Goal: Task Accomplishment & Management: Complete application form

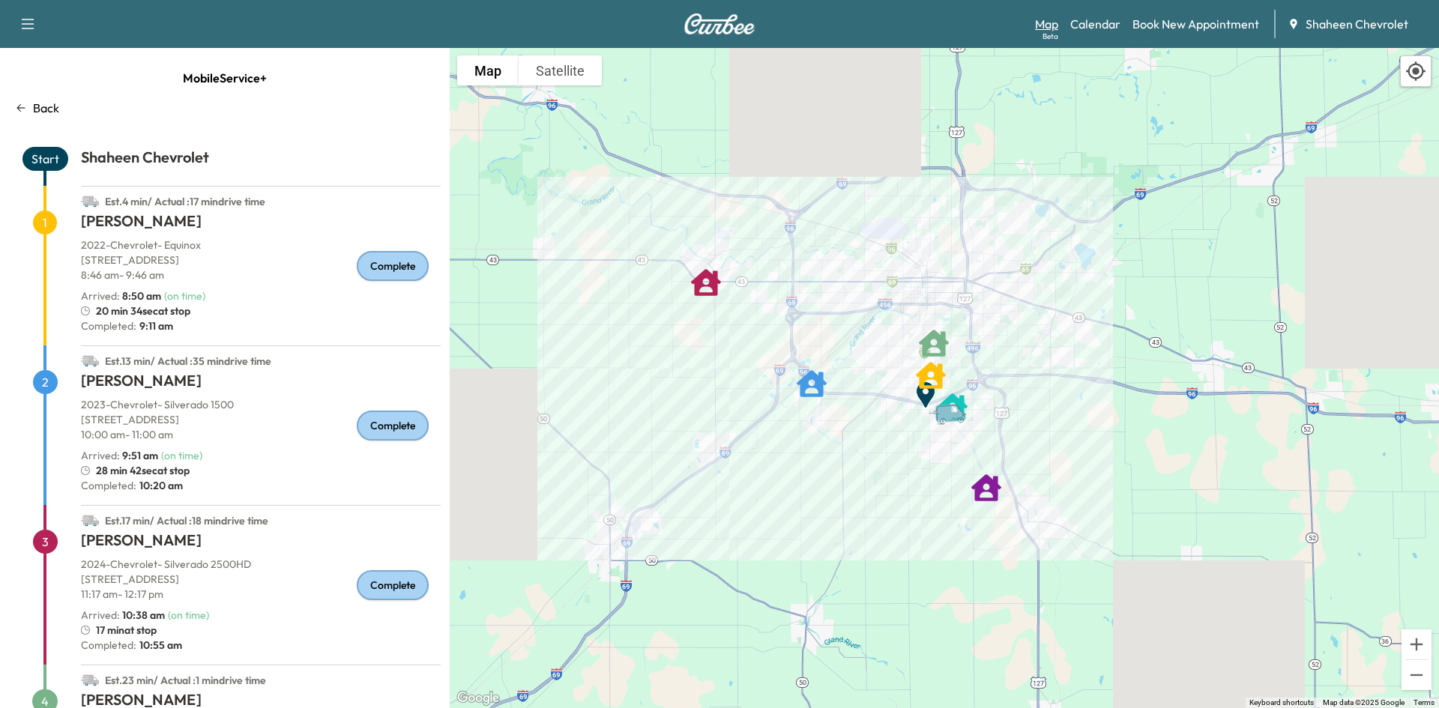
click at [1047, 30] on link "Map Beta" at bounding box center [1046, 24] width 23 height 18
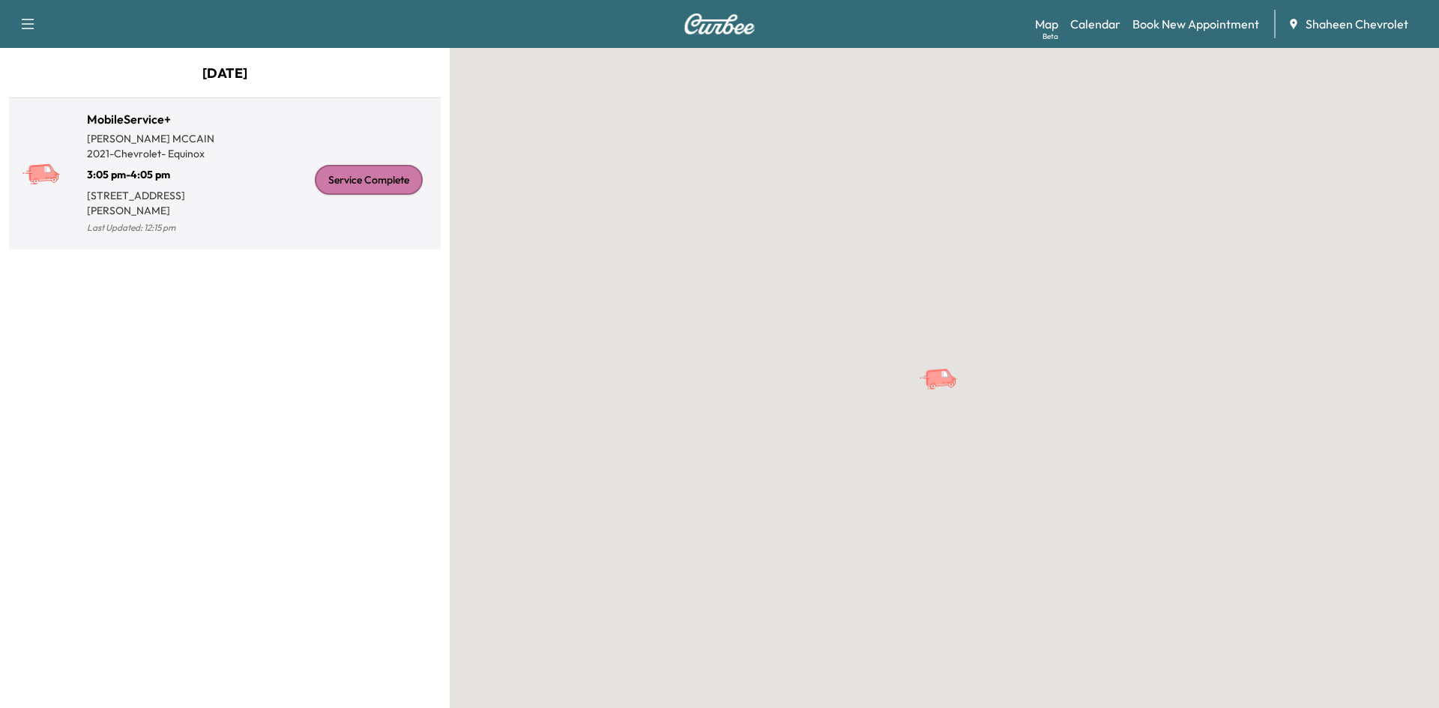
click at [282, 190] on div "Service Complete" at bounding box center [330, 179] width 210 height 115
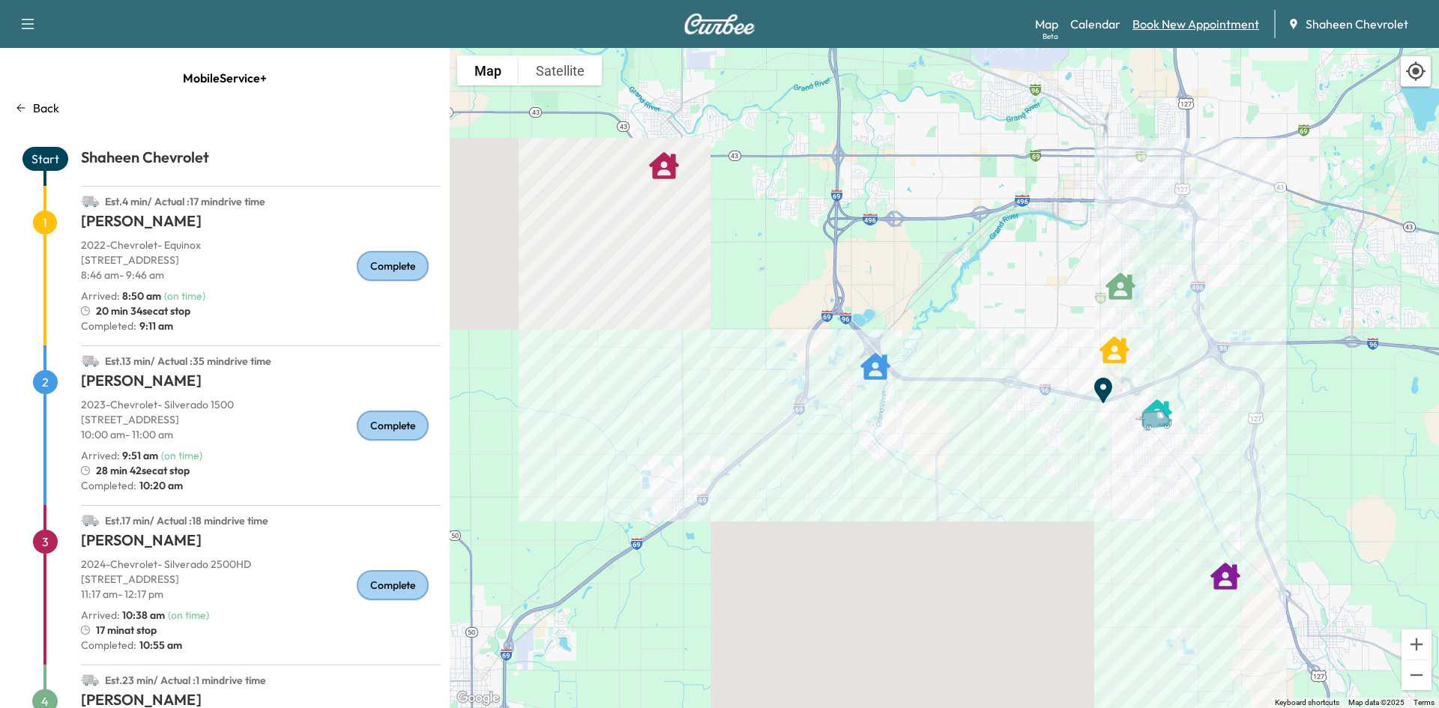
click at [1188, 28] on link "Book New Appointment" at bounding box center [1195, 24] width 127 height 18
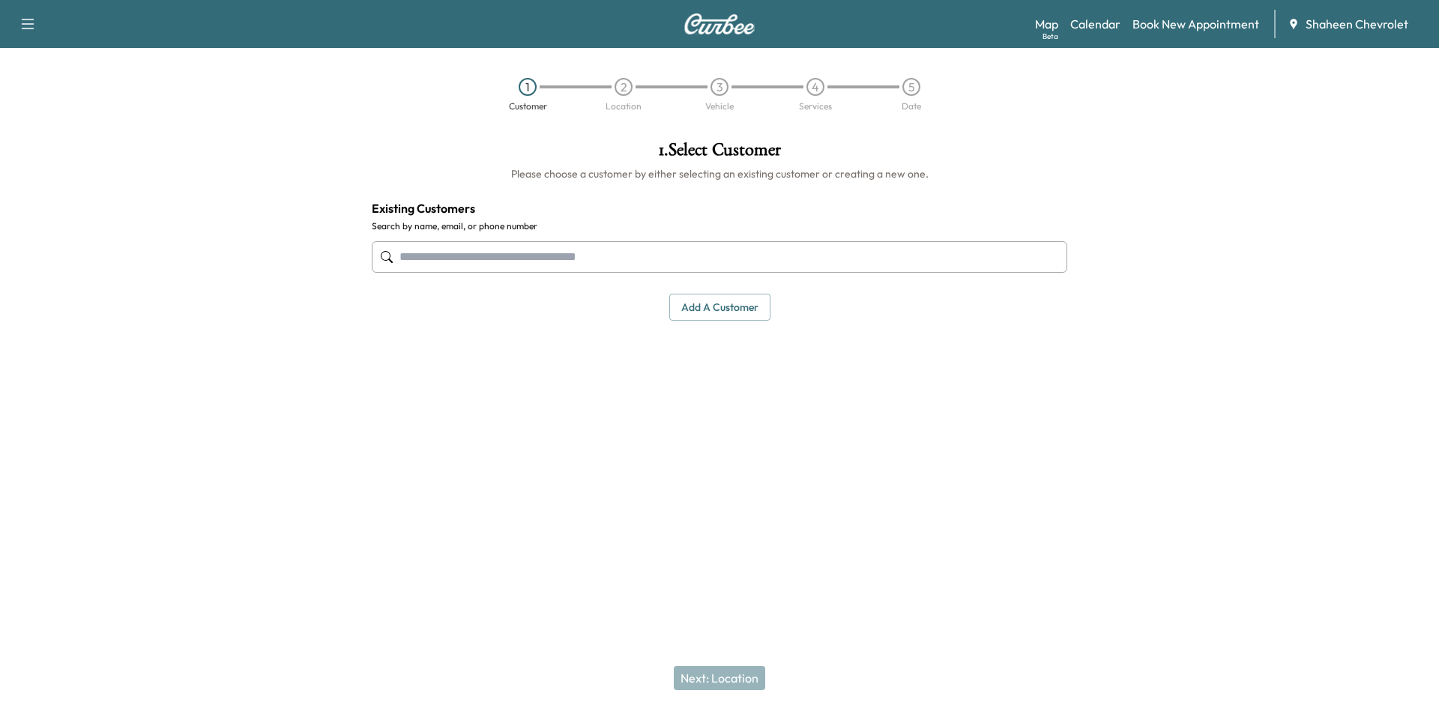
click at [742, 307] on button "Add a customer" at bounding box center [719, 308] width 101 height 28
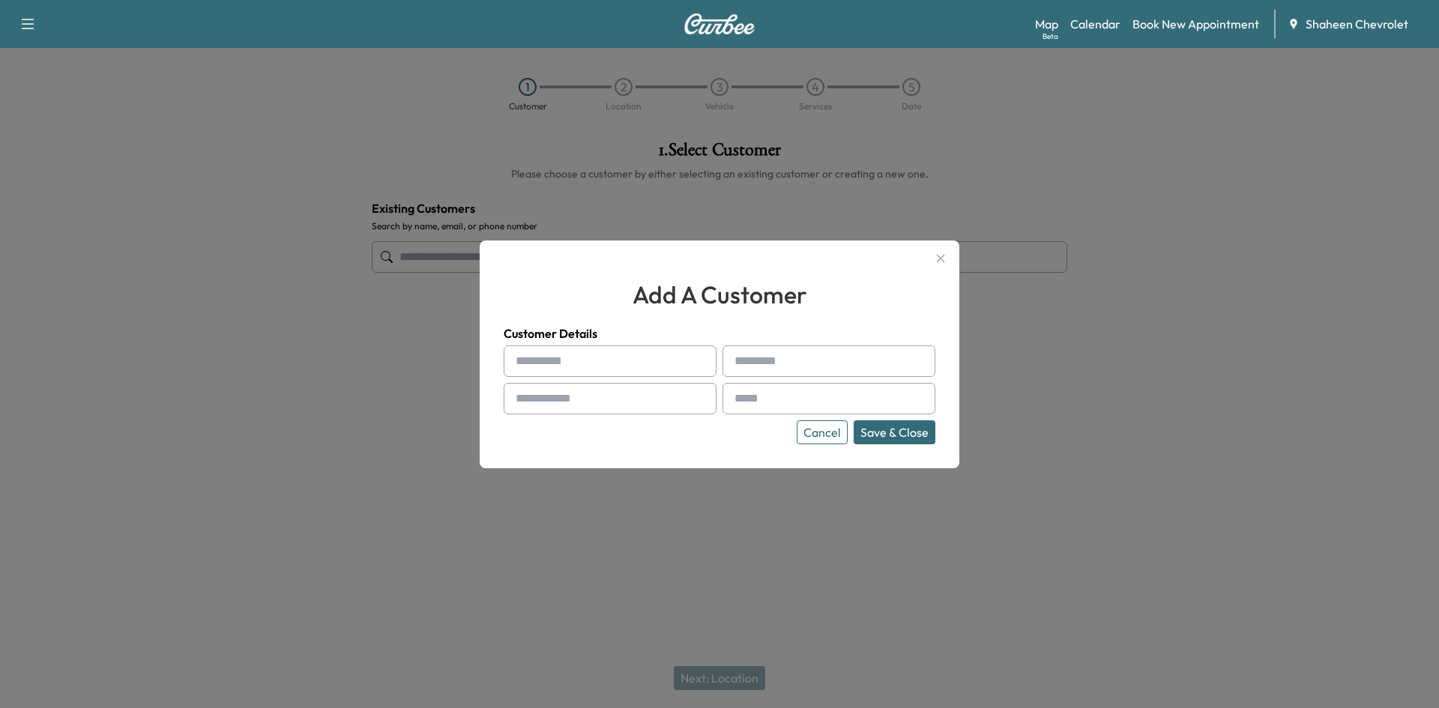
click at [603, 360] on input "text" at bounding box center [609, 360] width 213 height 31
type input "*****"
type input "**********"
click at [787, 395] on input "text" at bounding box center [828, 398] width 213 height 31
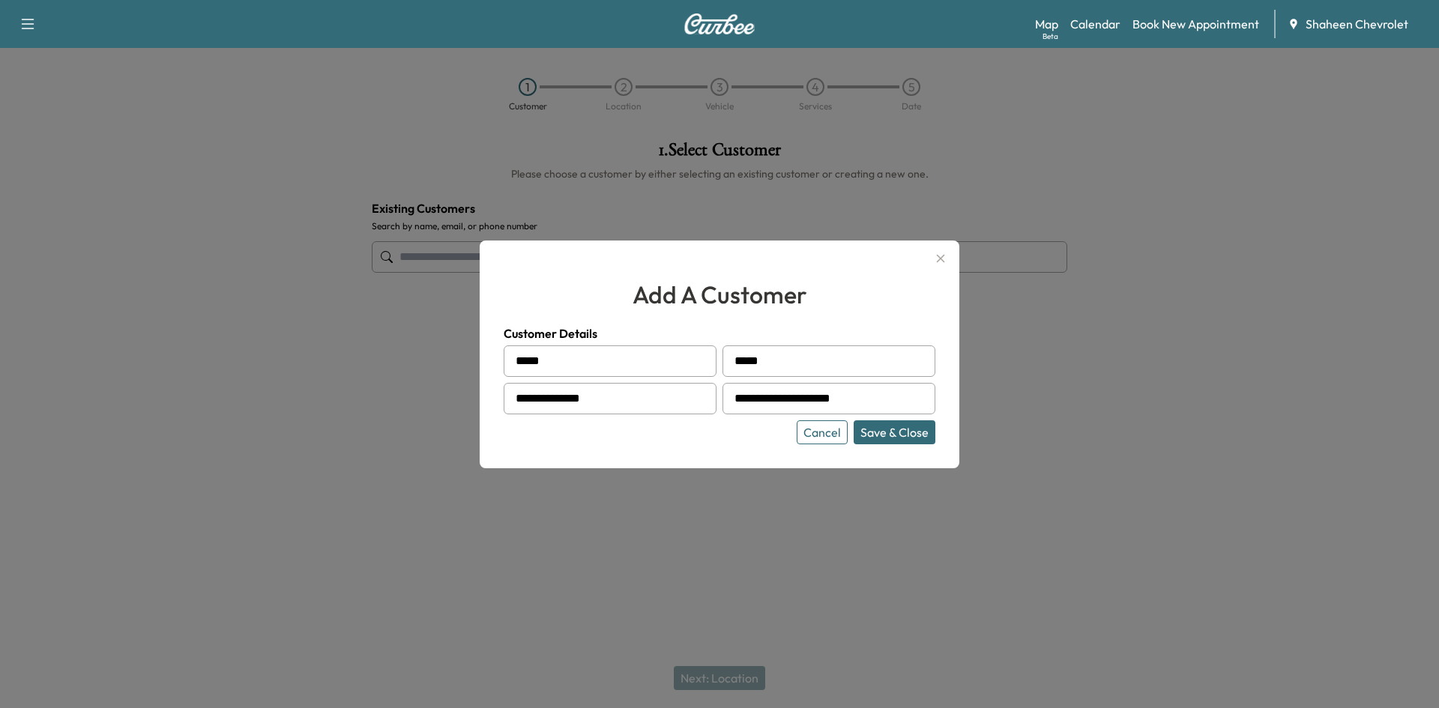
type input "**********"
click at [901, 432] on button "Save & Close" at bounding box center [894, 432] width 82 height 24
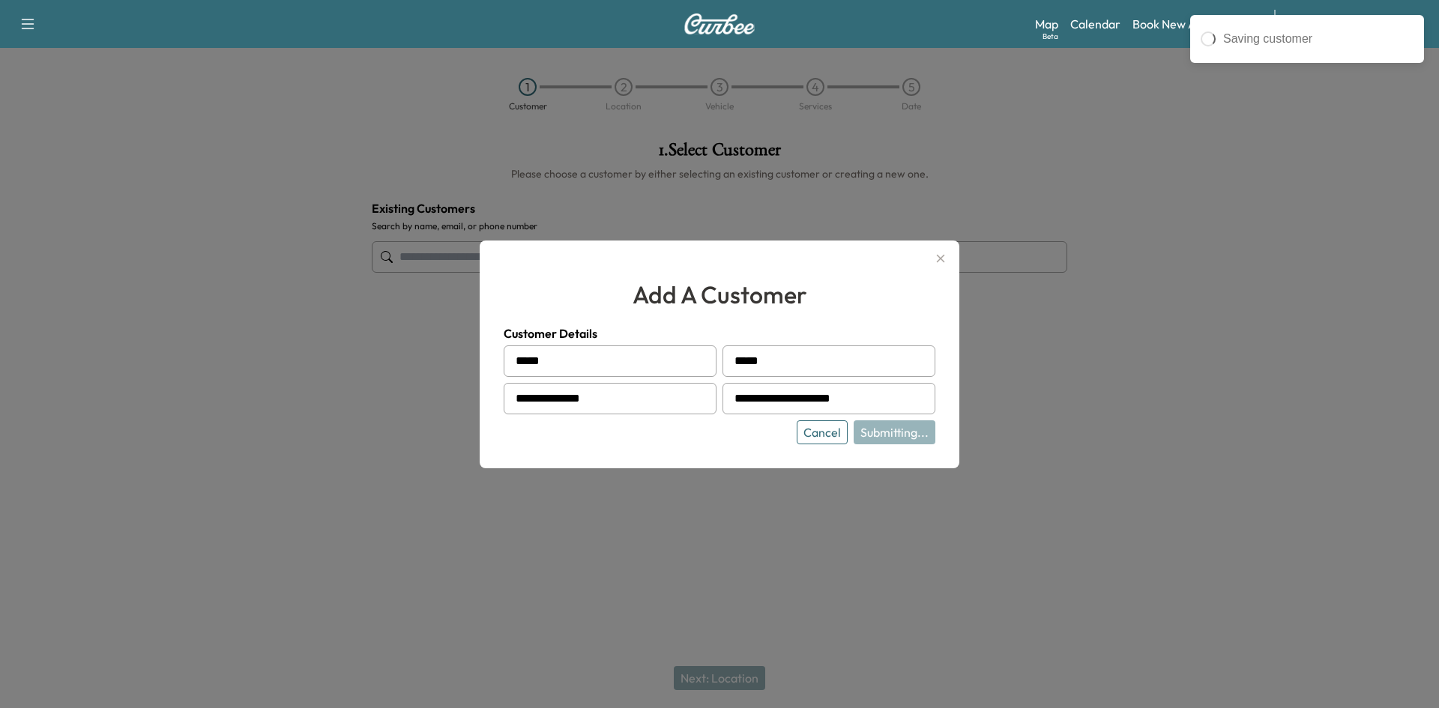
type input "**********"
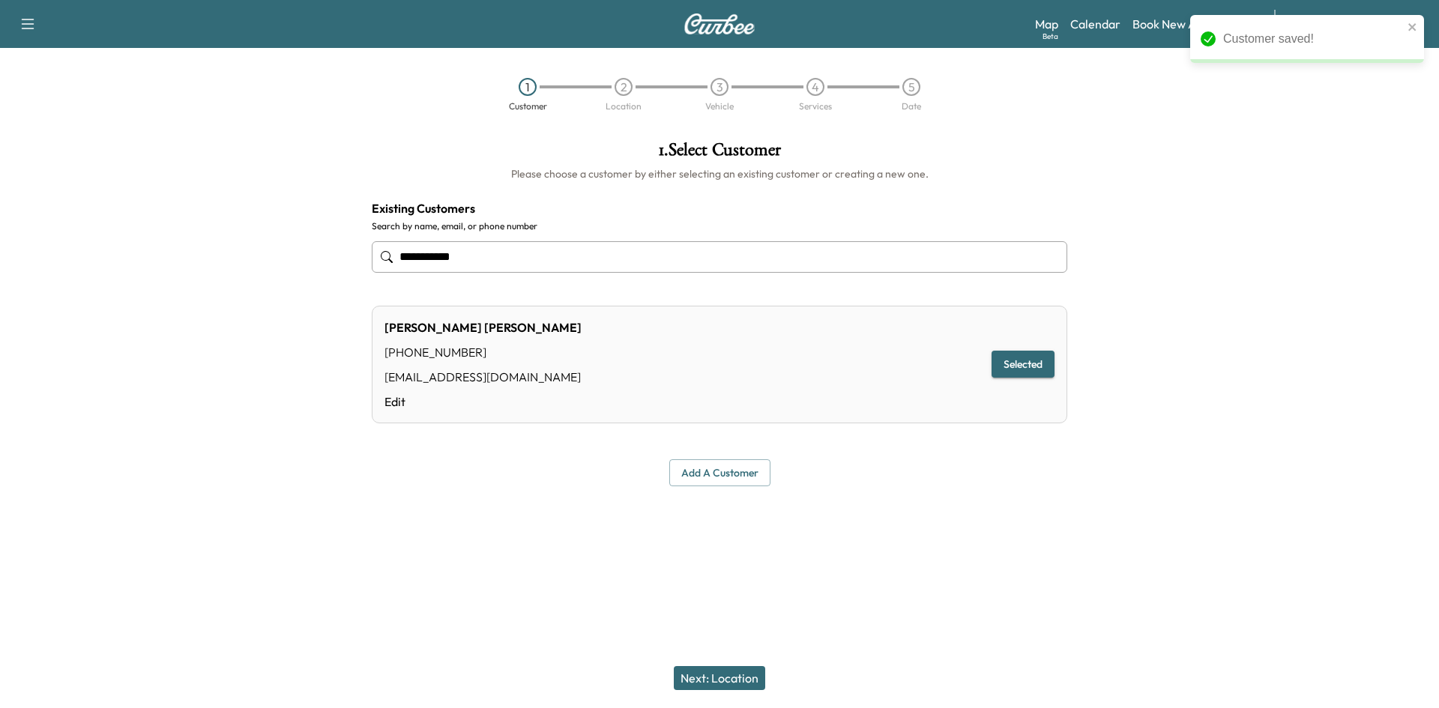
click at [718, 676] on button "Next: Location" at bounding box center [719, 678] width 91 height 24
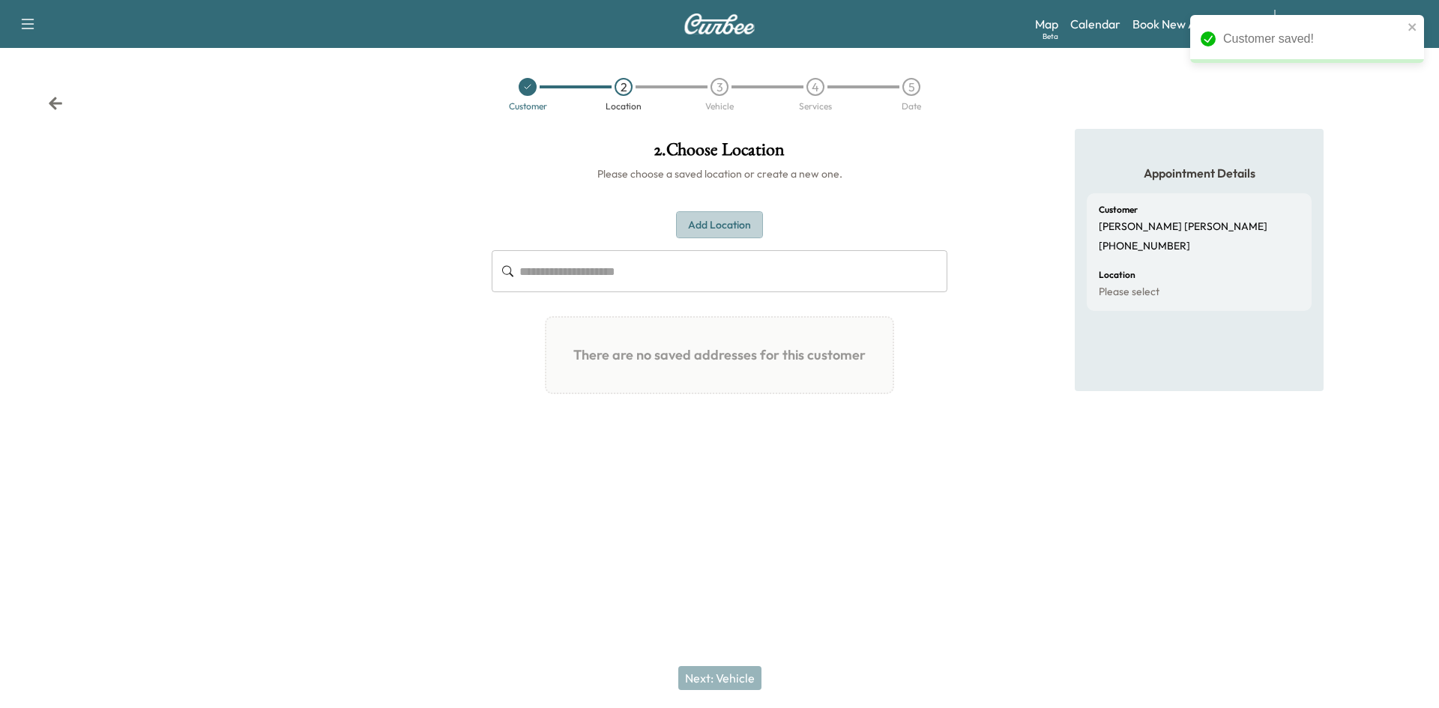
click at [730, 217] on button "Add Location" at bounding box center [719, 225] width 87 height 28
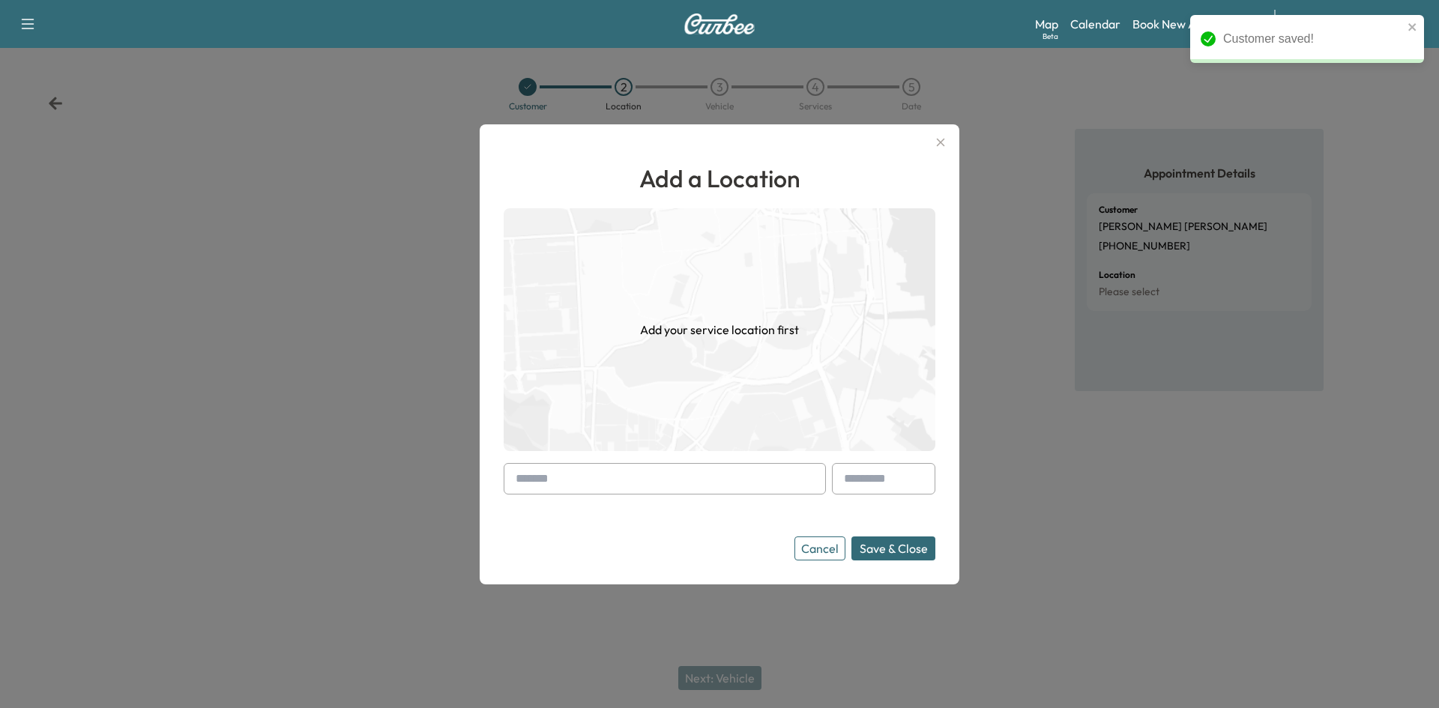
click at [602, 480] on input "text" at bounding box center [664, 478] width 322 height 31
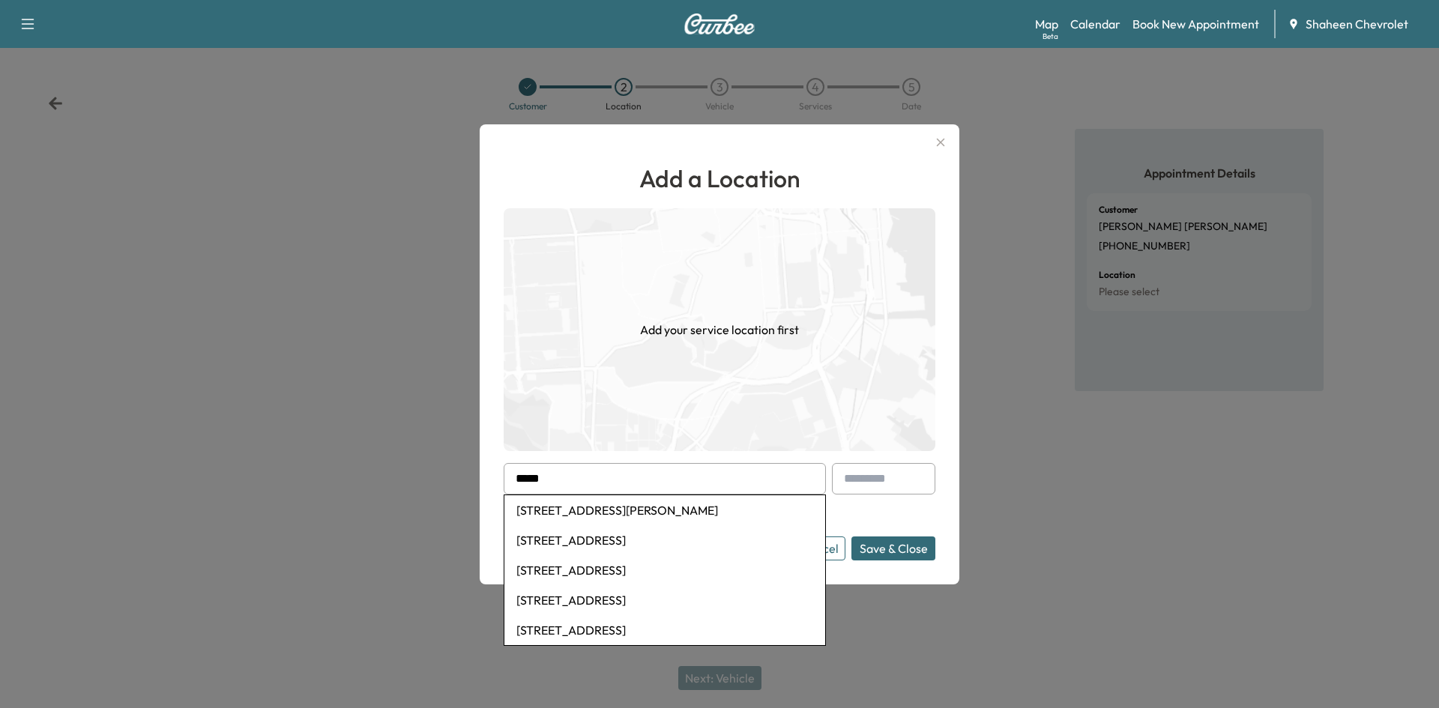
click at [550, 519] on li "[STREET_ADDRESS][PERSON_NAME]" at bounding box center [664, 510] width 321 height 30
type input "**********"
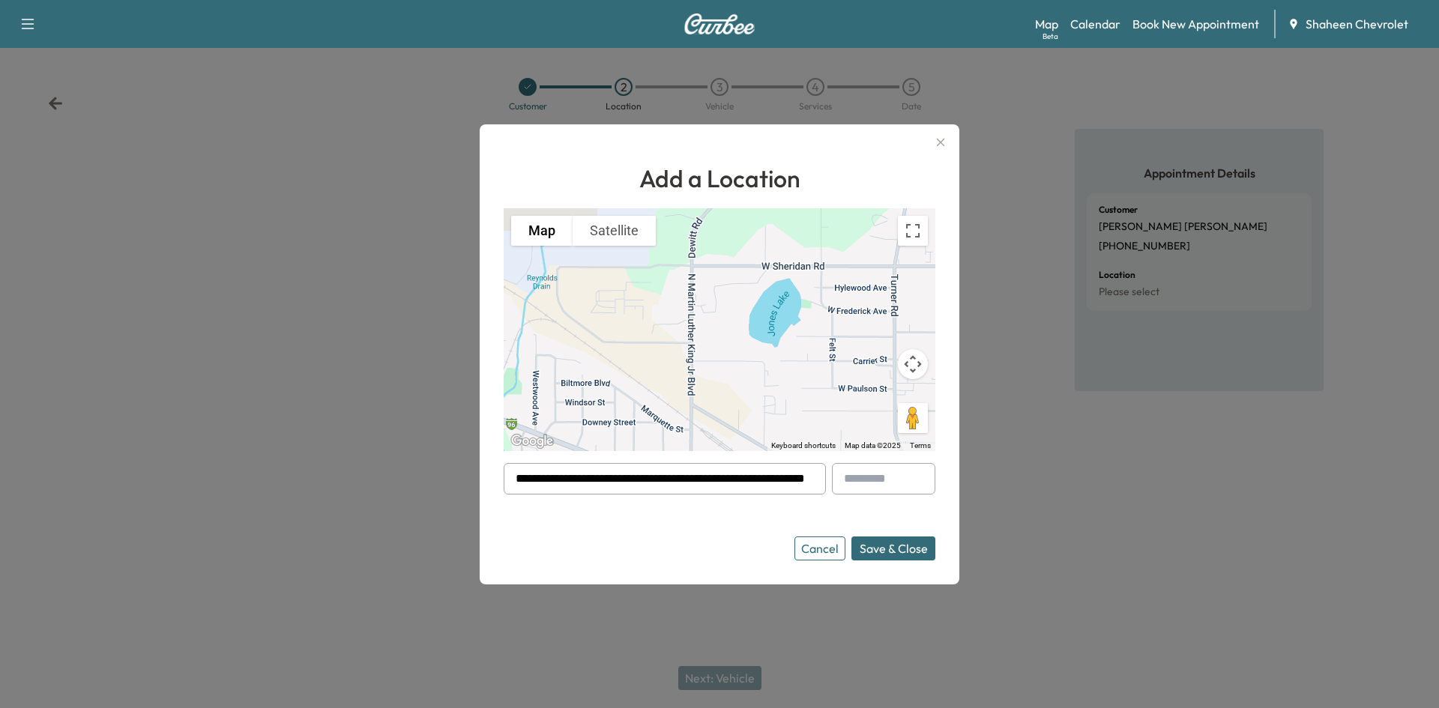
click at [871, 548] on button "Save & Close" at bounding box center [893, 548] width 84 height 24
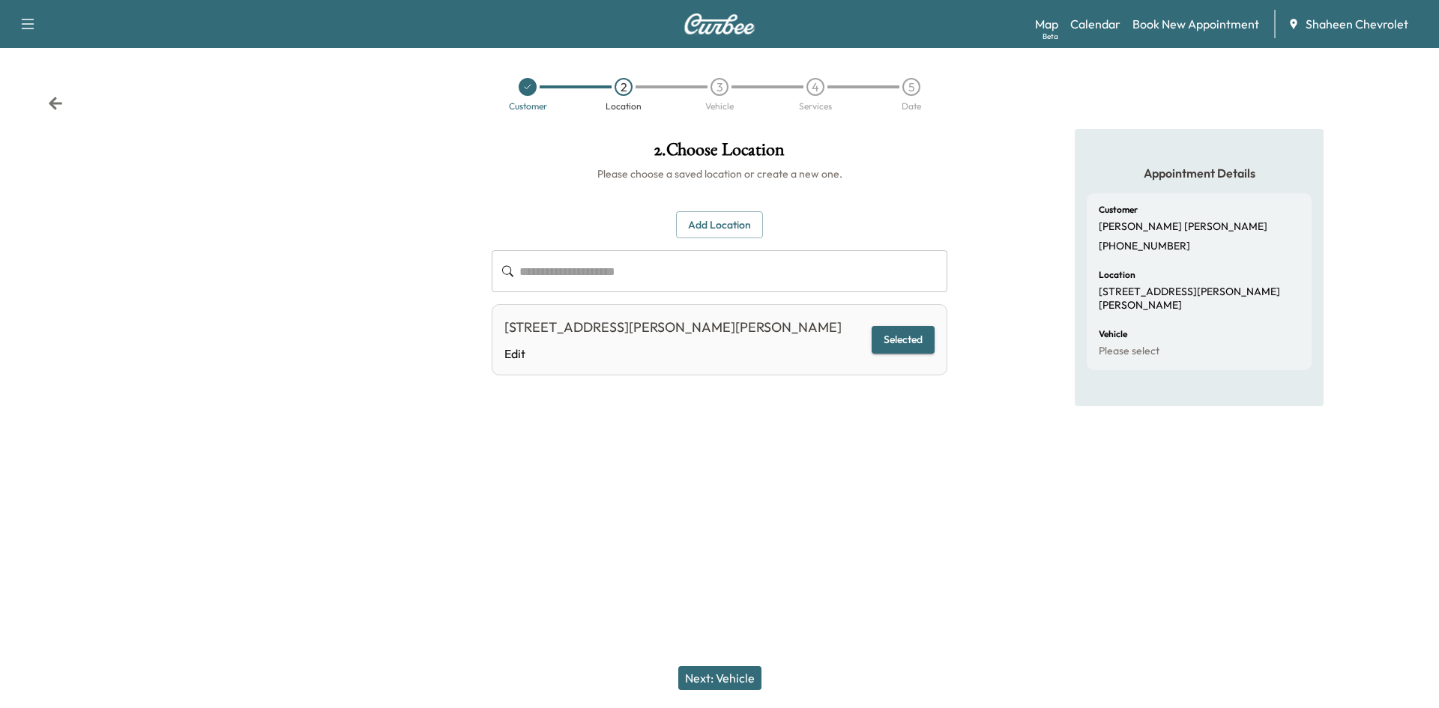
click at [716, 671] on button "Next: Vehicle" at bounding box center [719, 678] width 83 height 24
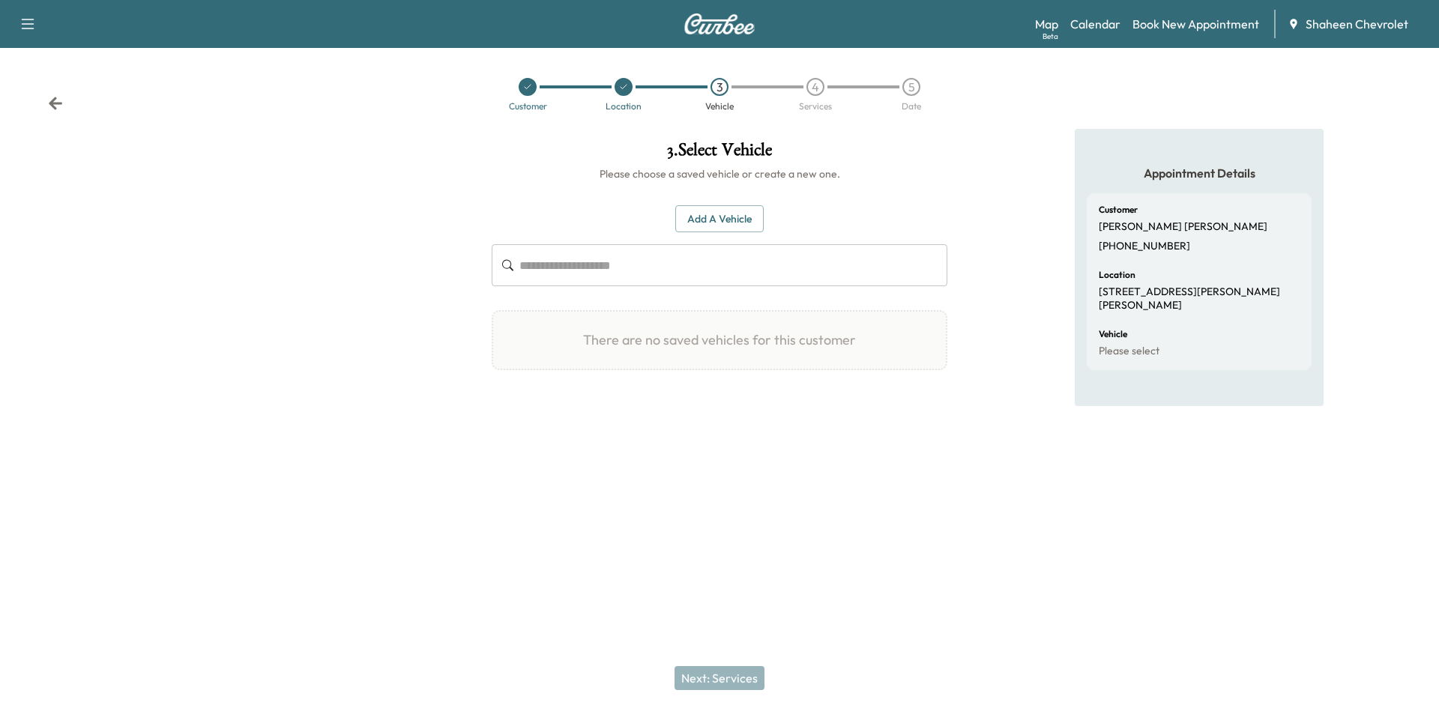
click at [732, 214] on button "Add a Vehicle" at bounding box center [719, 219] width 88 height 28
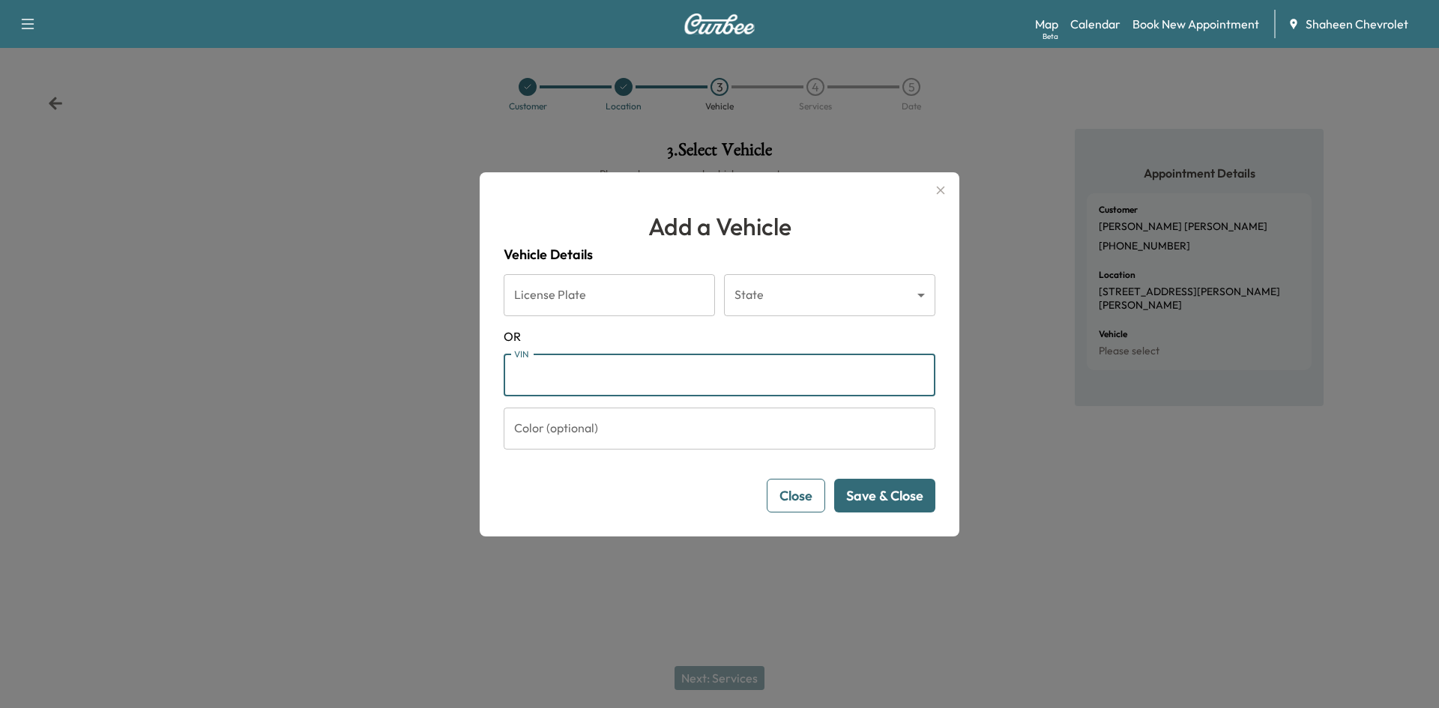
paste input "**********"
type input "**********"
click at [885, 500] on button "Save & Close" at bounding box center [884, 496] width 101 height 34
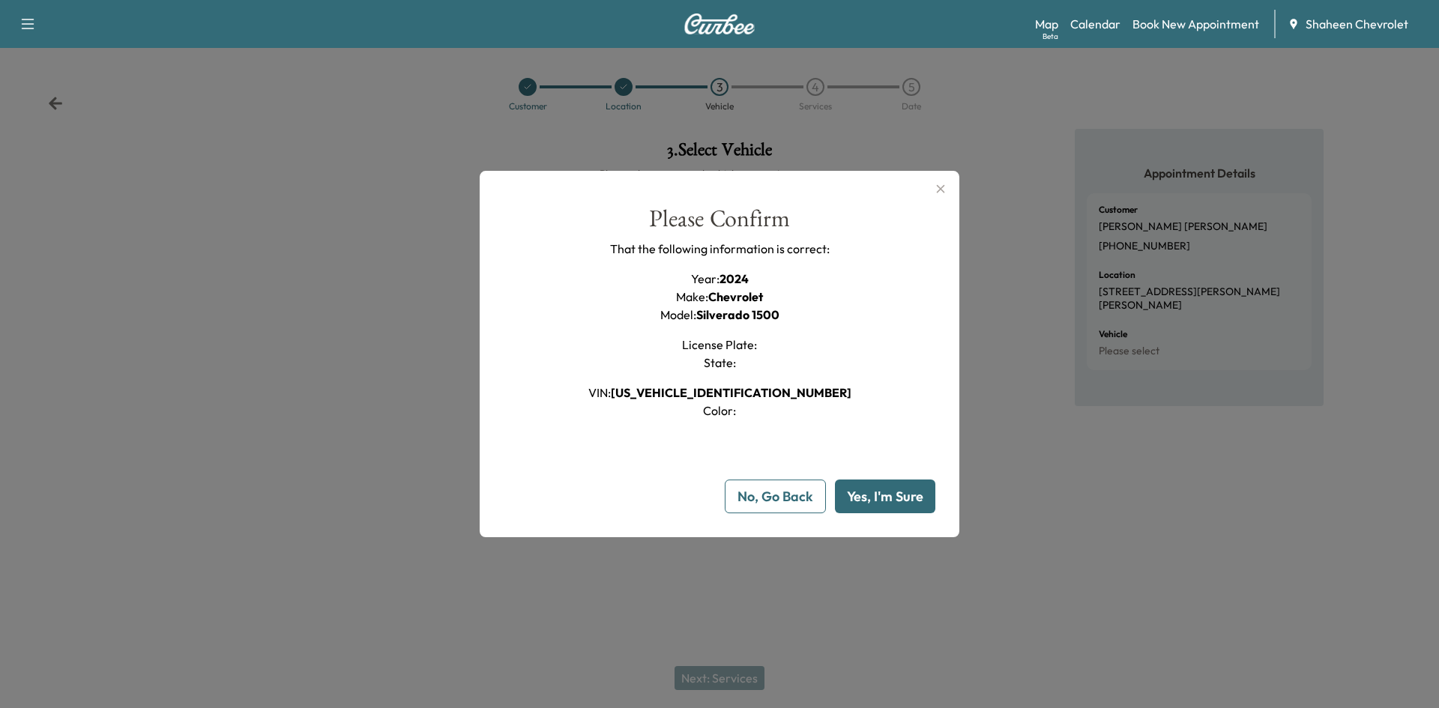
click at [870, 505] on button "Yes, I'm Sure" at bounding box center [885, 497] width 100 height 34
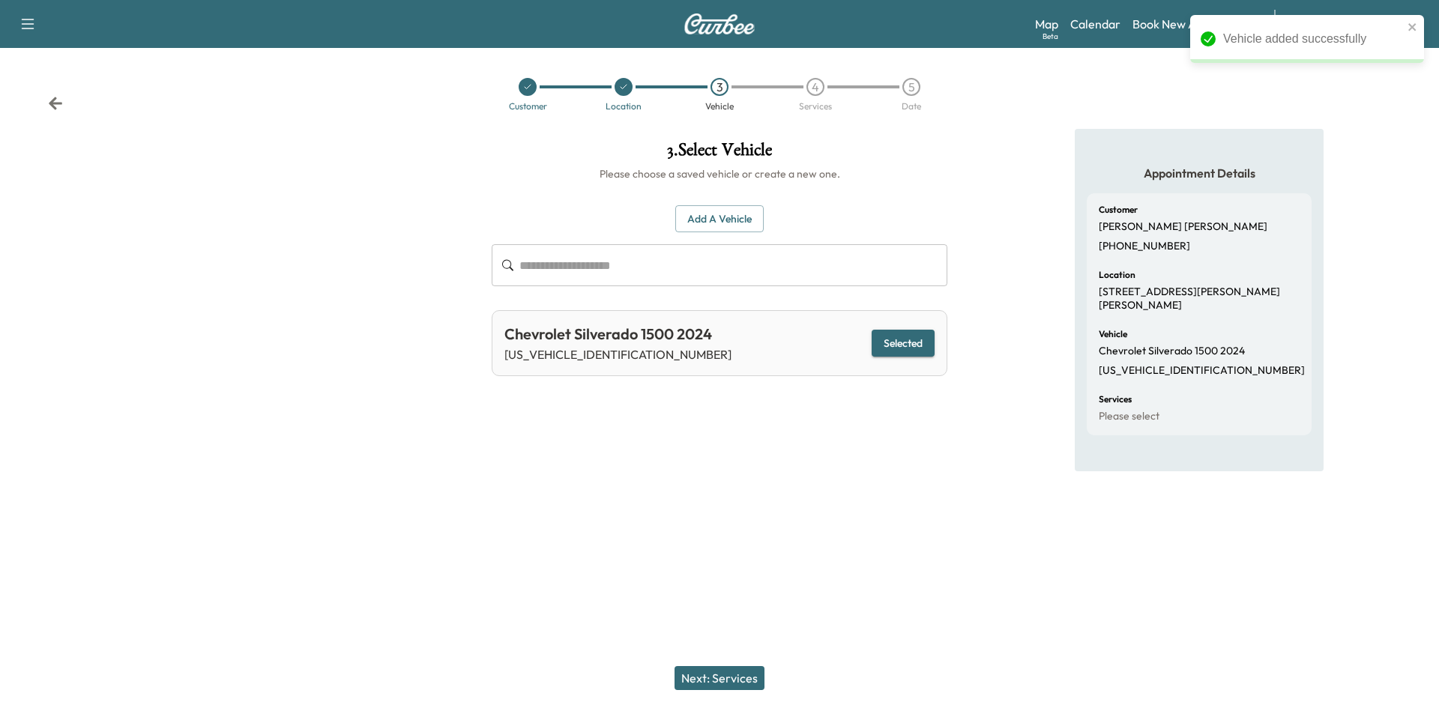
click at [731, 674] on button "Next: Services" at bounding box center [719, 678] width 90 height 24
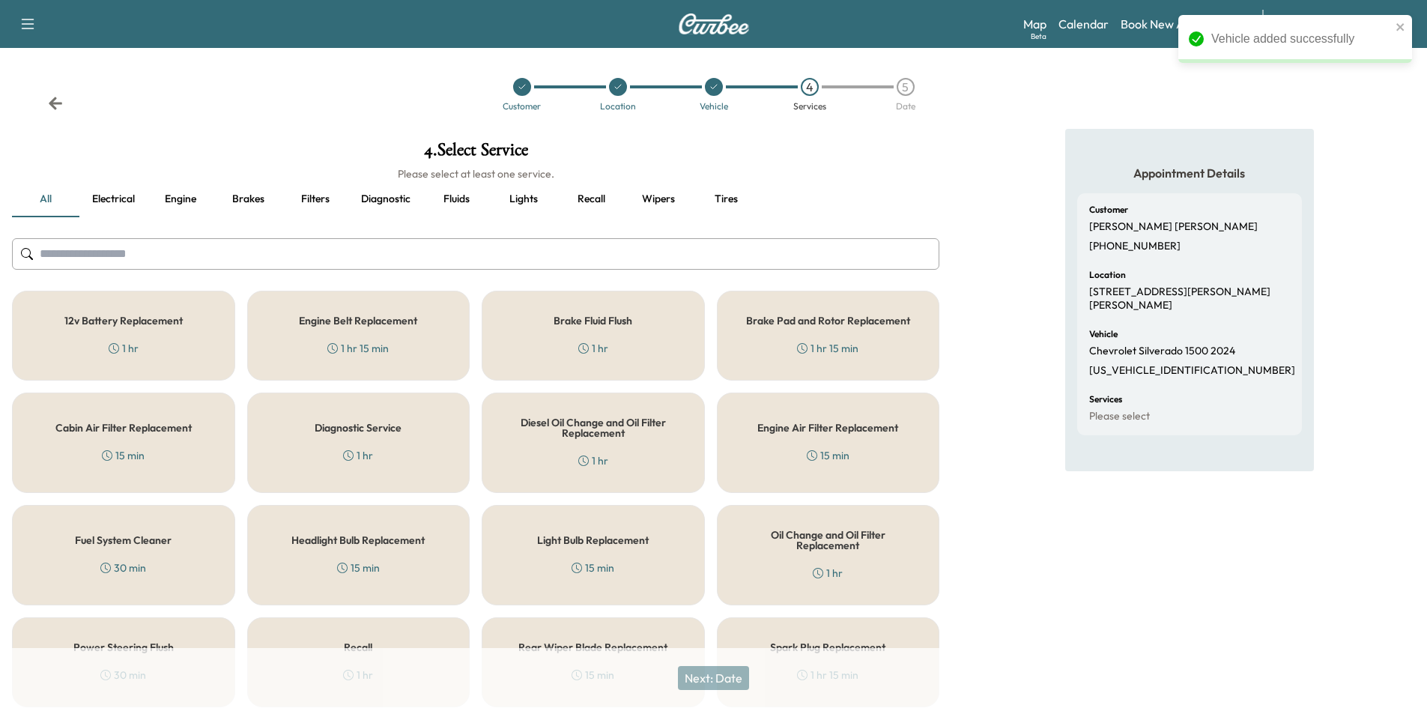
click at [226, 256] on input "text" at bounding box center [476, 253] width 928 height 31
type input "*"
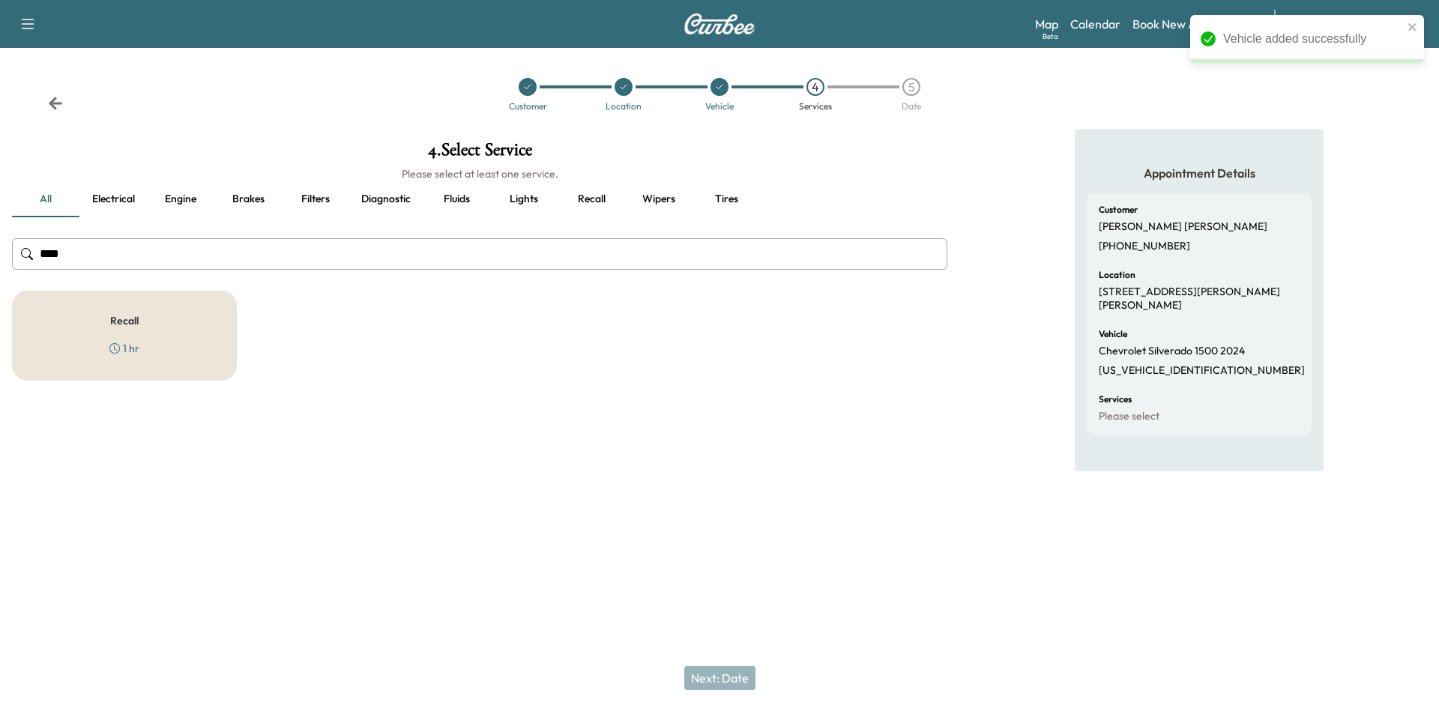
type input "****"
click at [228, 310] on div "Recall 1 hr" at bounding box center [124, 336] width 225 height 90
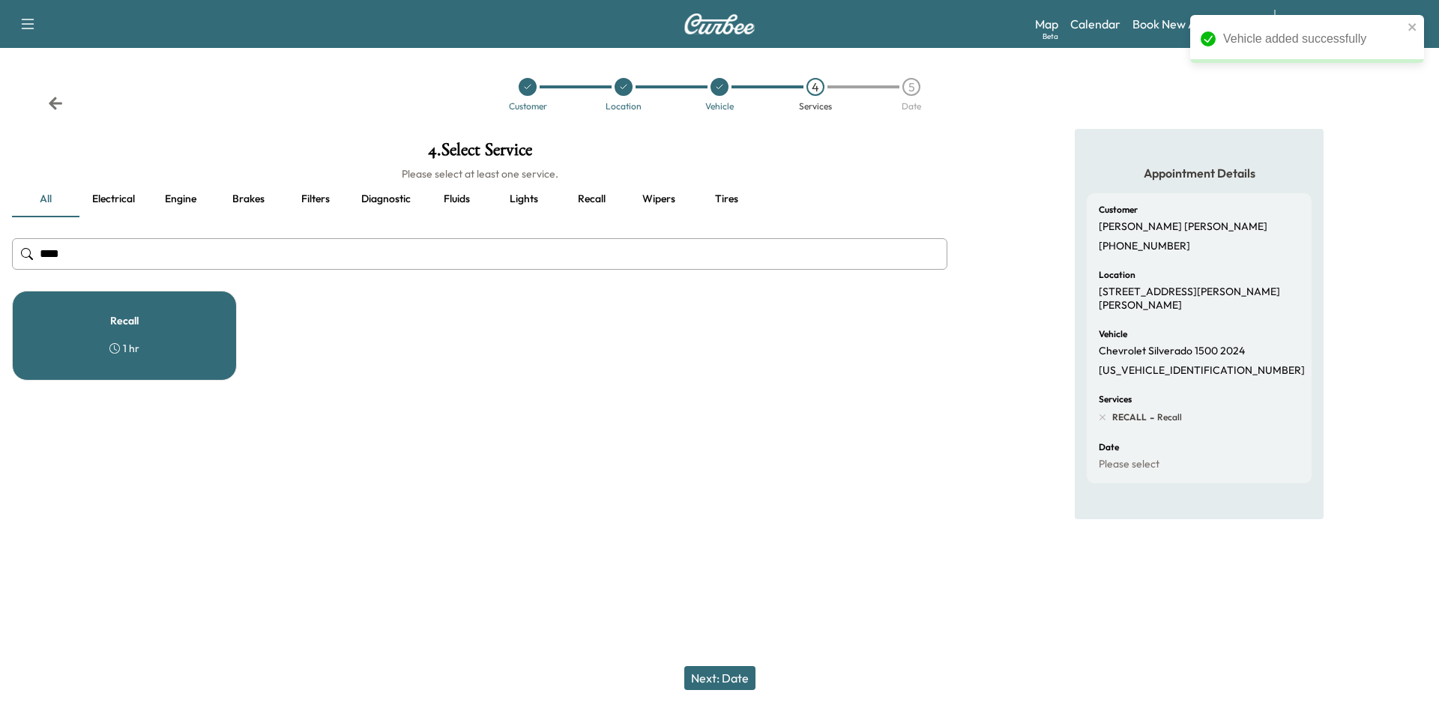
click at [740, 677] on button "Next: Date" at bounding box center [719, 678] width 71 height 24
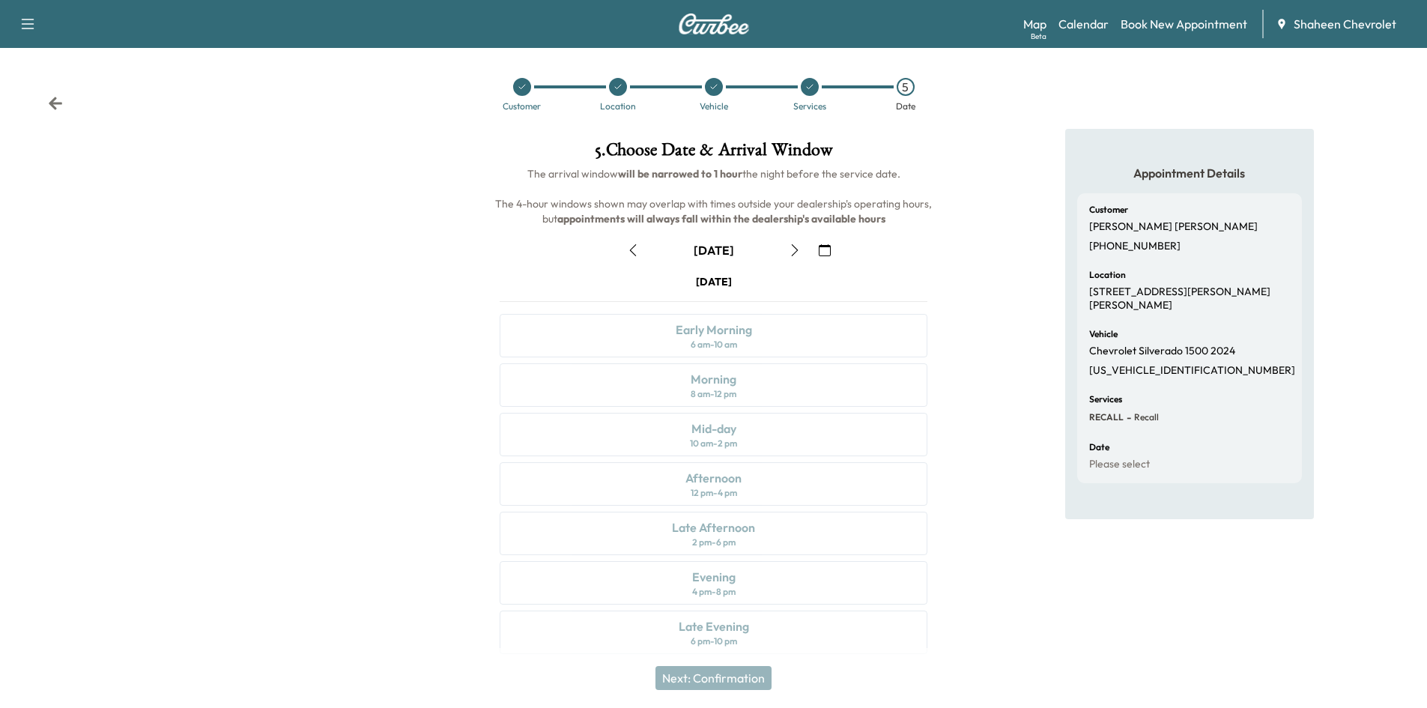
click at [802, 251] on button "button" at bounding box center [794, 250] width 25 height 24
click at [801, 251] on button "button" at bounding box center [794, 250] width 25 height 24
click at [753, 483] on div "Afternoon 12 pm - 4 pm" at bounding box center [714, 483] width 428 height 43
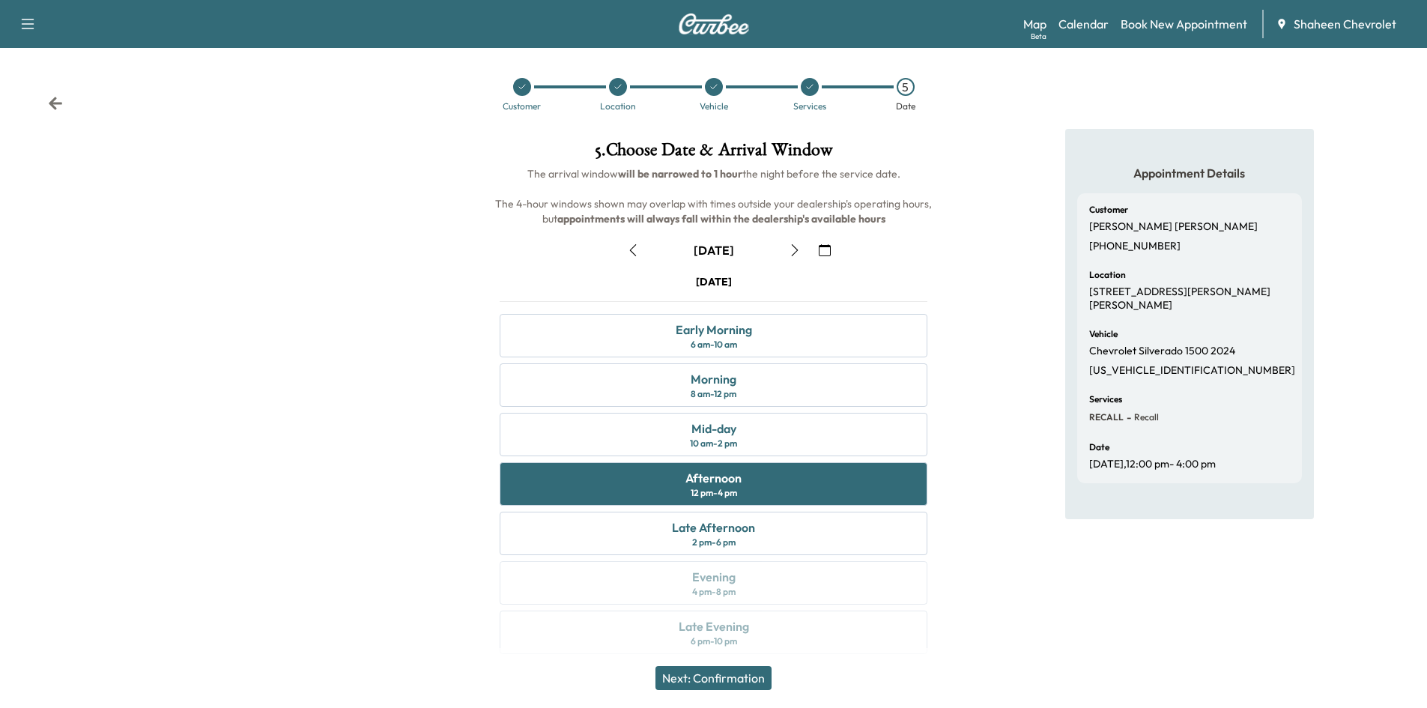
click at [745, 676] on button "Next: Confirmation" at bounding box center [714, 678] width 116 height 24
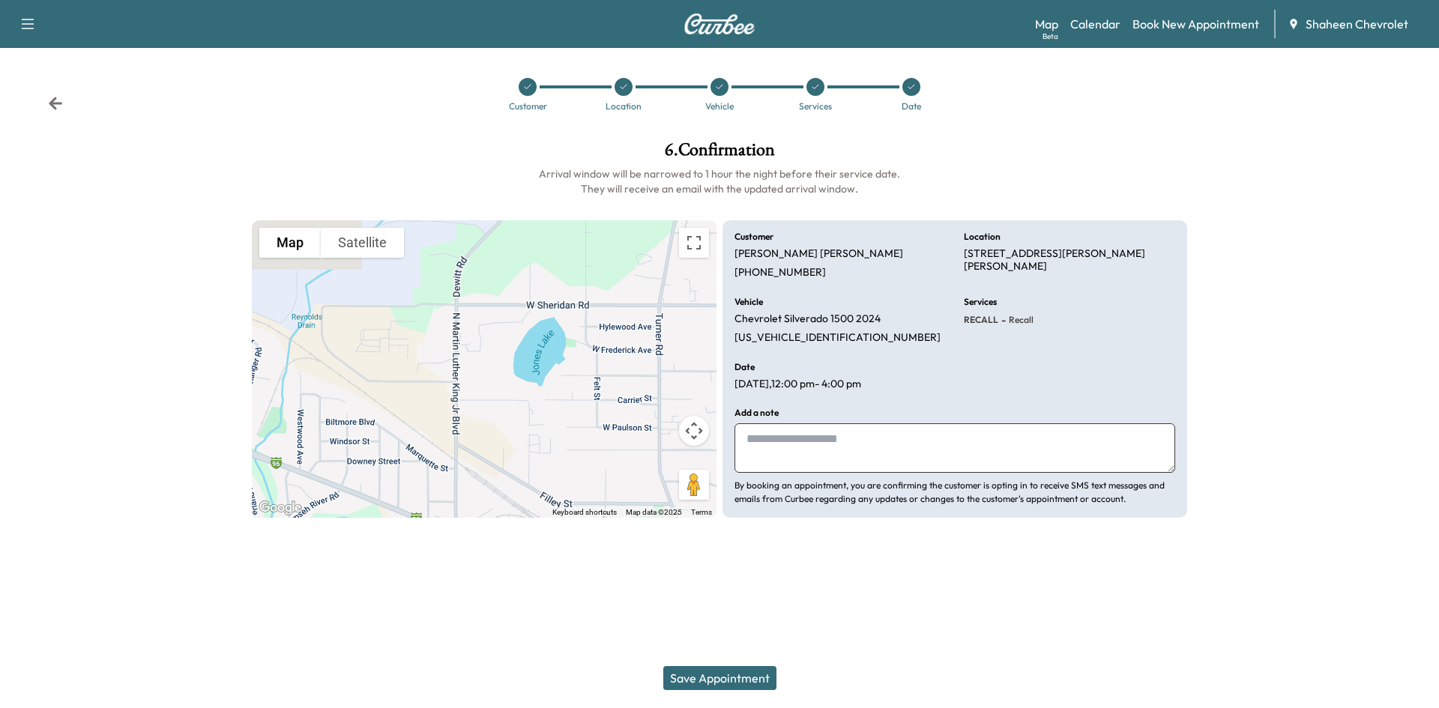
click at [819, 447] on textarea at bounding box center [954, 447] width 441 height 49
click at [1110, 445] on textarea "**********" at bounding box center [954, 447] width 441 height 49
type textarea "**********"
click at [743, 685] on button "Save Appointment" at bounding box center [719, 678] width 113 height 24
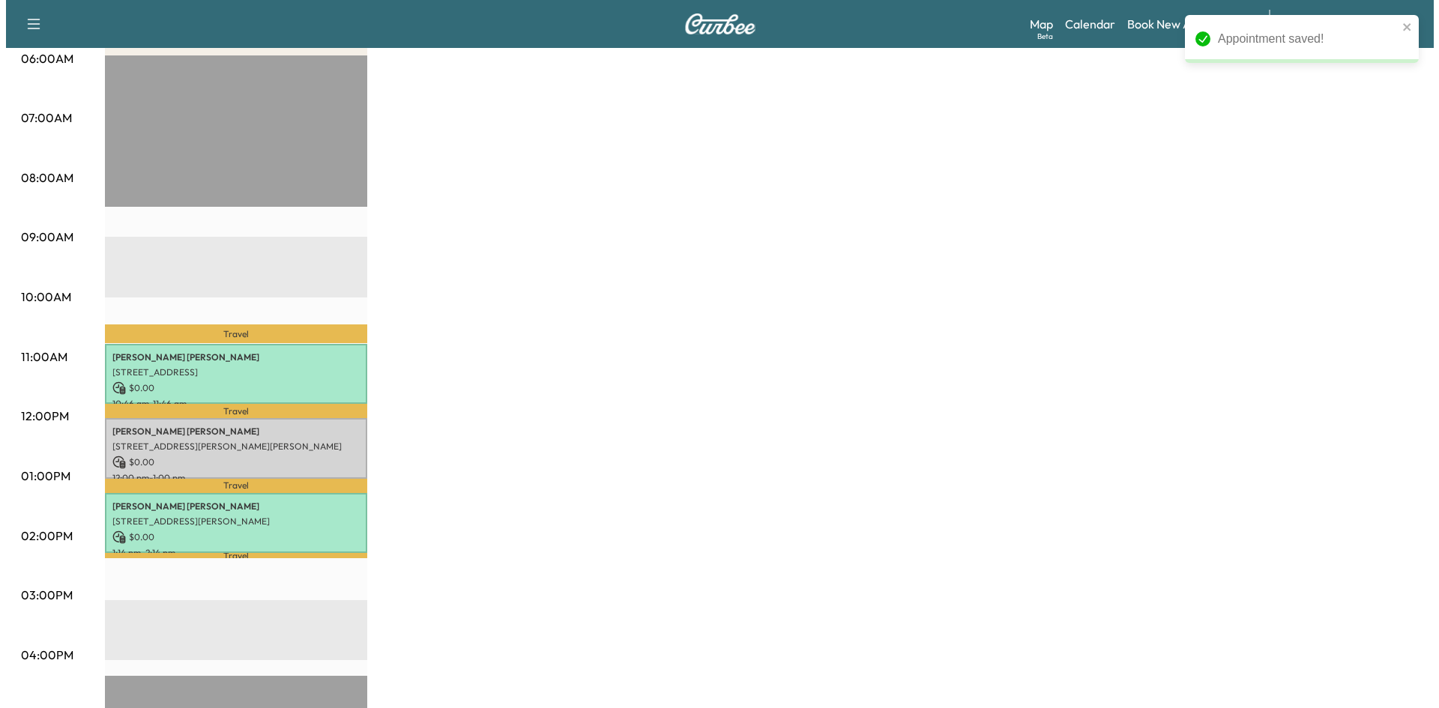
scroll to position [300, 0]
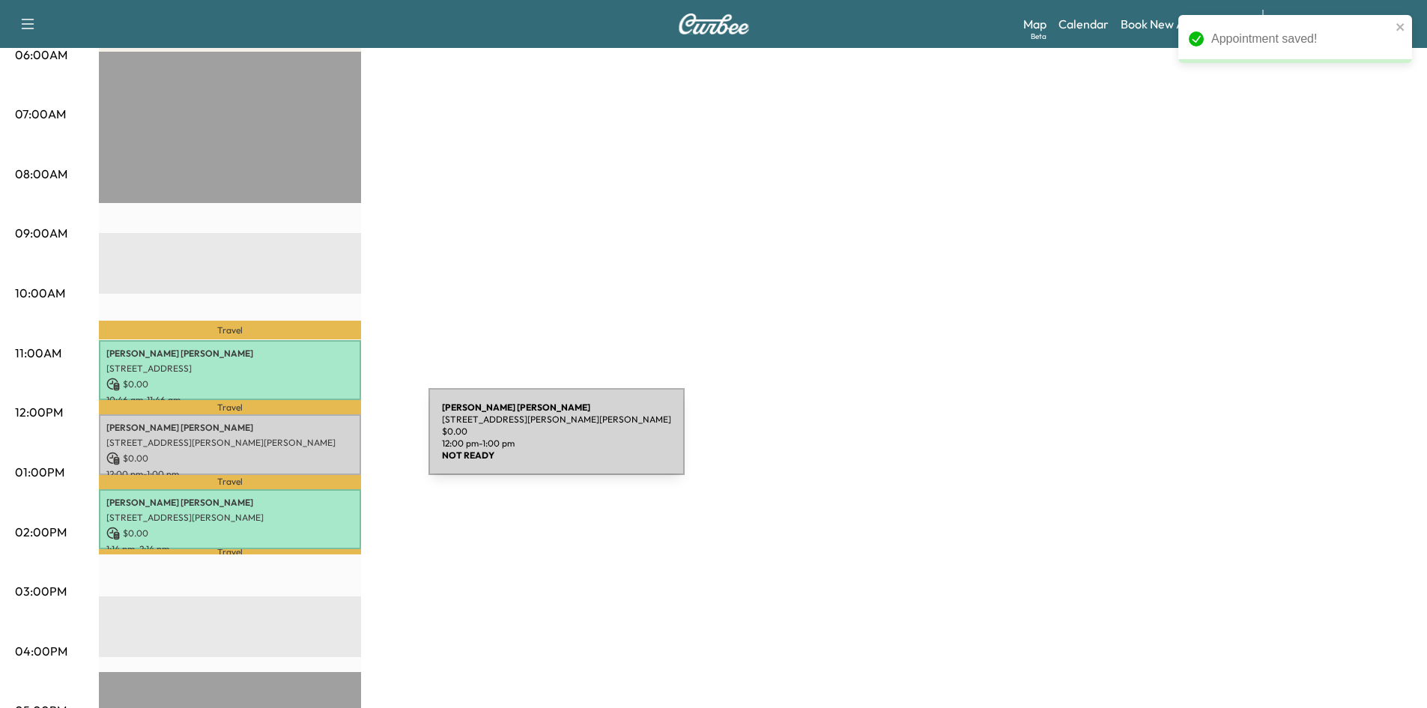
click at [316, 441] on p "[STREET_ADDRESS][PERSON_NAME][PERSON_NAME]" at bounding box center [229, 443] width 247 height 12
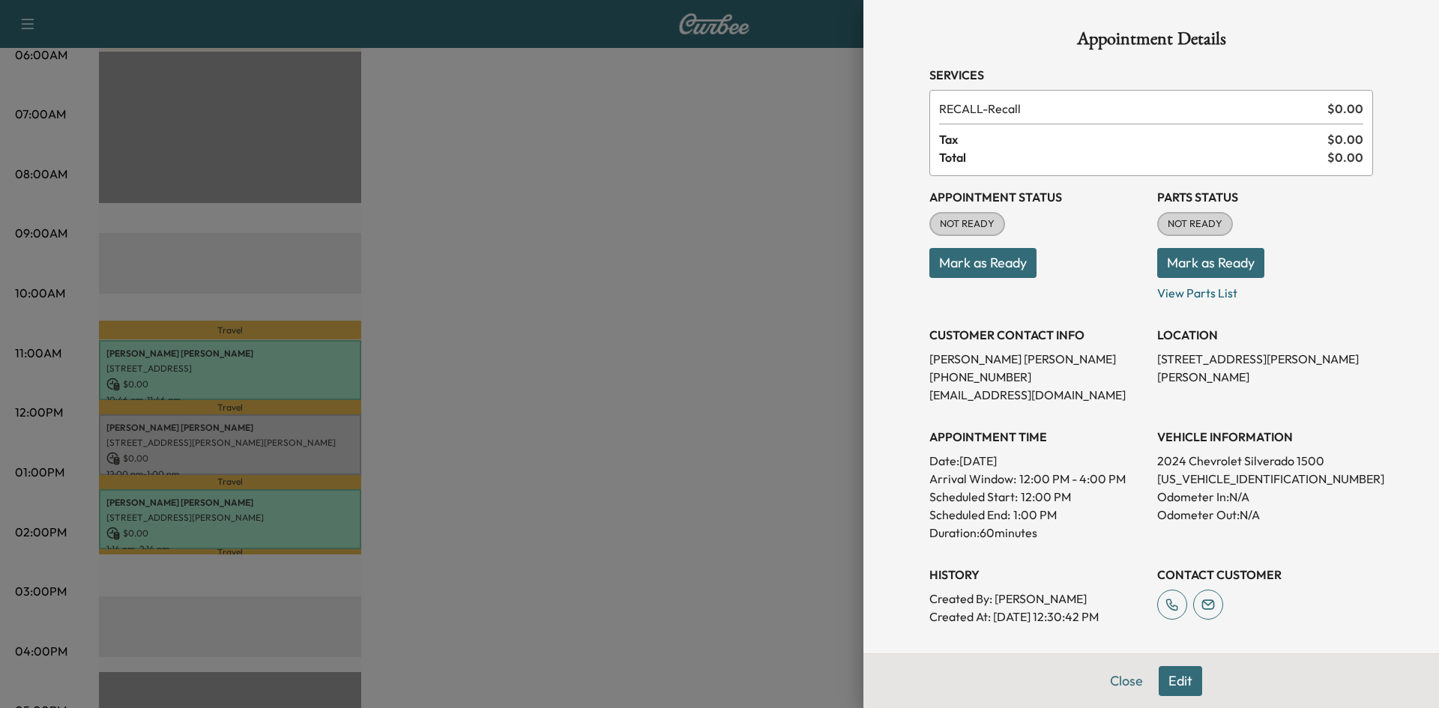
click at [963, 266] on button "Mark as Ready" at bounding box center [982, 263] width 107 height 30
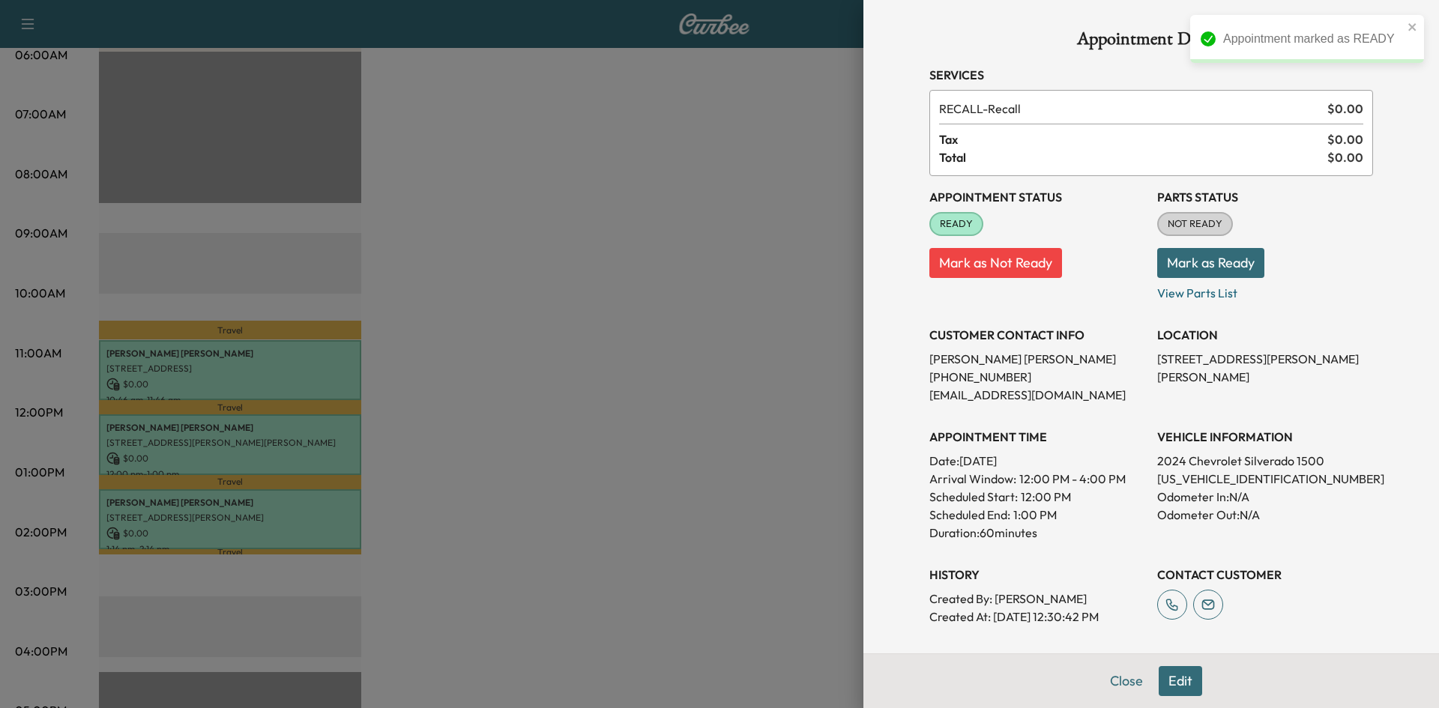
click at [1190, 256] on button "Mark as Ready" at bounding box center [1210, 263] width 107 height 30
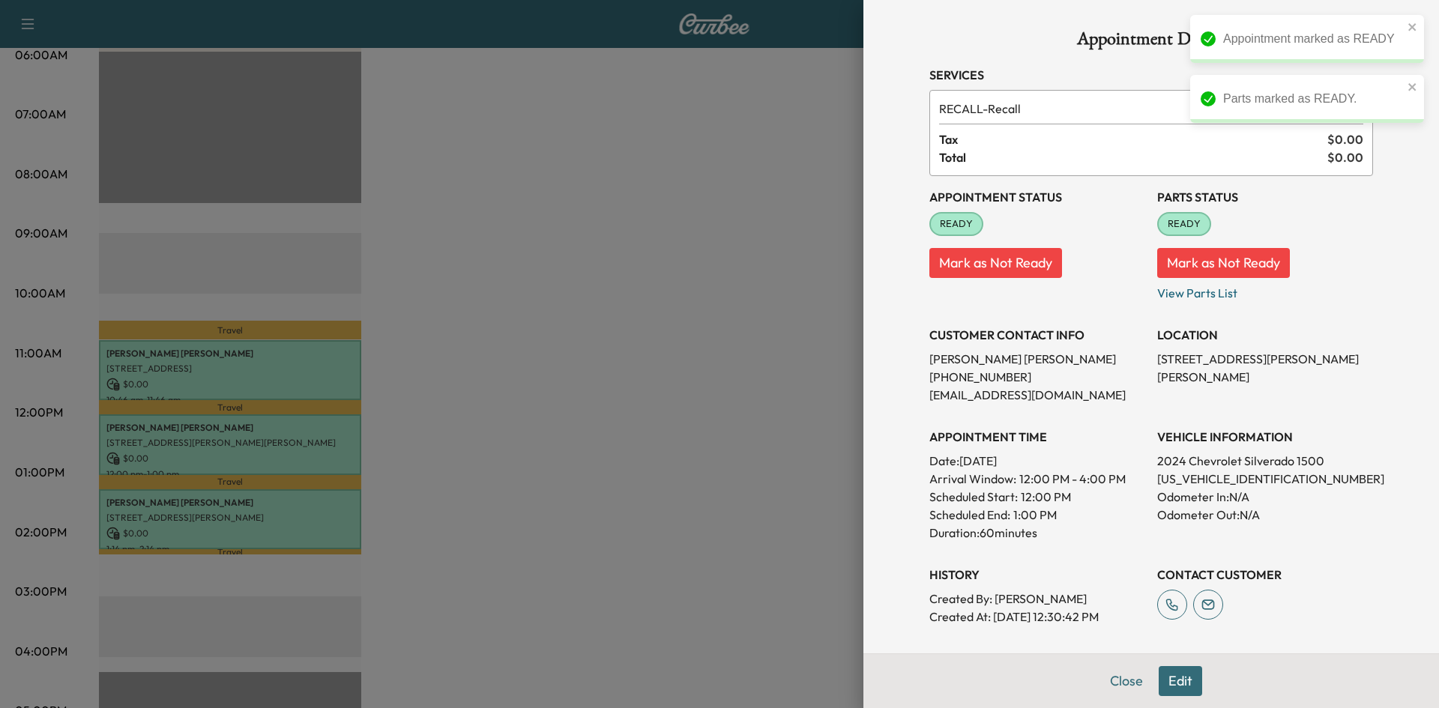
click at [641, 281] on div at bounding box center [719, 354] width 1439 height 708
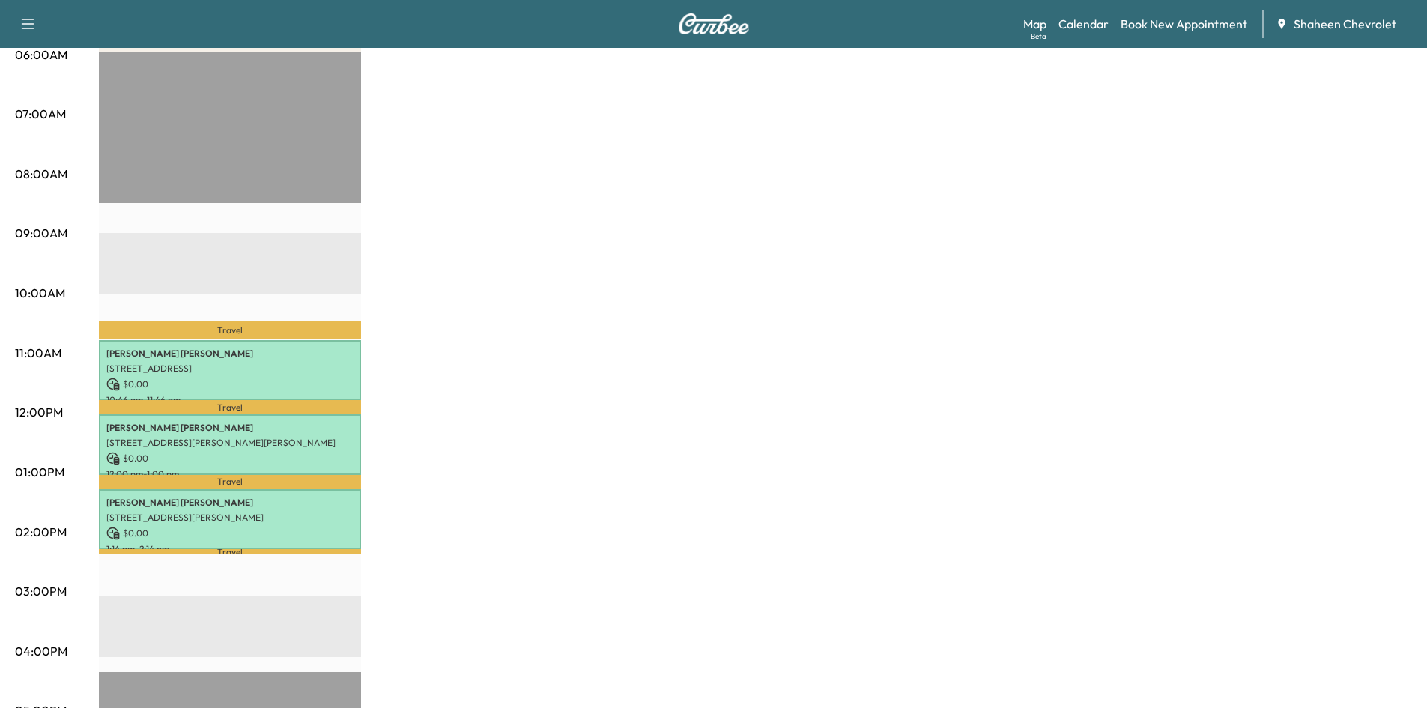
click at [573, 625] on div "MobileService+ Revenue $ 0.00 Work Time 180 mins Transit Time 55 mins Travel [P…" at bounding box center [755, 458] width 1313 height 1124
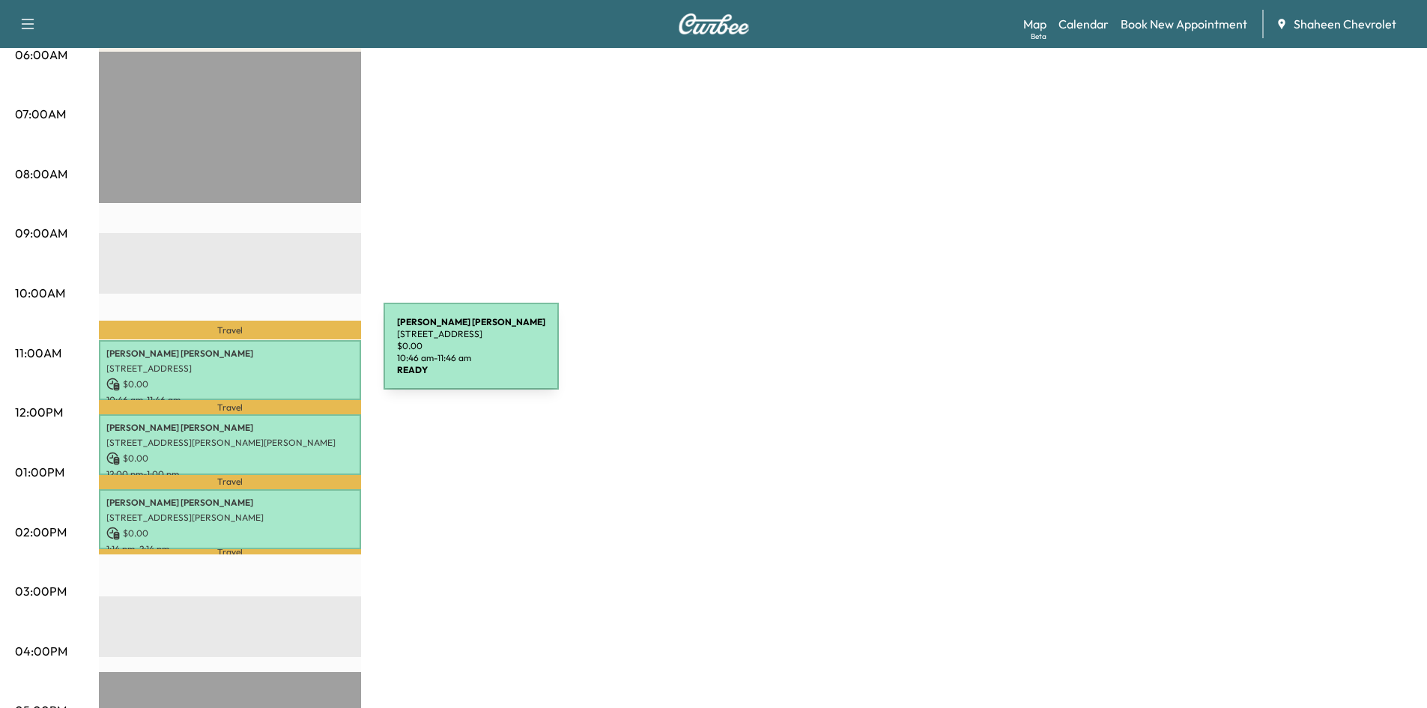
click at [271, 355] on p "[PERSON_NAME]" at bounding box center [229, 354] width 247 height 12
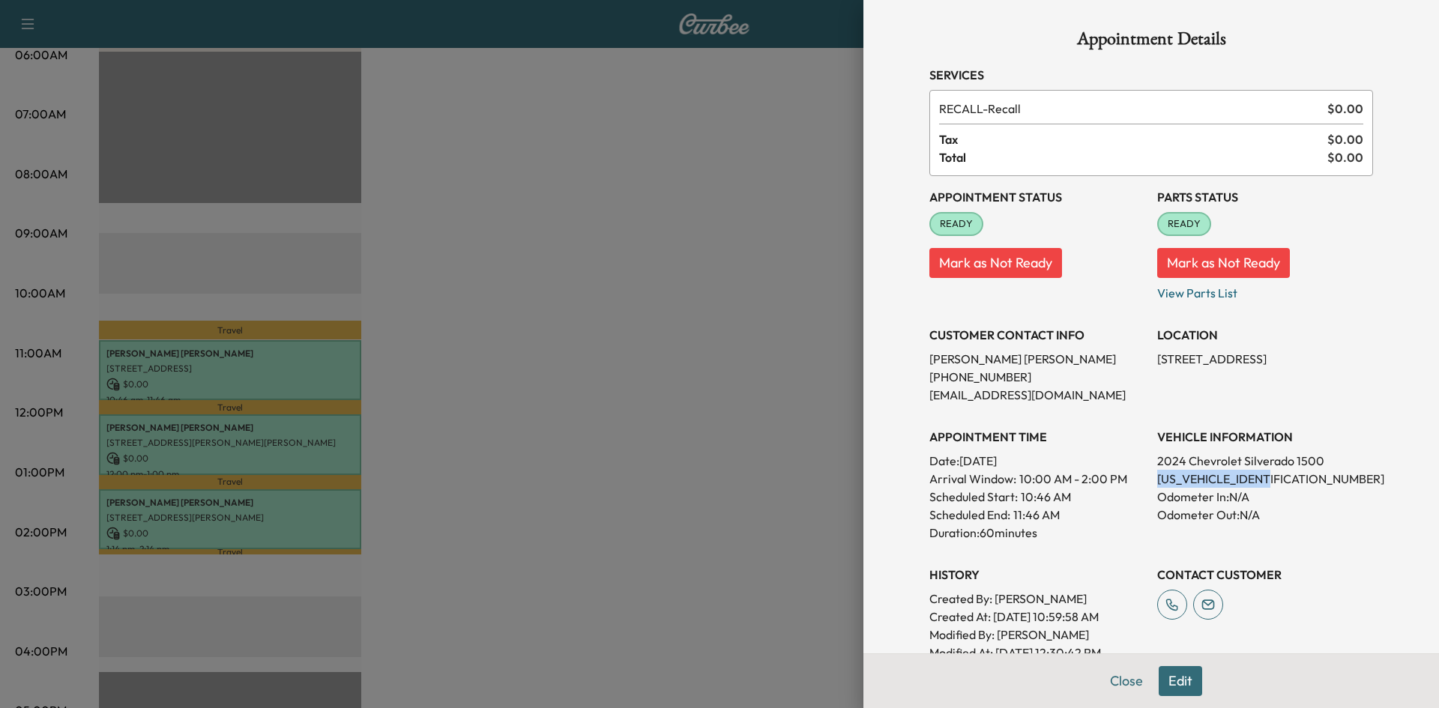
drag, startPoint x: 1269, startPoint y: 480, endPoint x: 1147, endPoint y: 477, distance: 122.1
click at [1157, 477] on p "[US_VEHICLE_IDENTIFICATION_NUMBER]" at bounding box center [1265, 479] width 216 height 18
copy p "[US_VEHICLE_IDENTIFICATION_NUMBER]"
click at [569, 339] on div at bounding box center [719, 354] width 1439 height 708
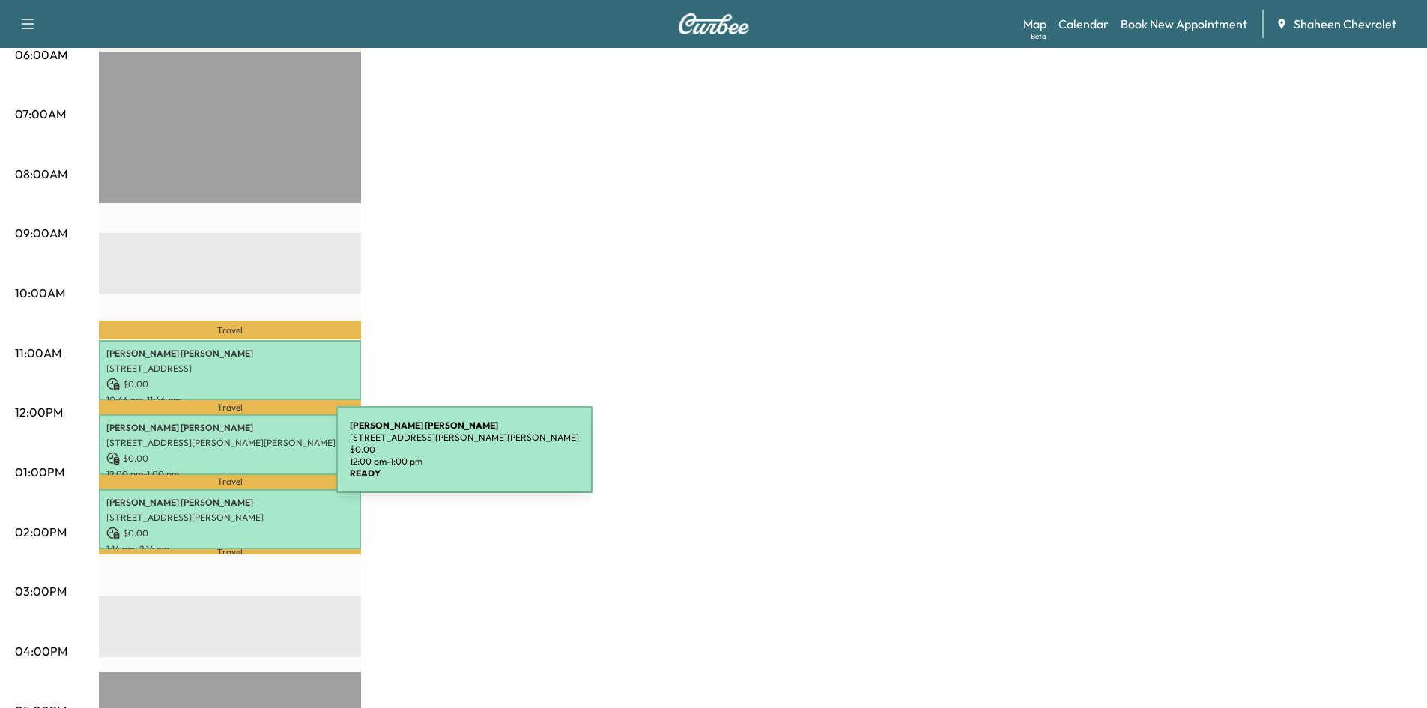
click at [224, 452] on p "$ 0.00" at bounding box center [229, 458] width 247 height 13
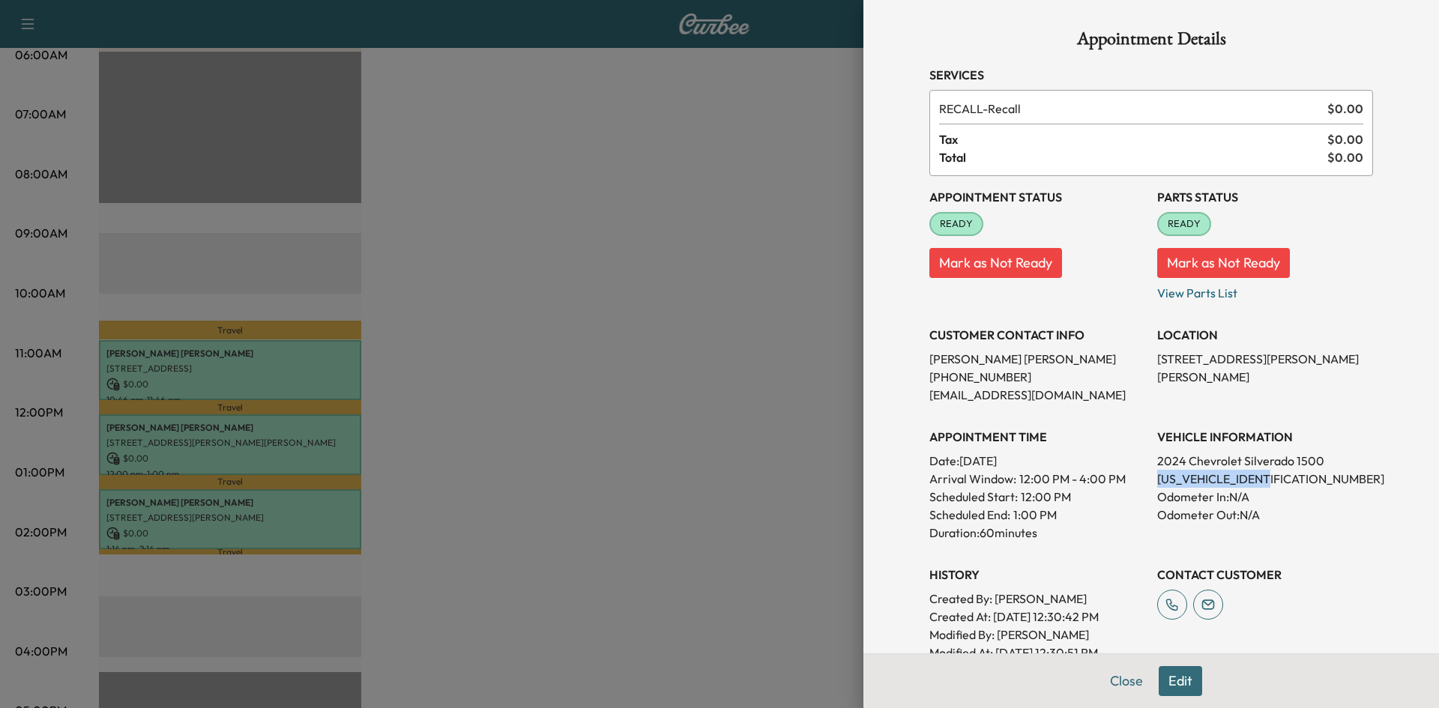
drag, startPoint x: 1271, startPoint y: 475, endPoint x: 1146, endPoint y: 473, distance: 125.1
click at [1157, 473] on p "[US_VEHICLE_IDENTIFICATION_NUMBER]" at bounding box center [1265, 479] width 216 height 18
copy p "[US_VEHICLE_IDENTIFICATION_NUMBER]"
click at [470, 465] on div at bounding box center [719, 354] width 1439 height 708
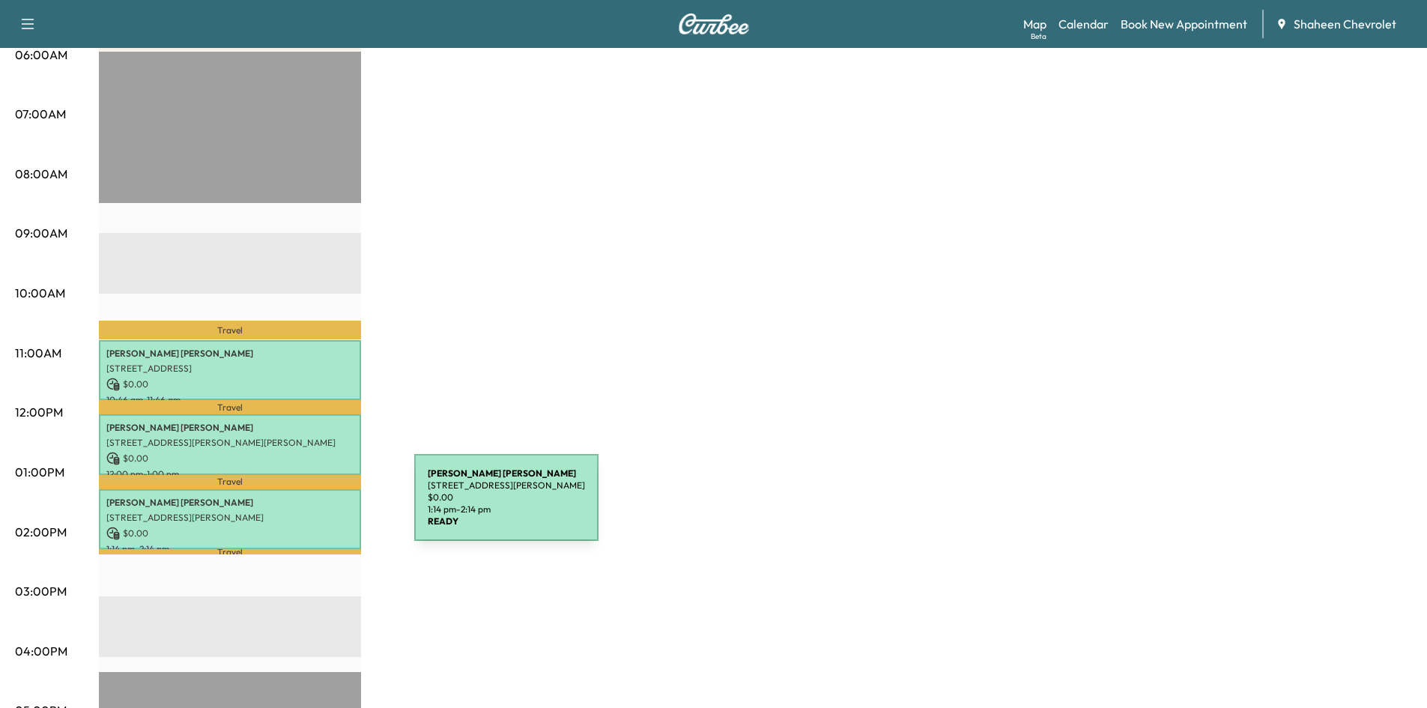
click at [302, 512] on p "[STREET_ADDRESS][PERSON_NAME]" at bounding box center [229, 518] width 247 height 12
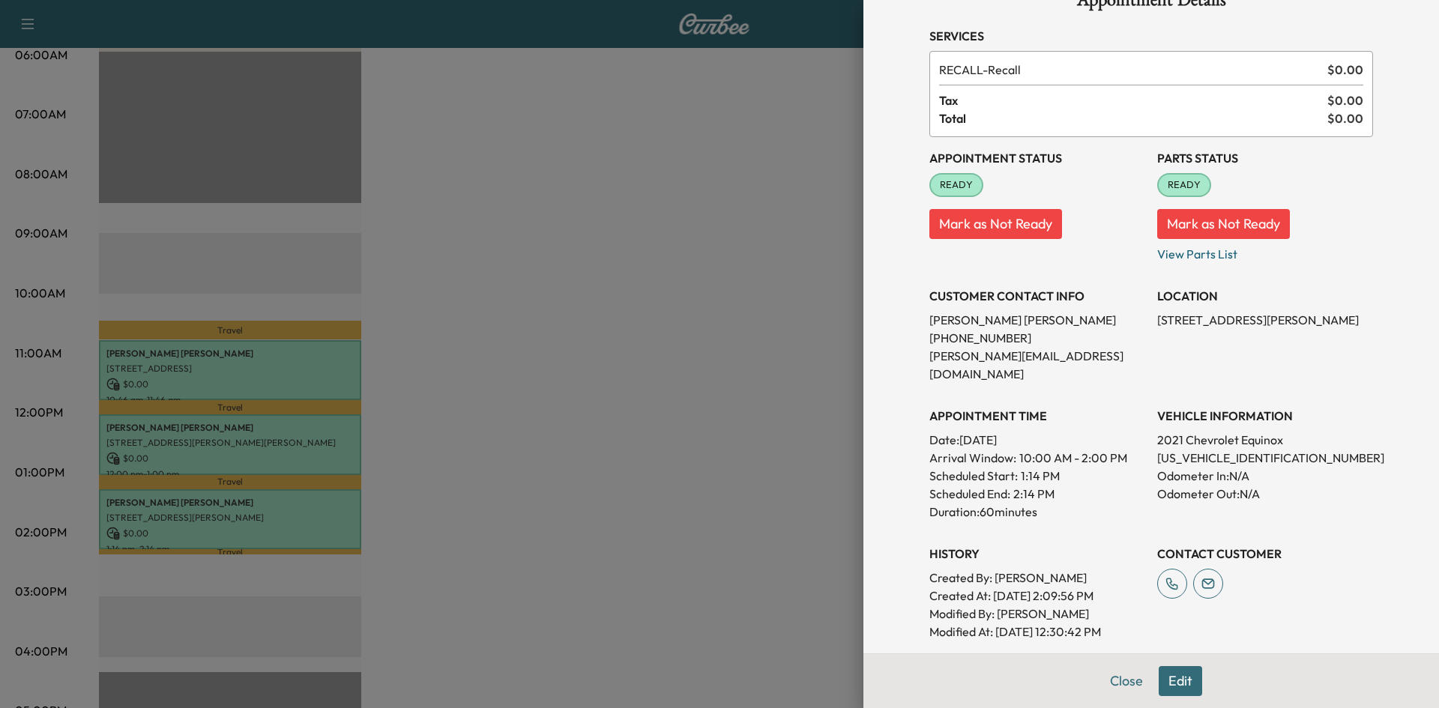
scroll to position [150, 0]
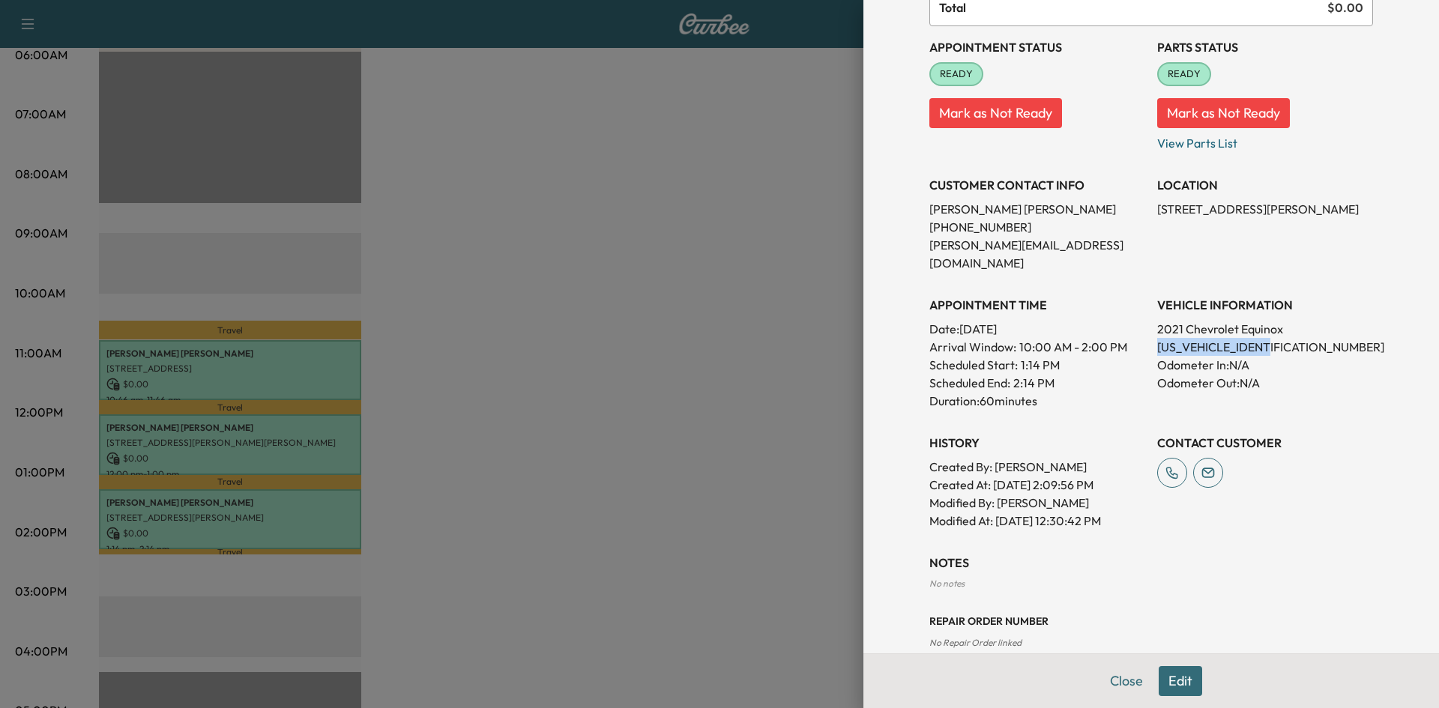
drag, startPoint x: 1278, startPoint y: 327, endPoint x: 1148, endPoint y: 331, distance: 130.4
click at [1157, 338] on p "[US_VEHICLE_IDENTIFICATION_NUMBER]" at bounding box center [1265, 347] width 216 height 18
copy p "[US_VEHICLE_IDENTIFICATION_NUMBER]"
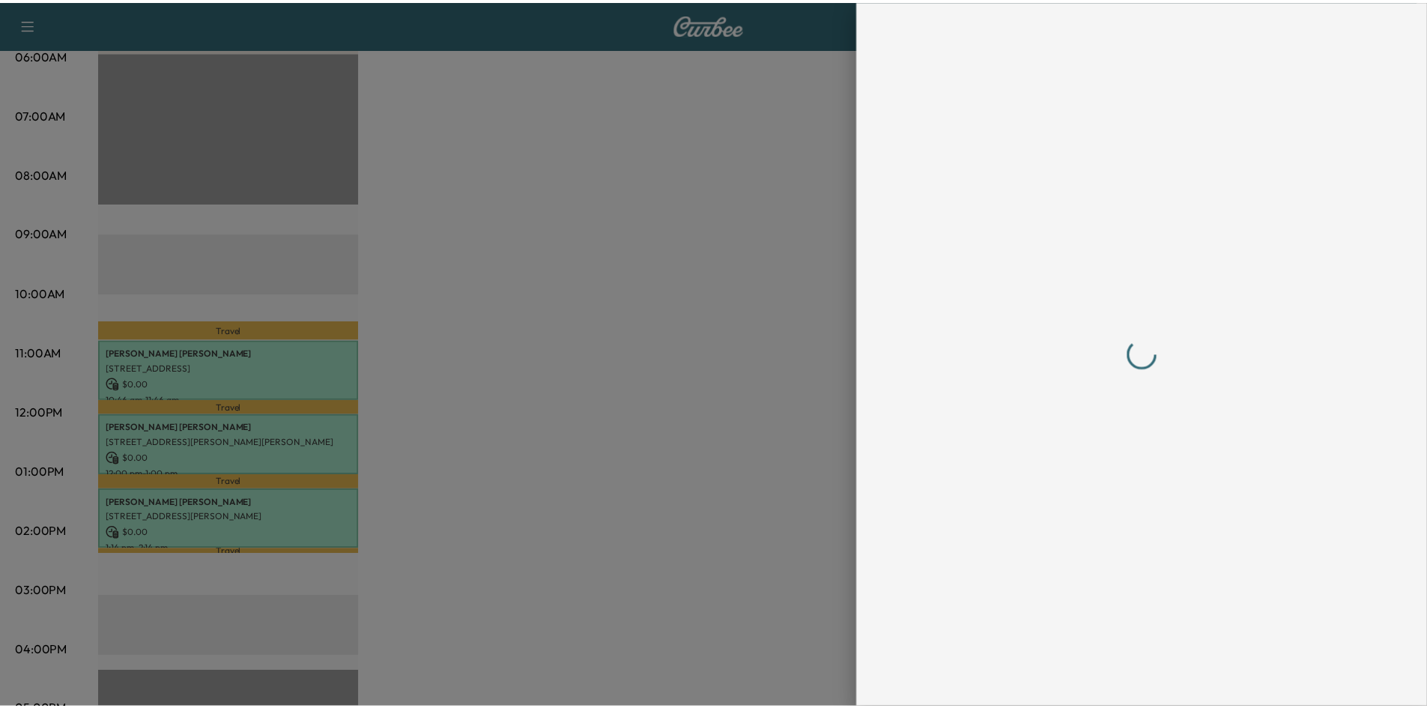
scroll to position [0, 0]
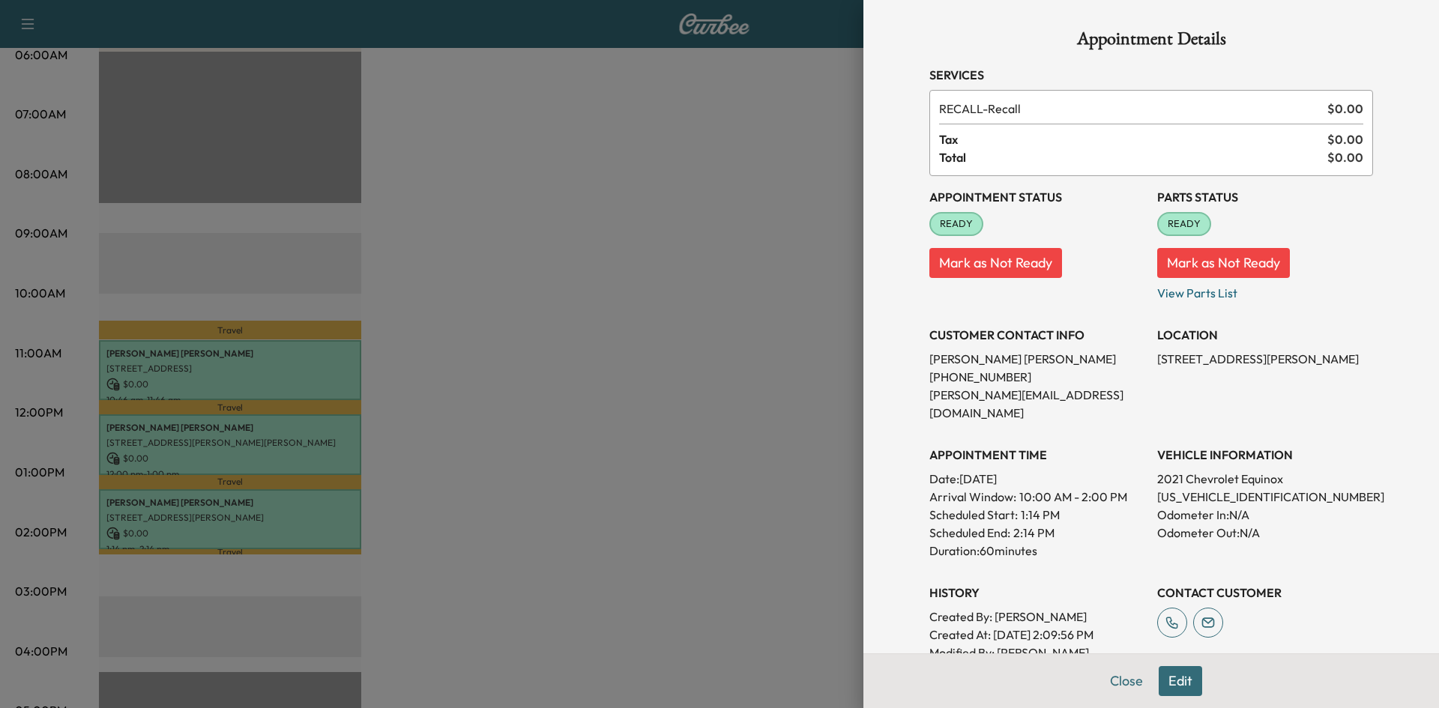
click at [706, 285] on div at bounding box center [719, 354] width 1439 height 708
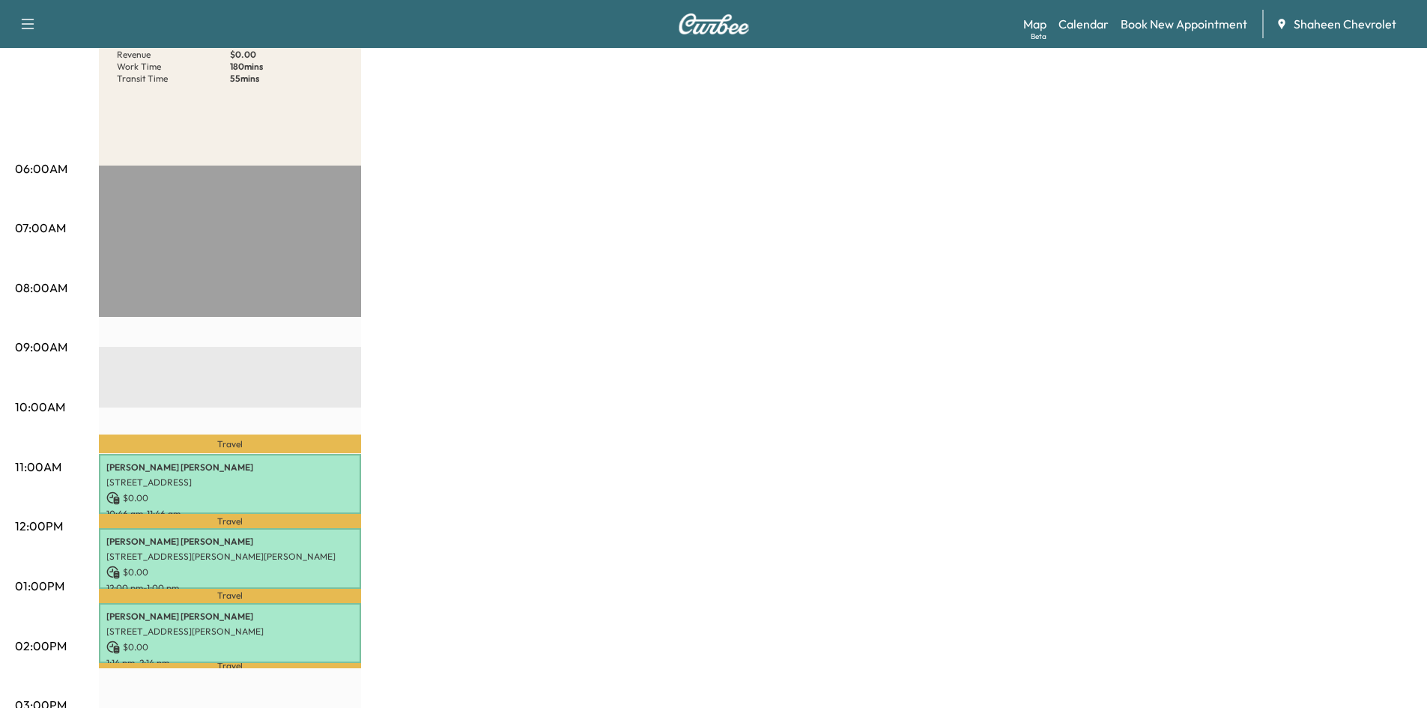
scroll to position [150, 0]
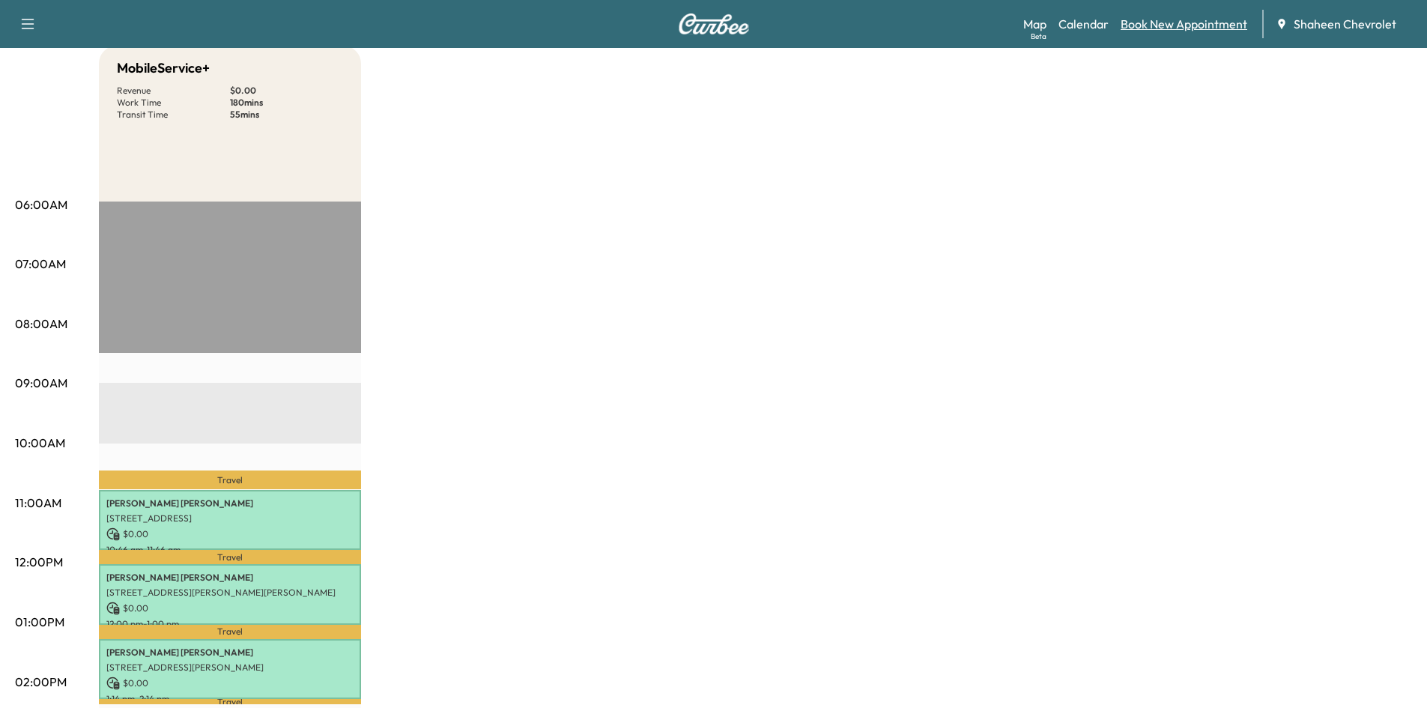
click at [1138, 22] on link "Book New Appointment" at bounding box center [1184, 24] width 127 height 18
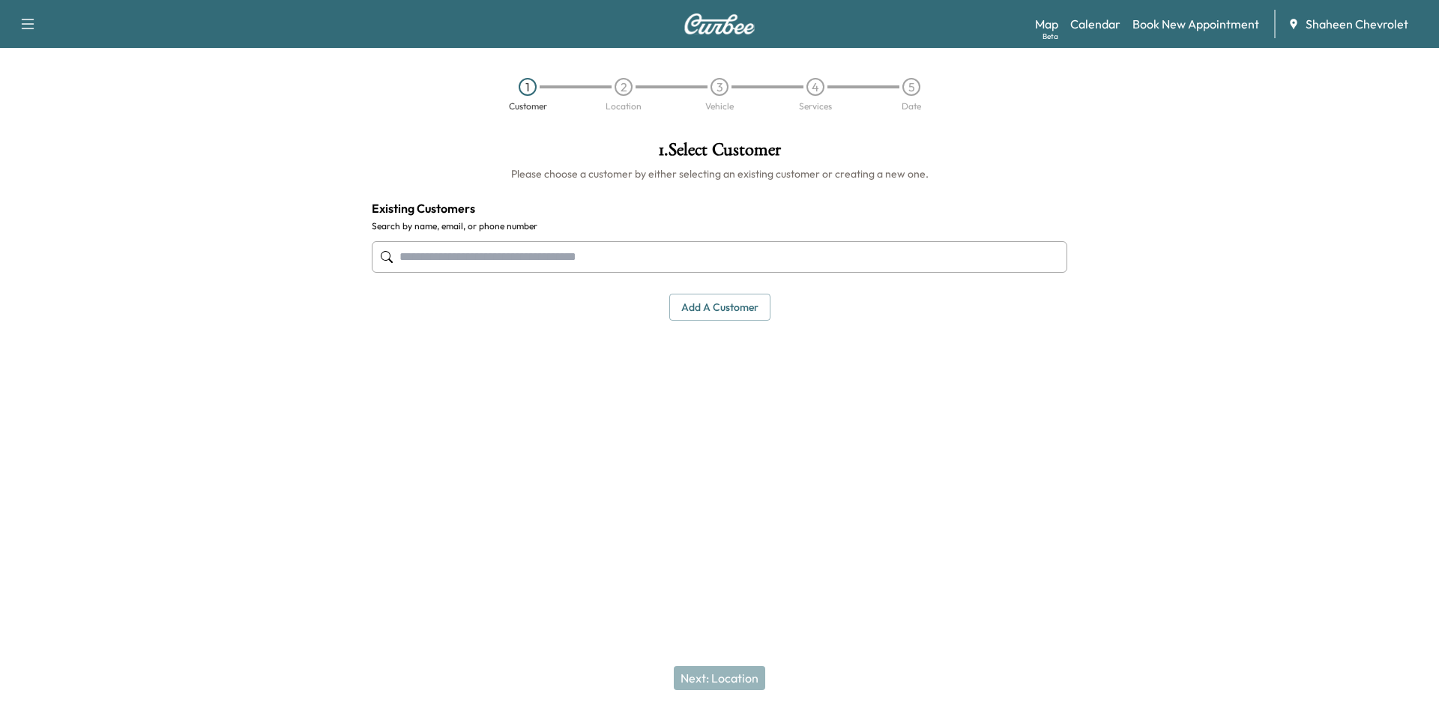
click at [695, 303] on button "Add a customer" at bounding box center [719, 308] width 101 height 28
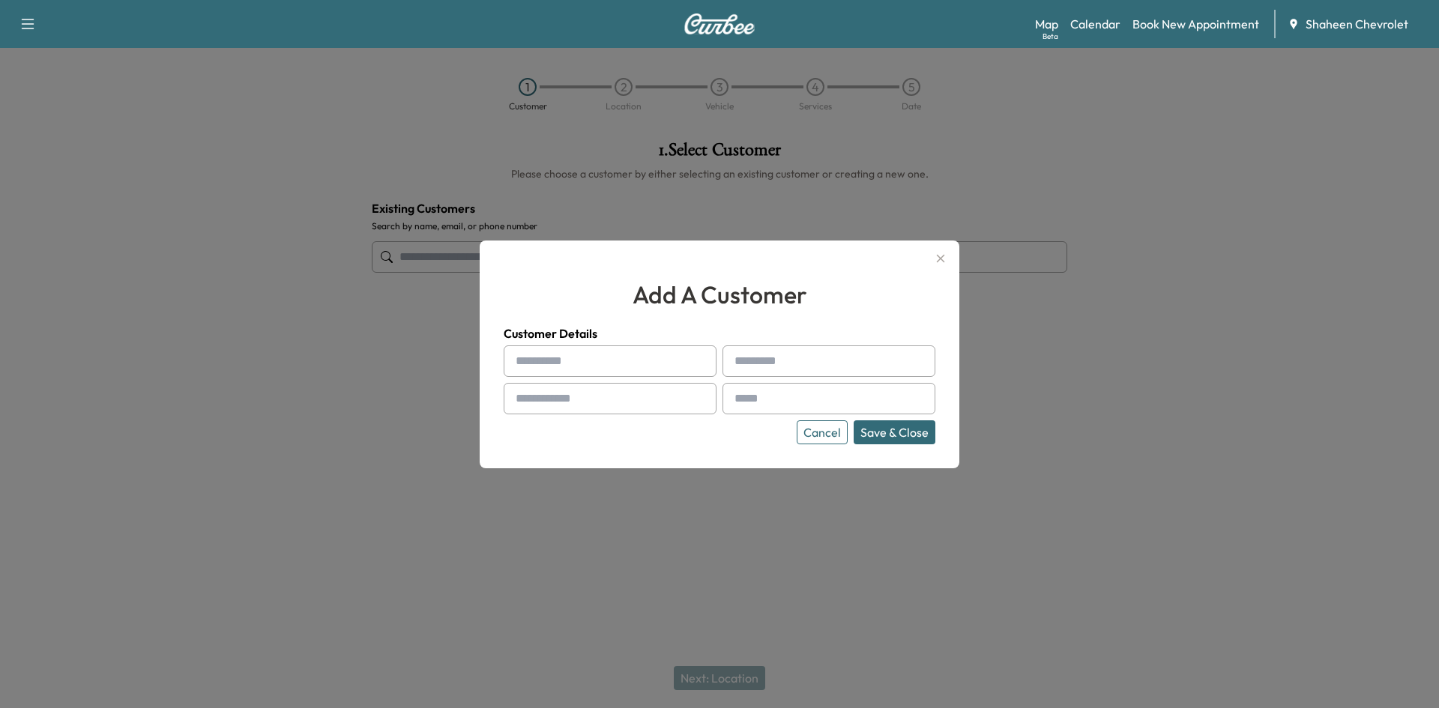
click at [587, 353] on input "text" at bounding box center [609, 360] width 213 height 31
type input "*"
type input "******"
type input "*****"
type input "**********"
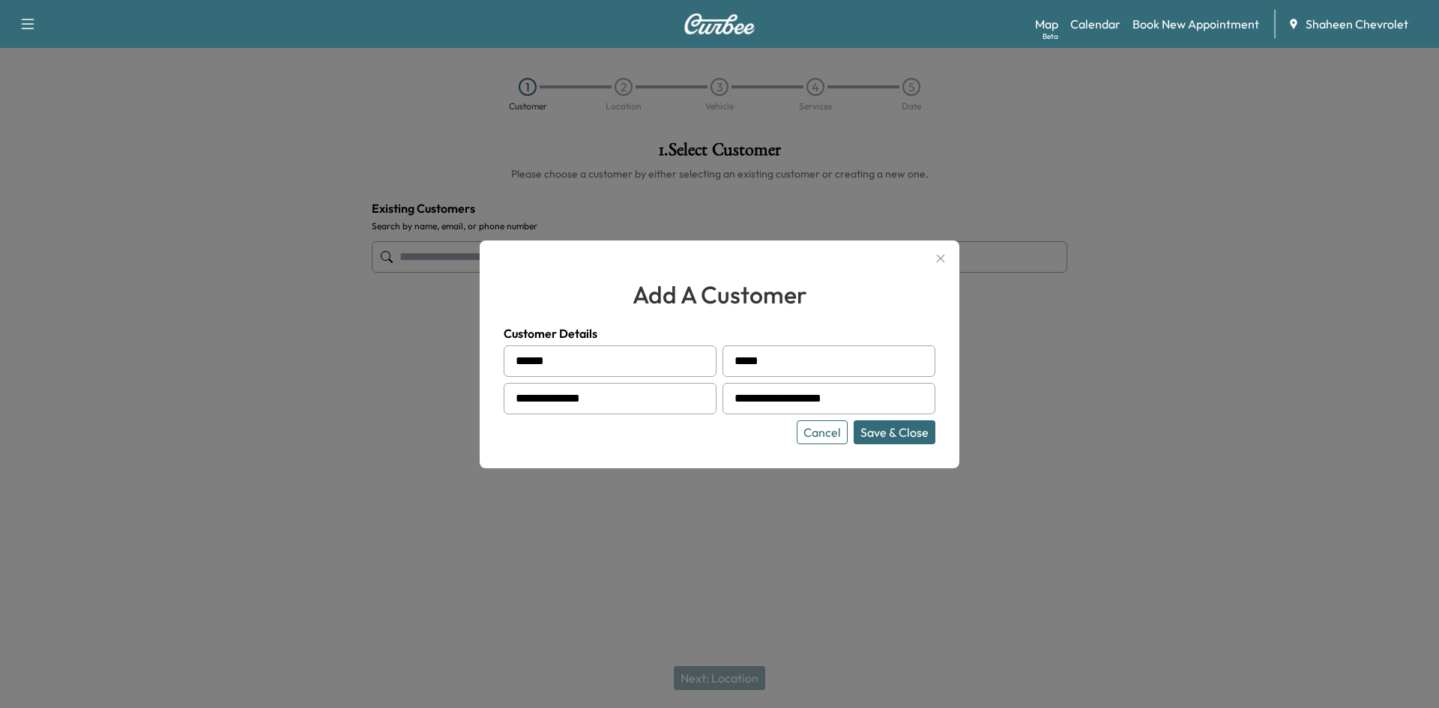
type input "**********"
click at [892, 438] on button "Save & Close" at bounding box center [894, 432] width 82 height 24
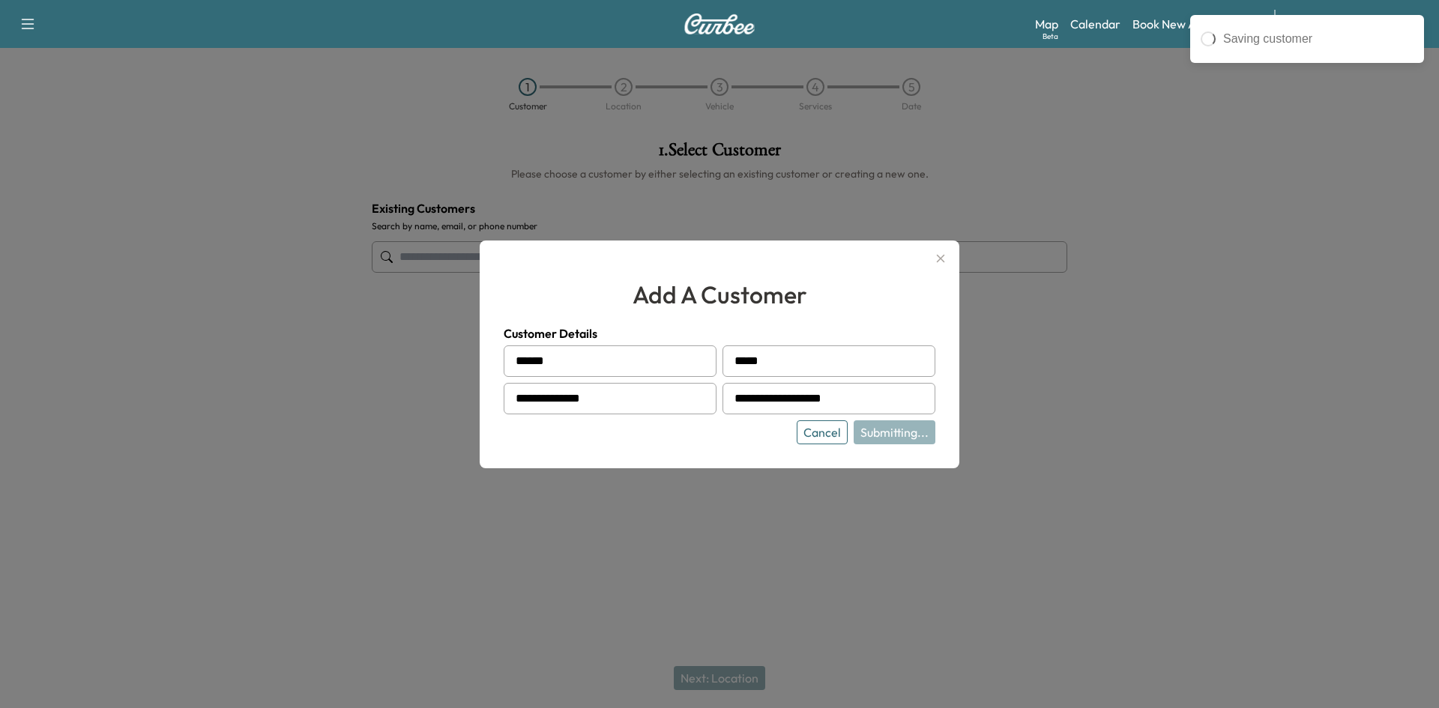
type input "**********"
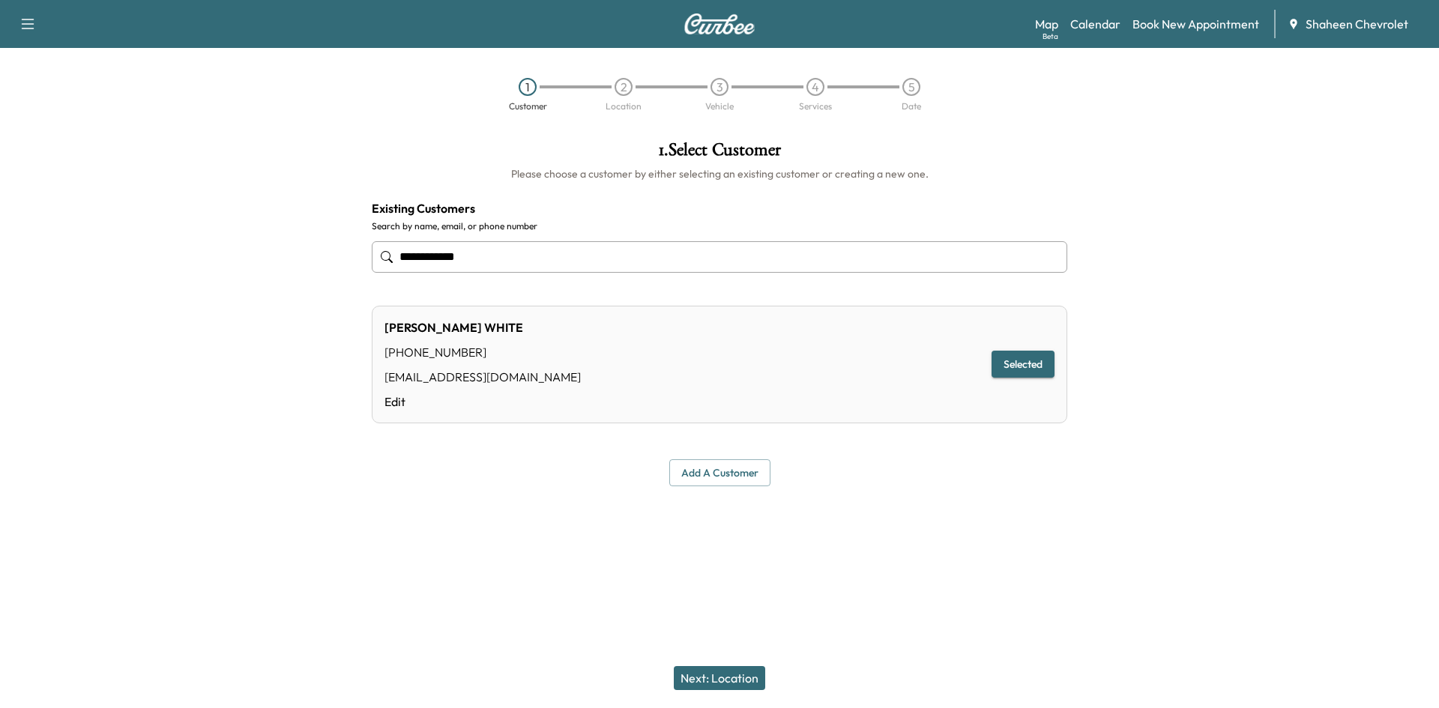
click at [730, 674] on button "Next: Location" at bounding box center [719, 678] width 91 height 24
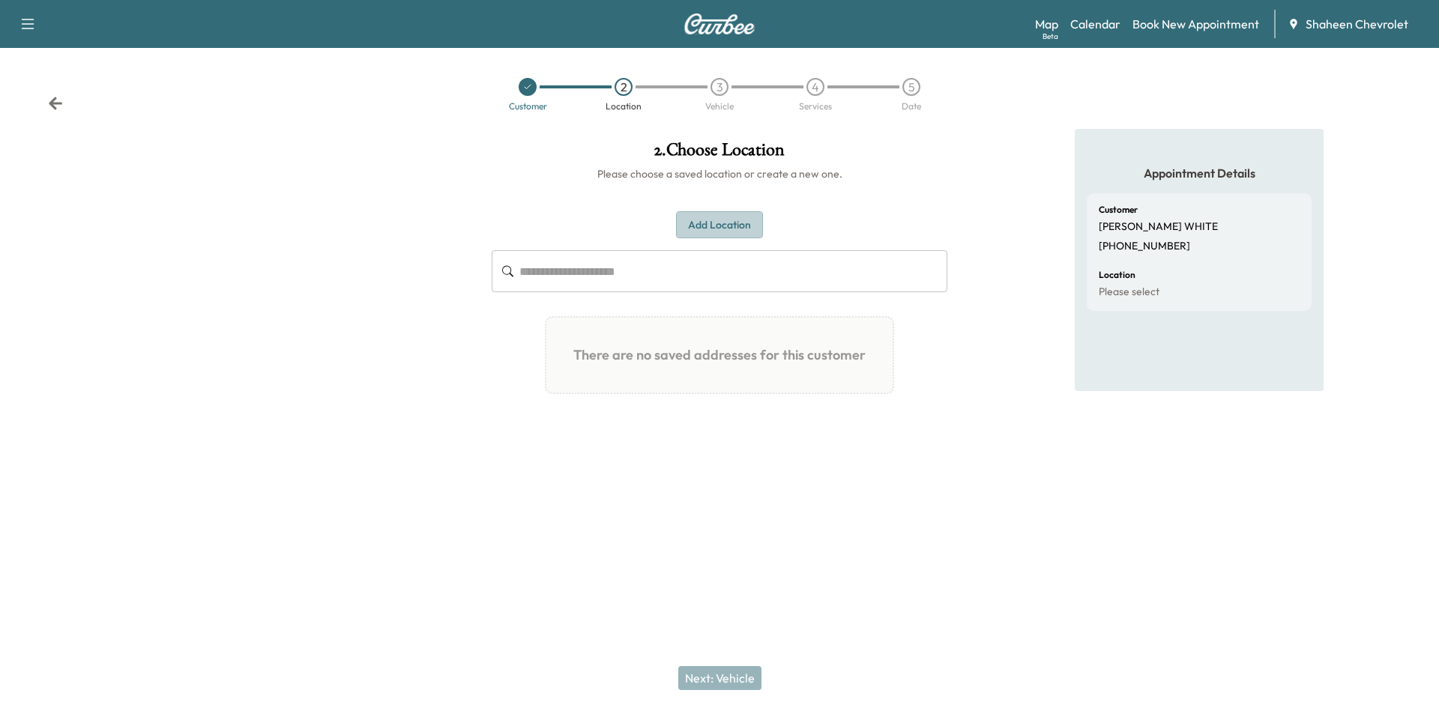
click at [714, 219] on button "Add Location" at bounding box center [719, 225] width 87 height 28
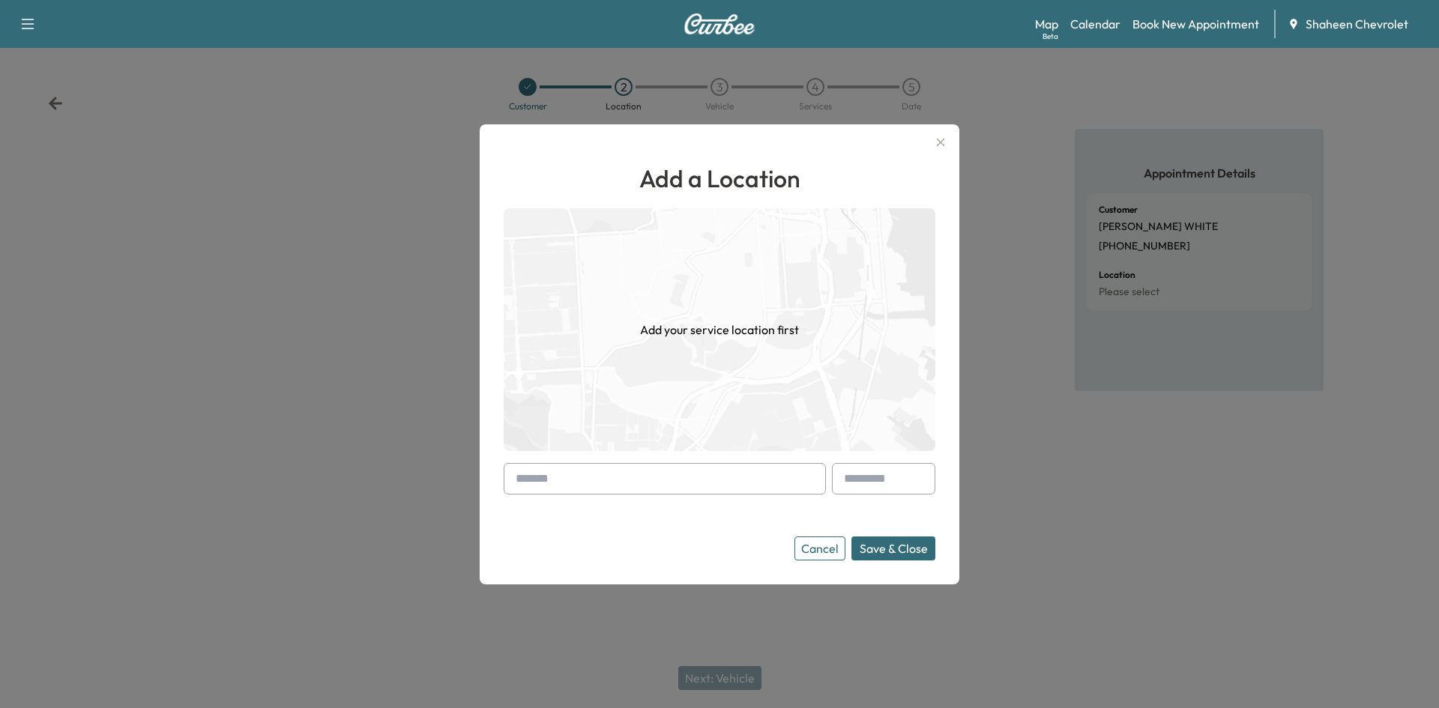
click at [598, 481] on input "text" at bounding box center [664, 478] width 322 height 31
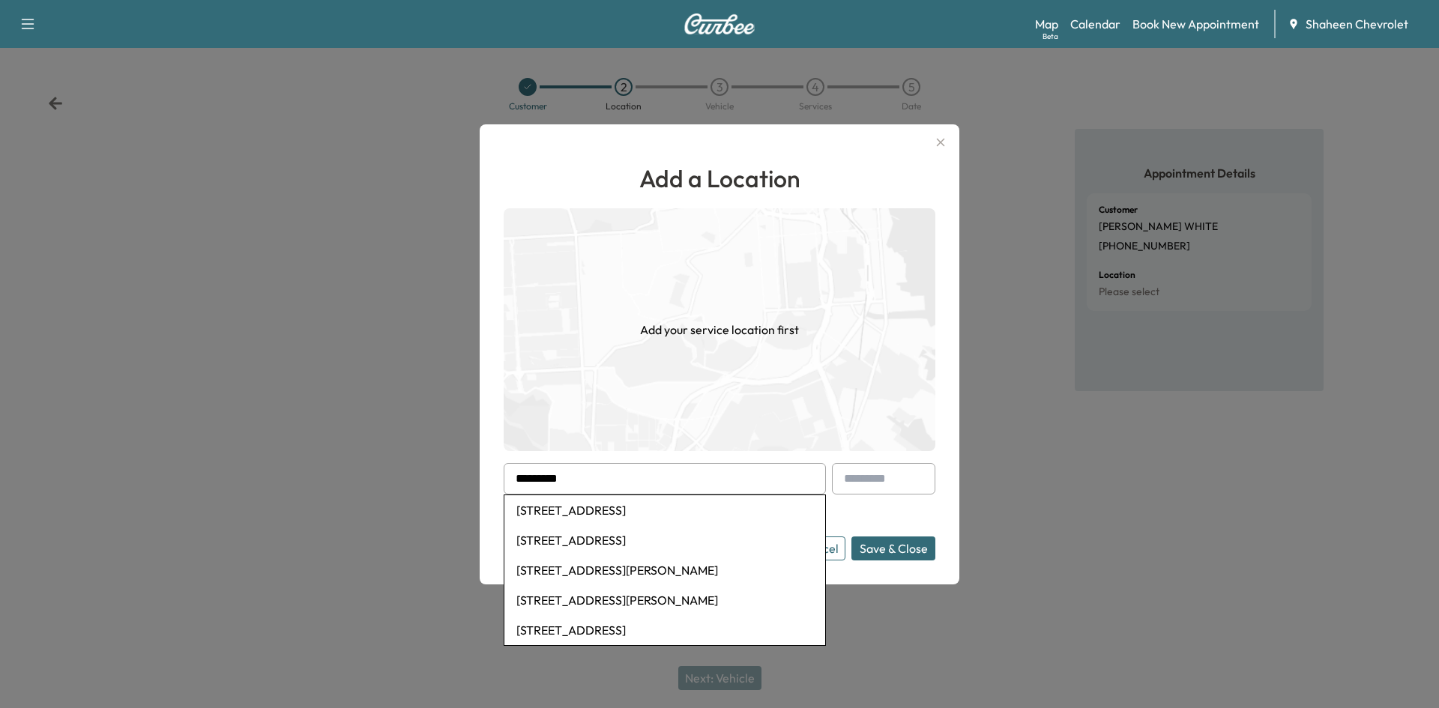
click at [626, 515] on li "[STREET_ADDRESS]" at bounding box center [664, 510] width 321 height 30
type input "**********"
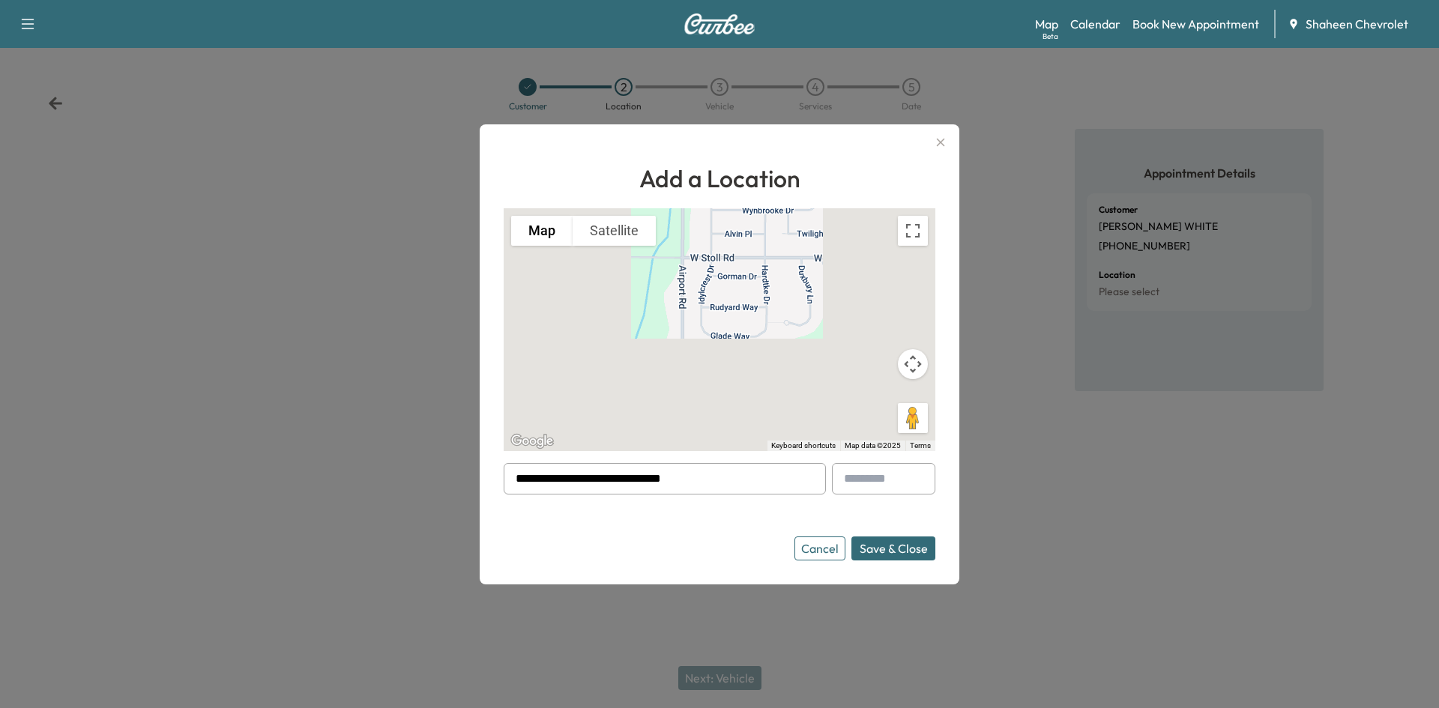
click at [892, 544] on button "Save & Close" at bounding box center [893, 548] width 84 height 24
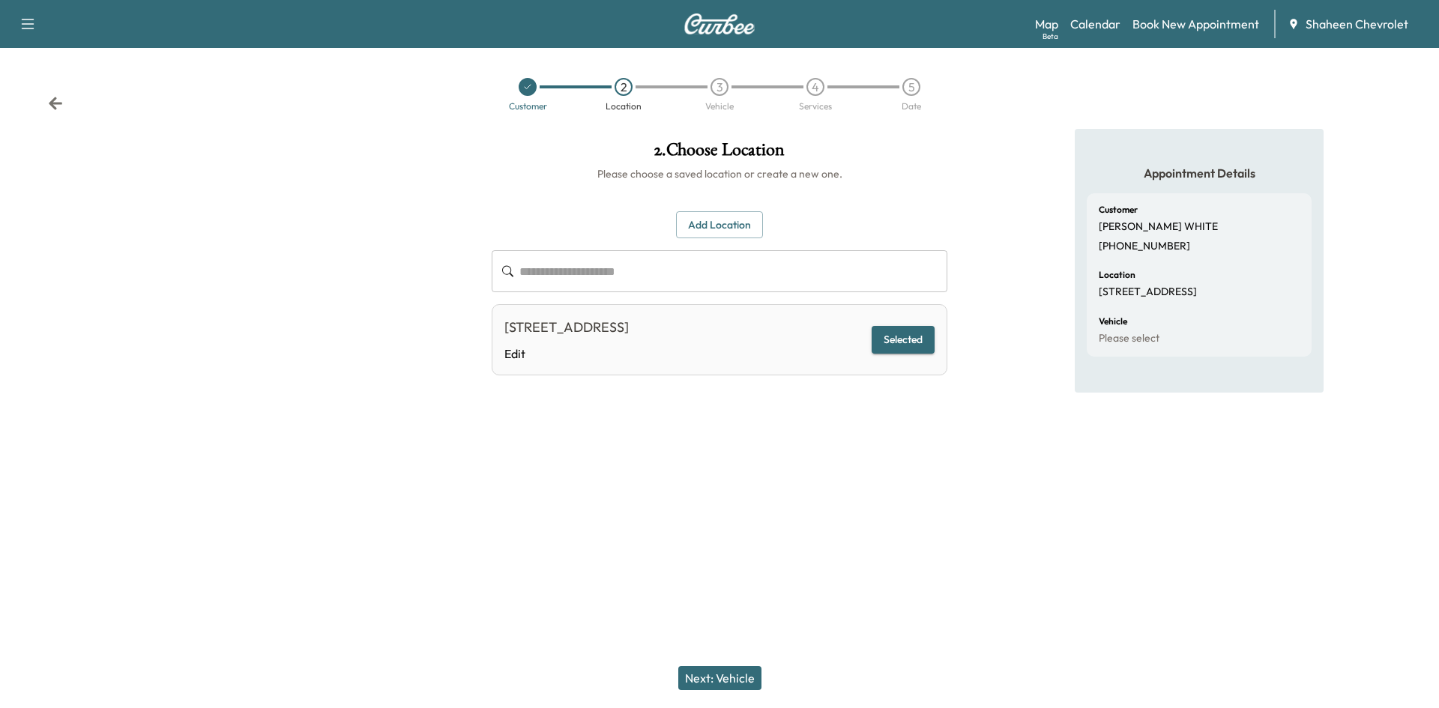
click at [728, 689] on button "Next: Vehicle" at bounding box center [719, 678] width 83 height 24
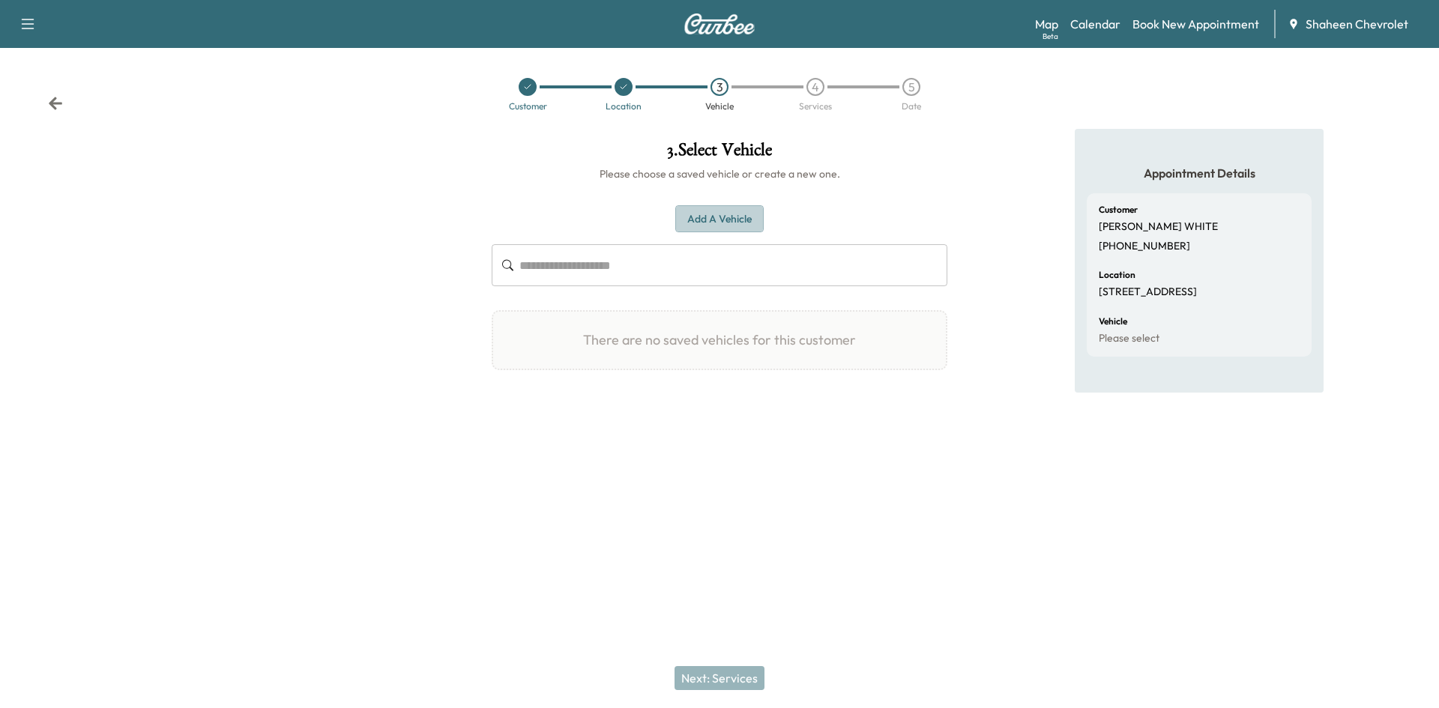
click at [699, 222] on button "Add a Vehicle" at bounding box center [719, 219] width 88 height 28
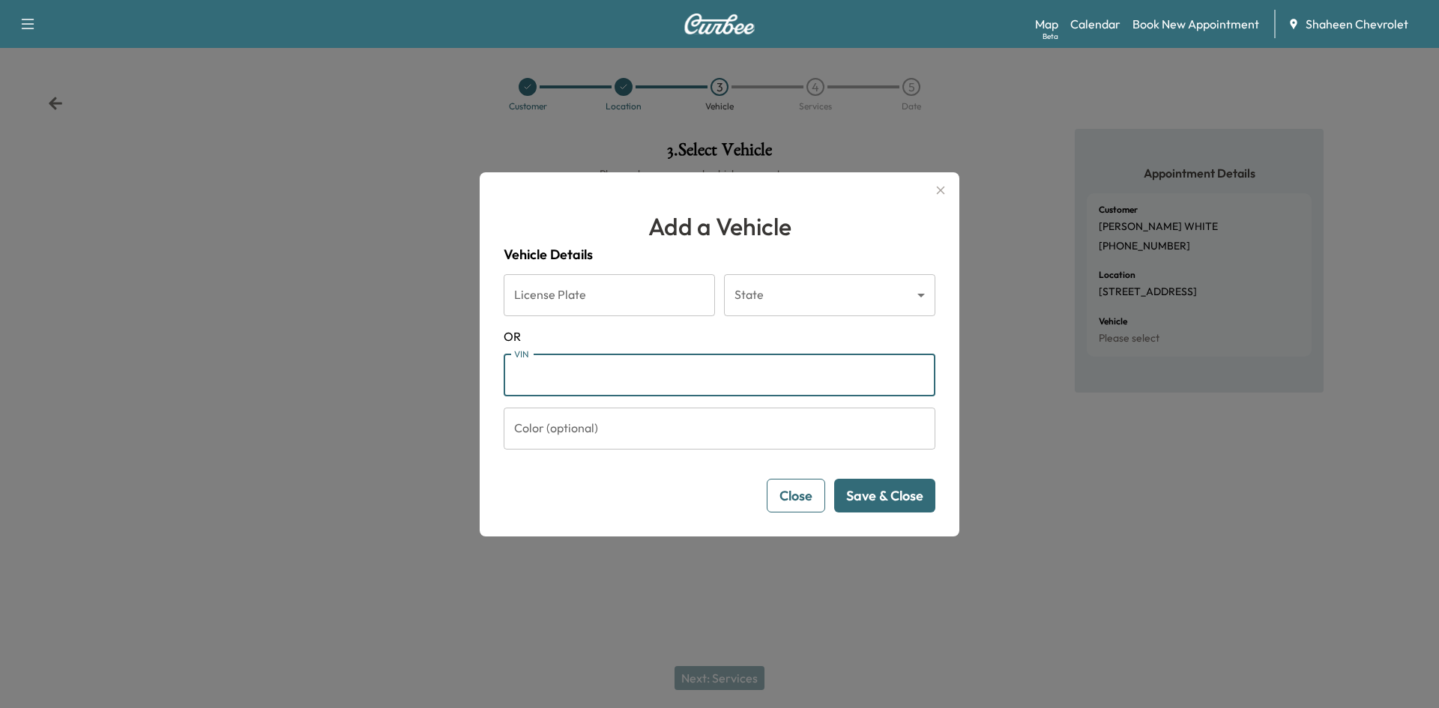
paste input "**********"
type input "**********"
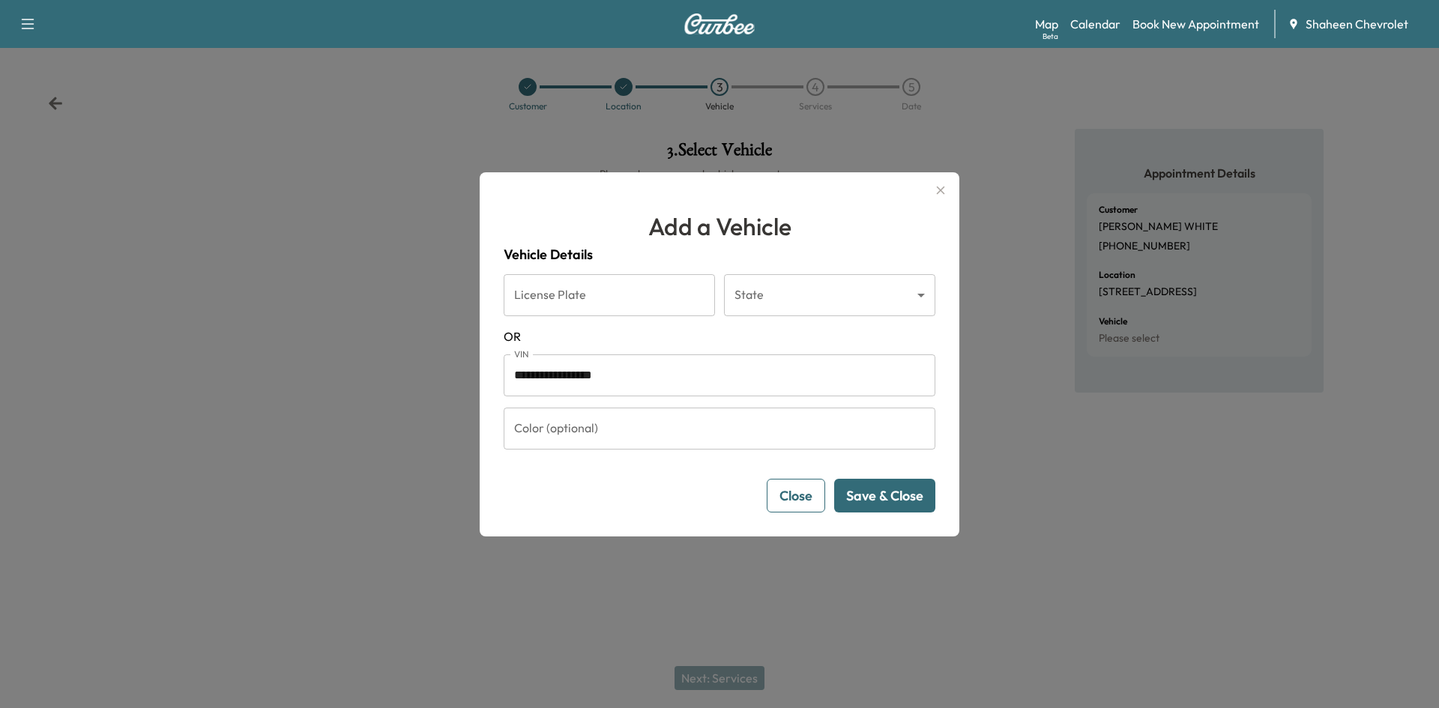
click at [878, 503] on button "Save & Close" at bounding box center [884, 496] width 101 height 34
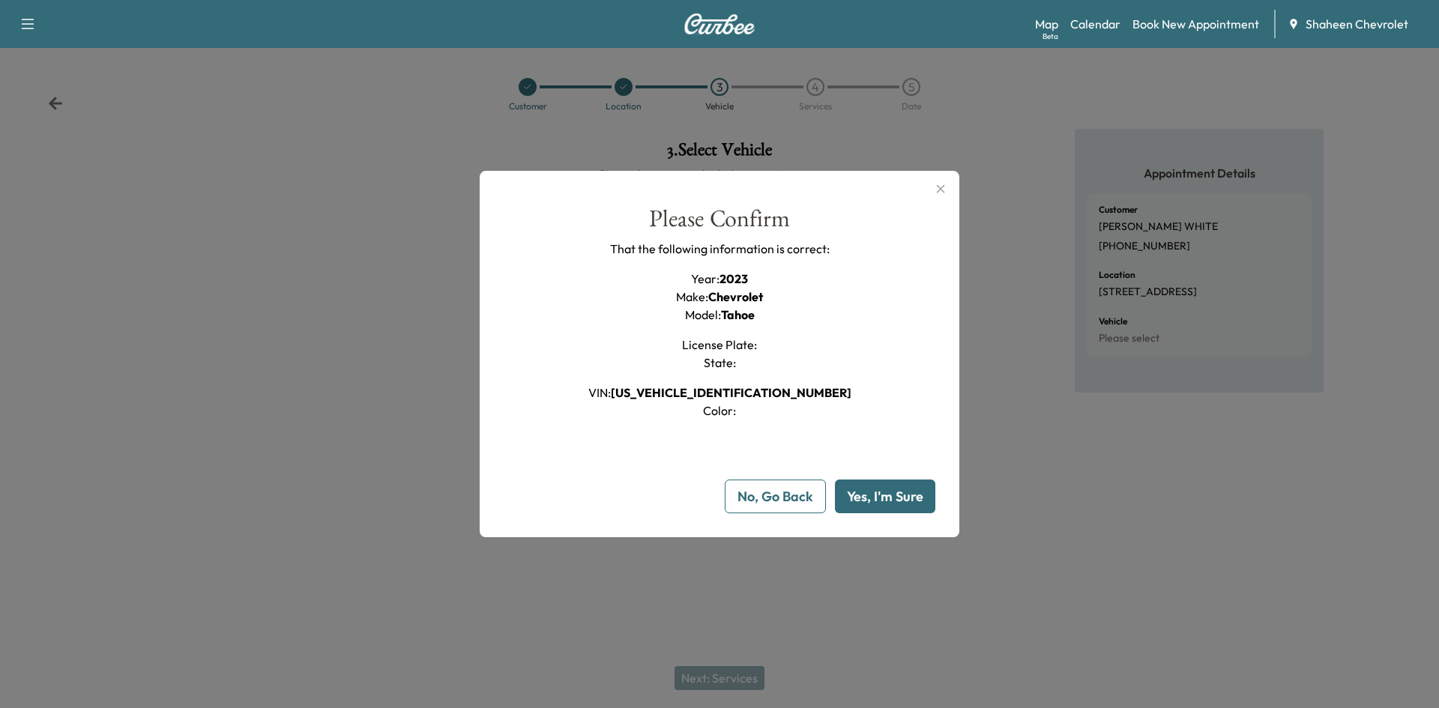
click at [873, 502] on button "Yes, I'm Sure" at bounding box center [885, 497] width 100 height 34
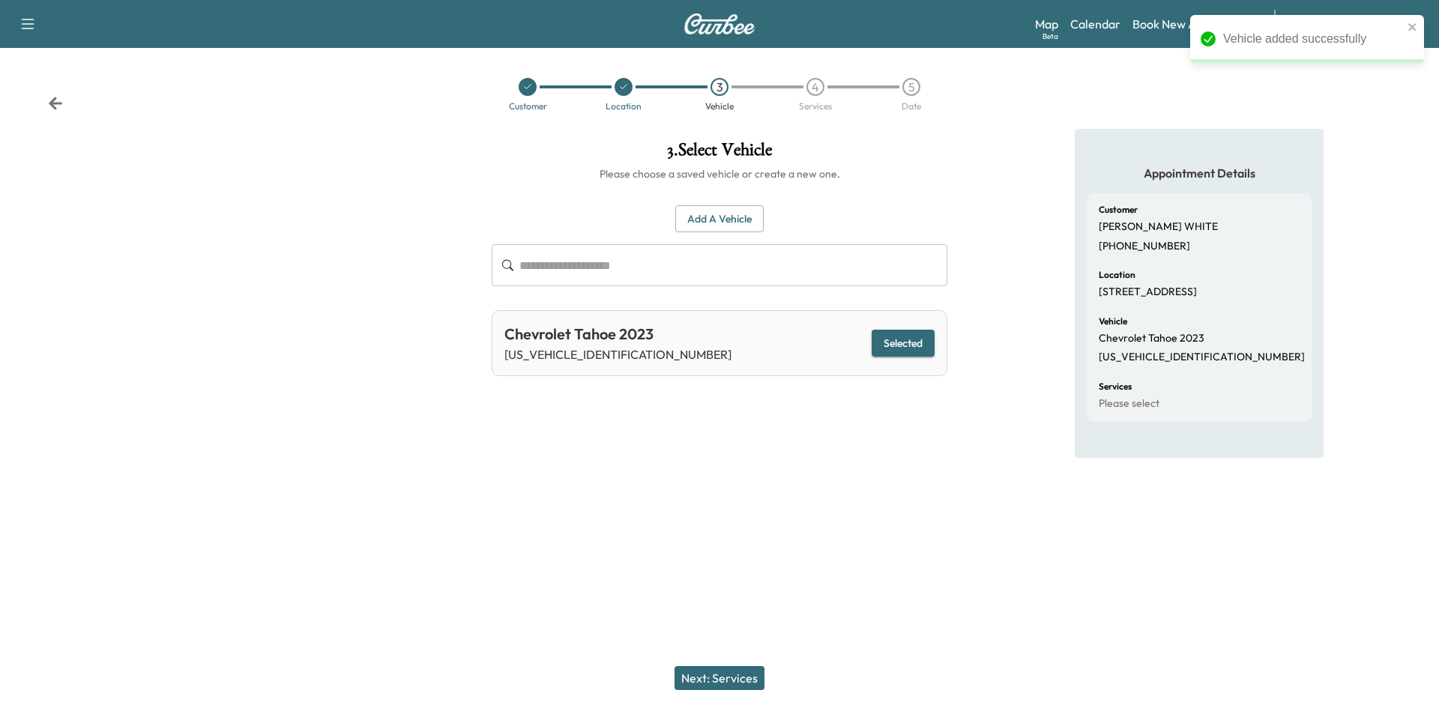
click at [730, 677] on button "Next: Services" at bounding box center [719, 678] width 90 height 24
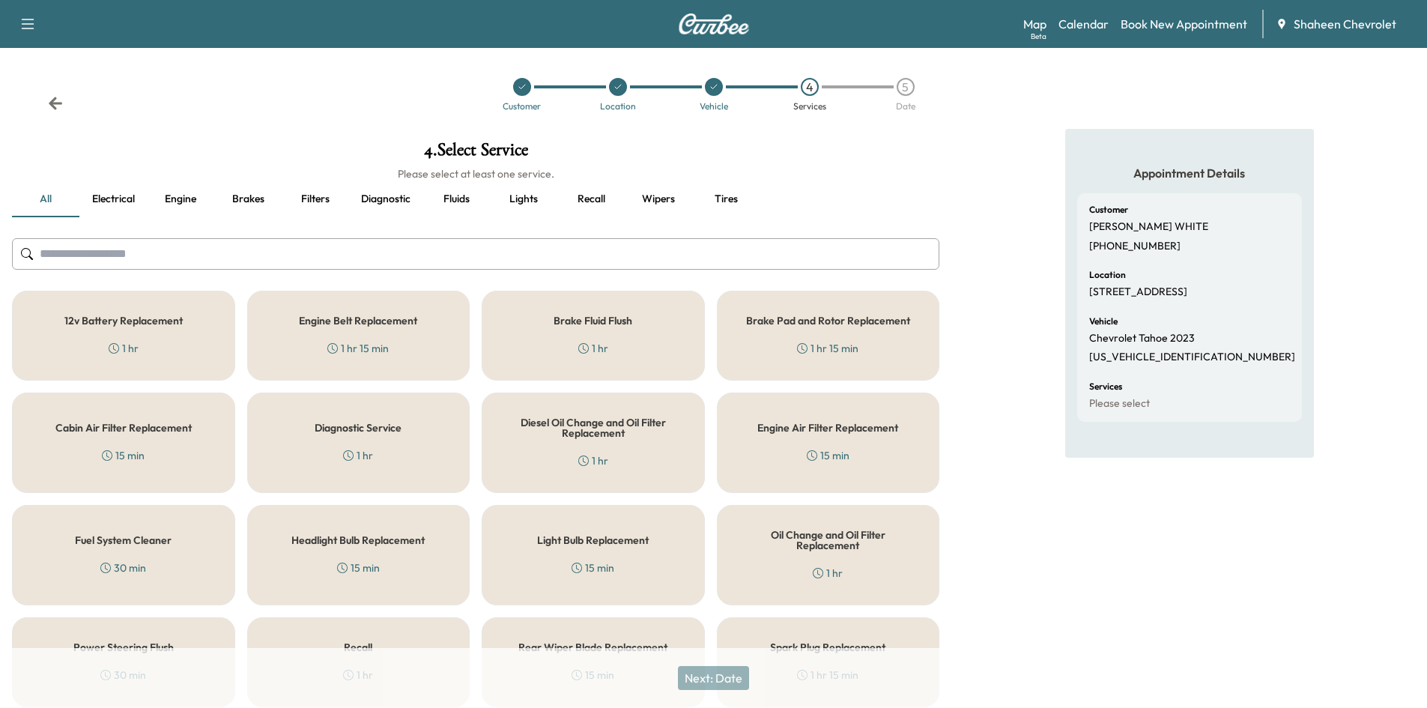
click at [204, 249] on input "text" at bounding box center [476, 253] width 928 height 31
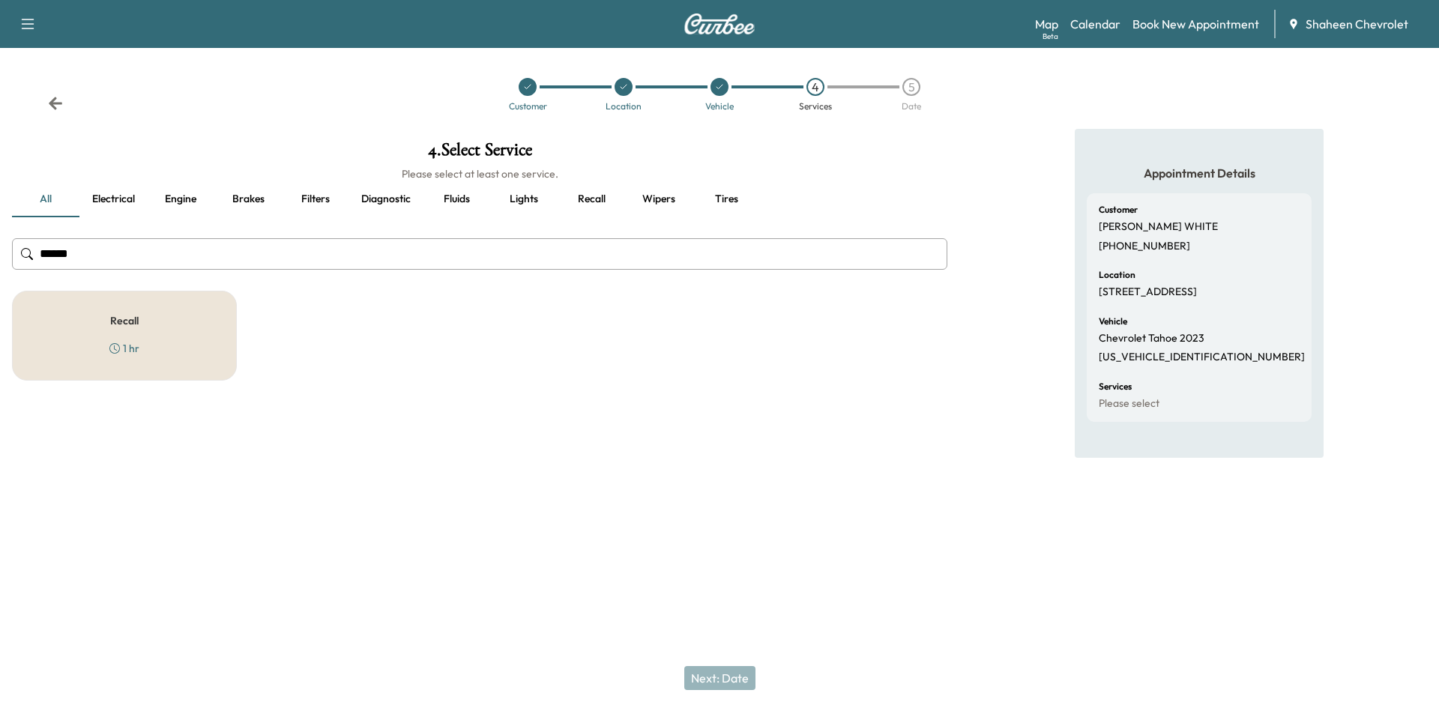
type input "******"
click at [187, 336] on div "Recall 1 hr" at bounding box center [124, 336] width 225 height 90
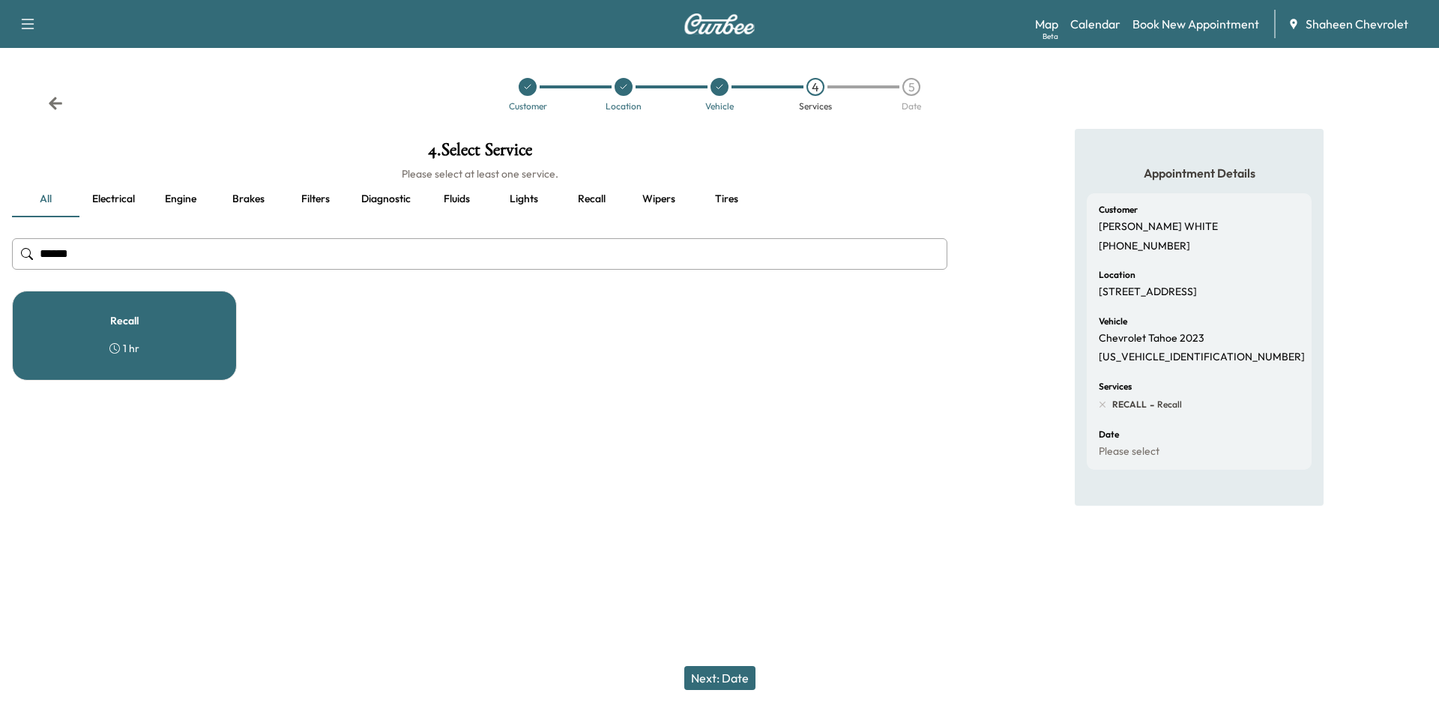
click at [720, 676] on button "Next: Date" at bounding box center [719, 678] width 71 height 24
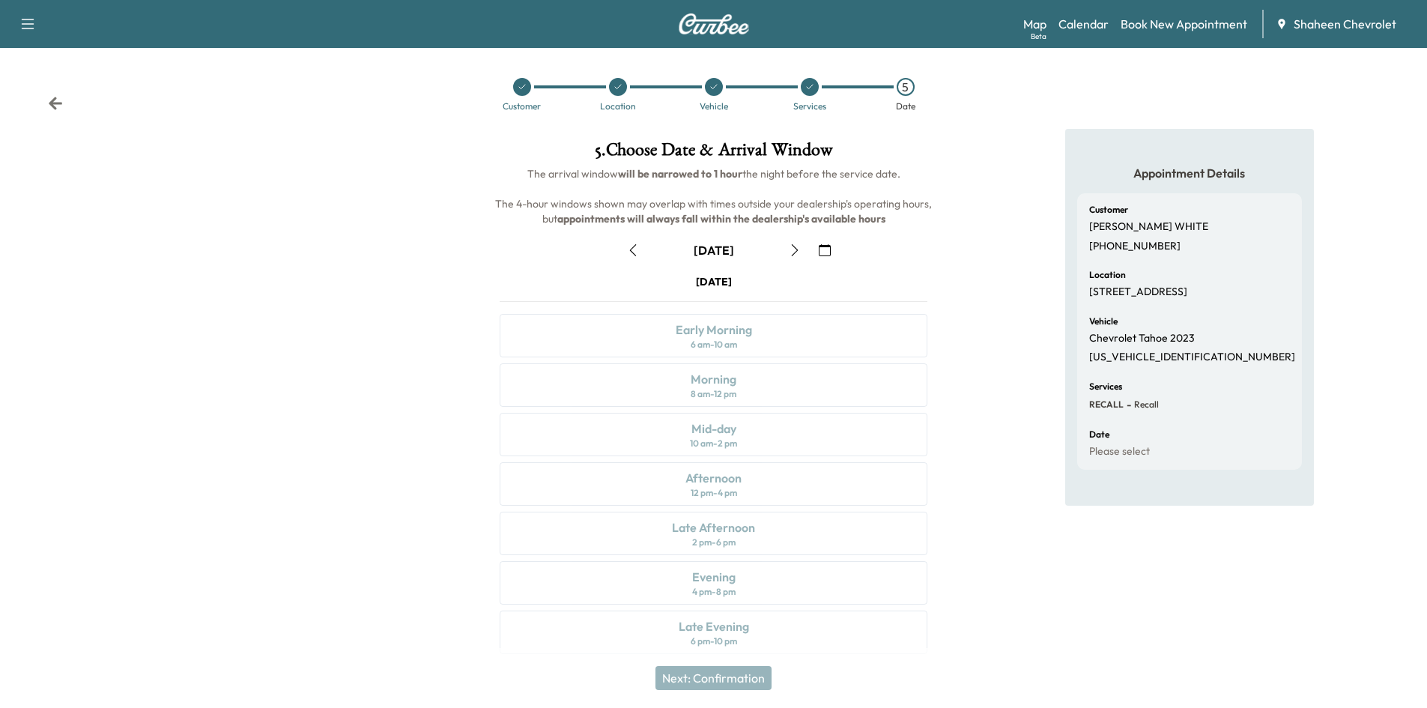
click at [795, 249] on icon "button" at bounding box center [795, 250] width 12 height 12
click at [695, 384] on div "Morning" at bounding box center [714, 379] width 46 height 18
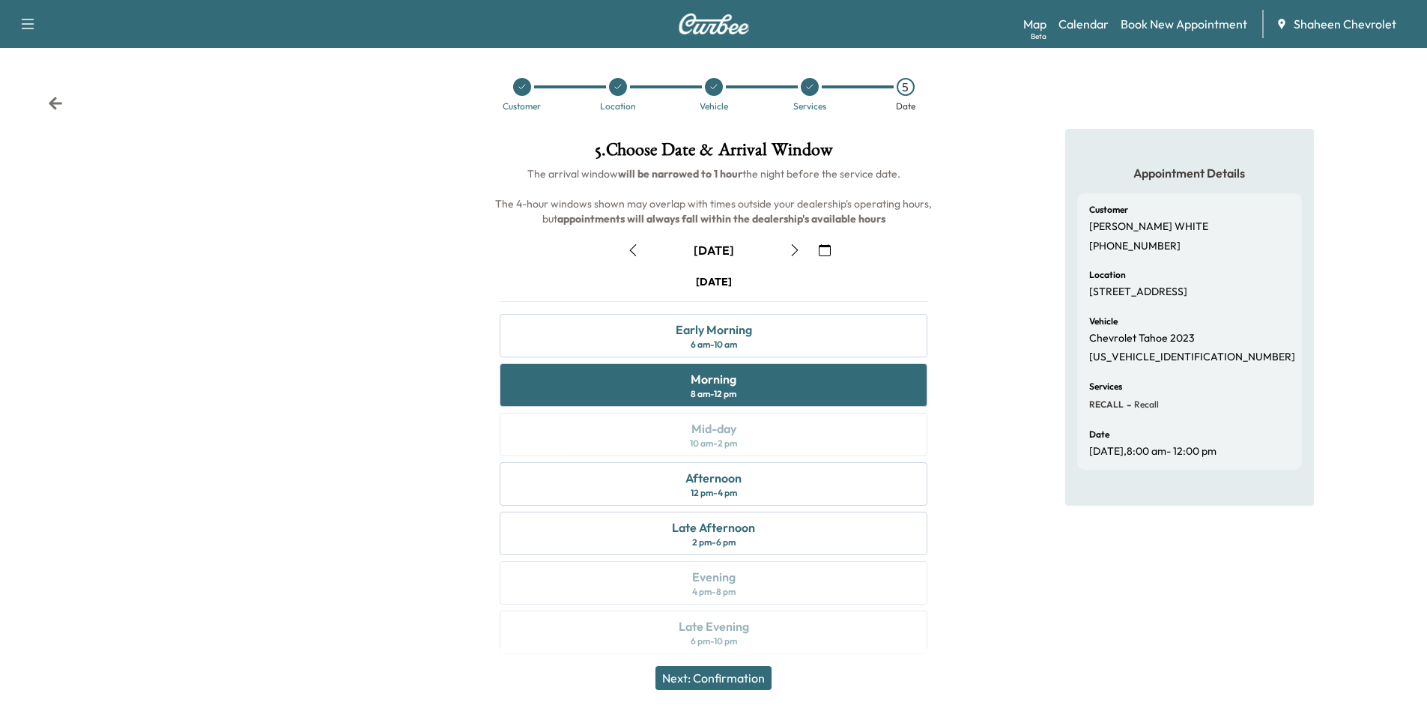
click at [745, 678] on button "Next: Confirmation" at bounding box center [714, 678] width 116 height 24
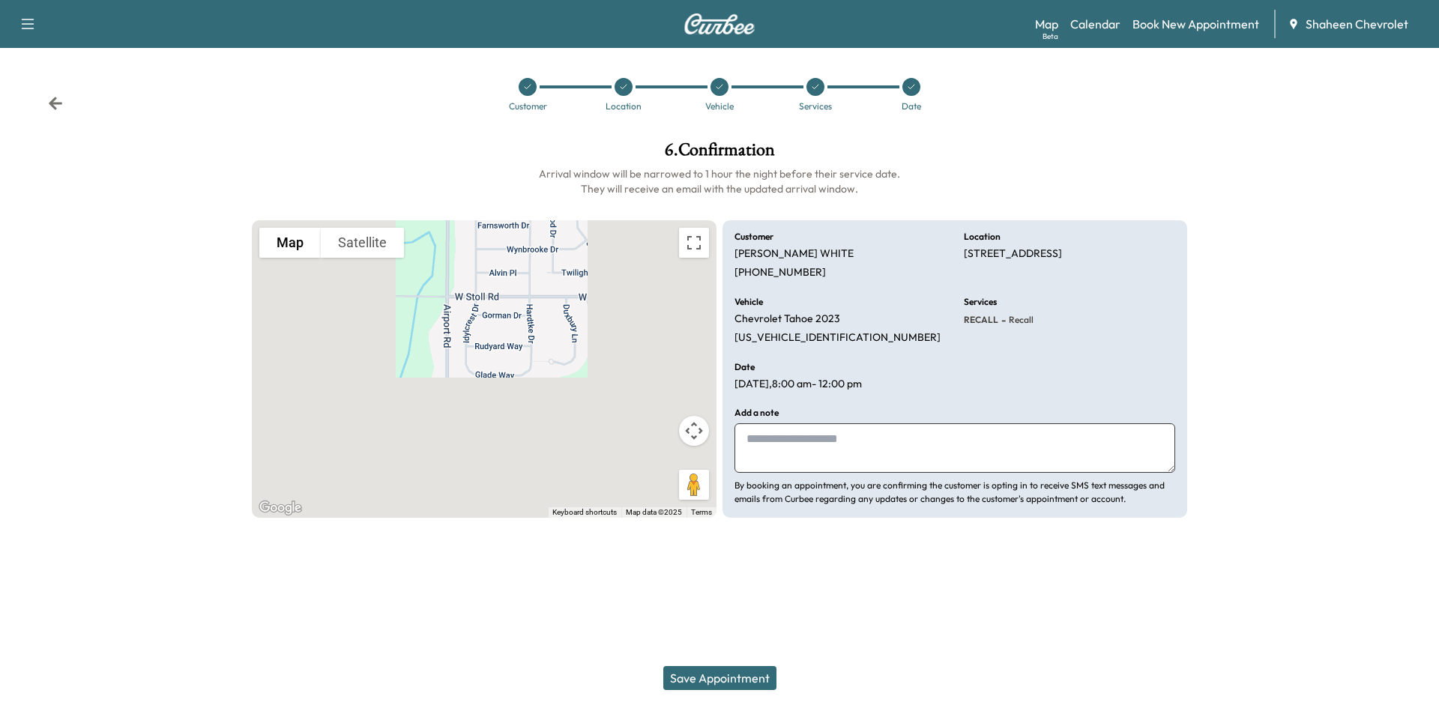
click at [741, 675] on button "Save Appointment" at bounding box center [719, 678] width 113 height 24
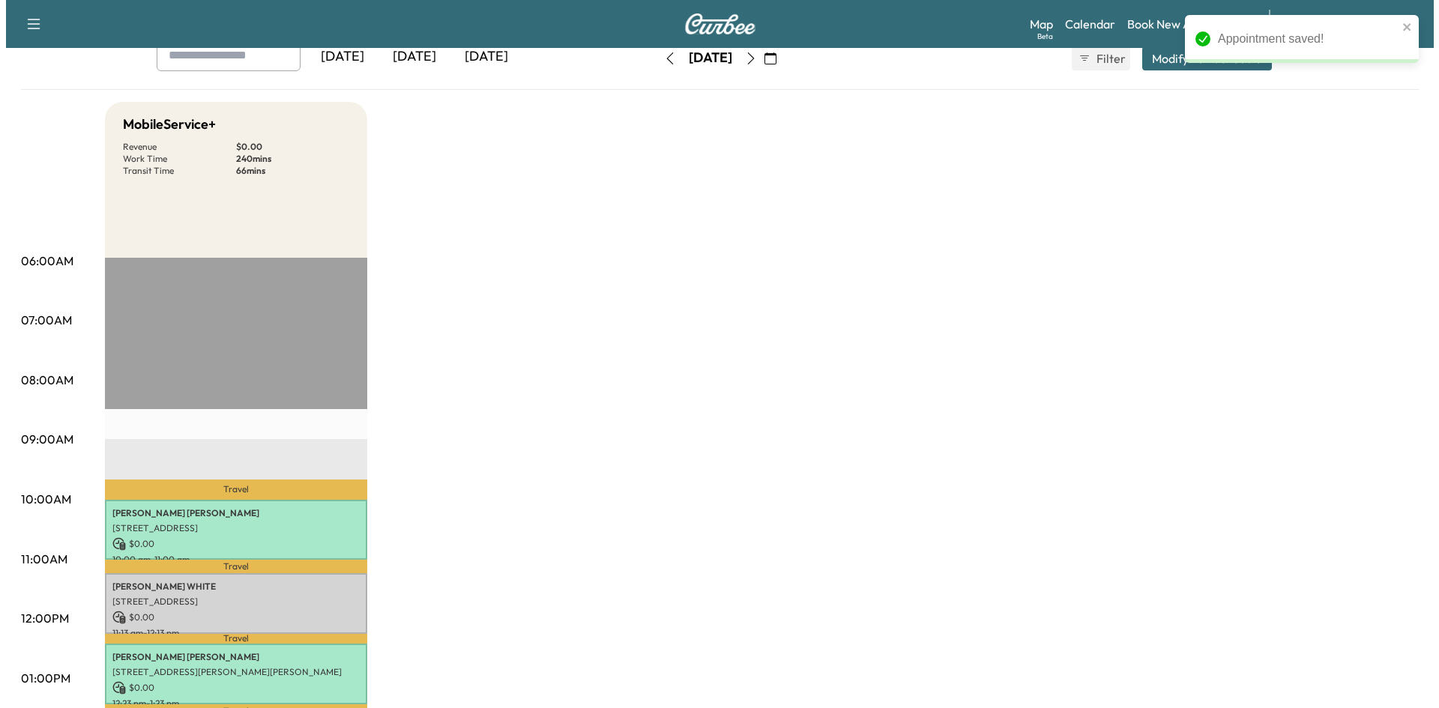
scroll to position [300, 0]
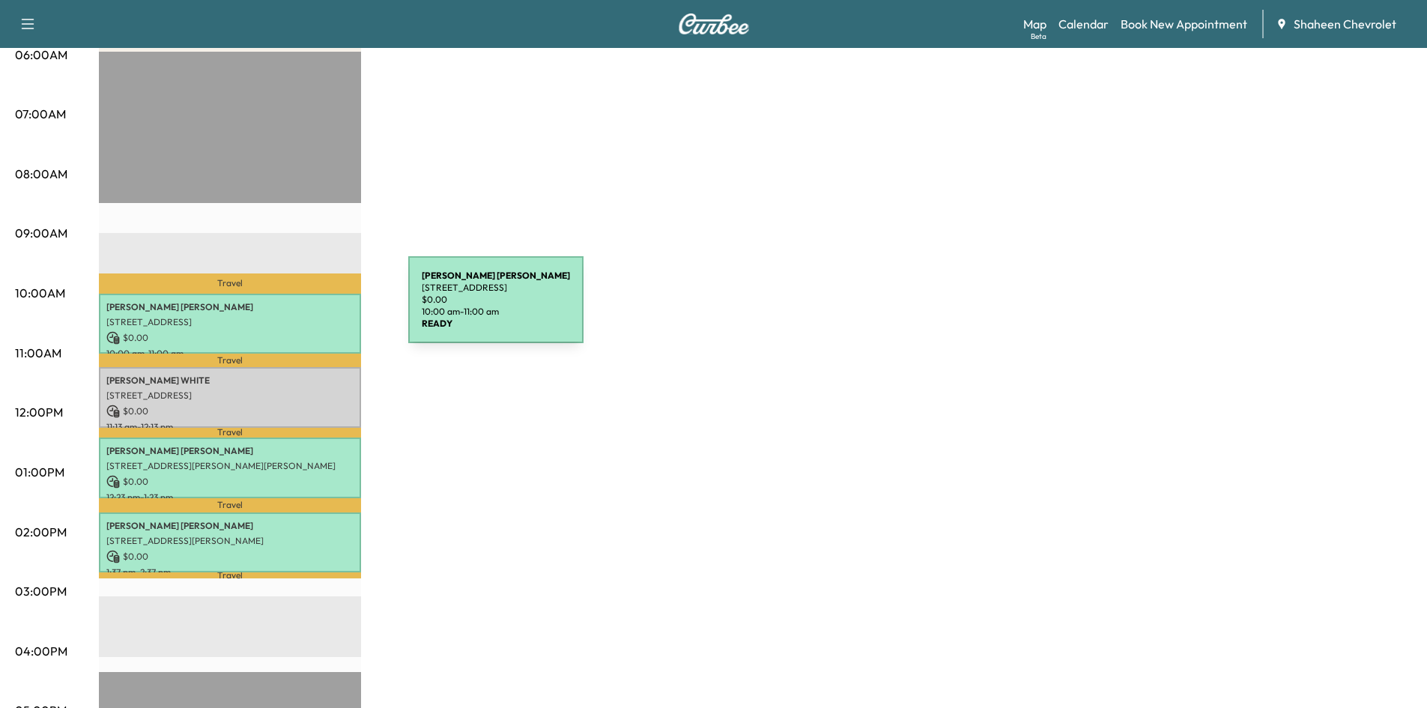
click at [296, 309] on p "[PERSON_NAME]" at bounding box center [229, 307] width 247 height 12
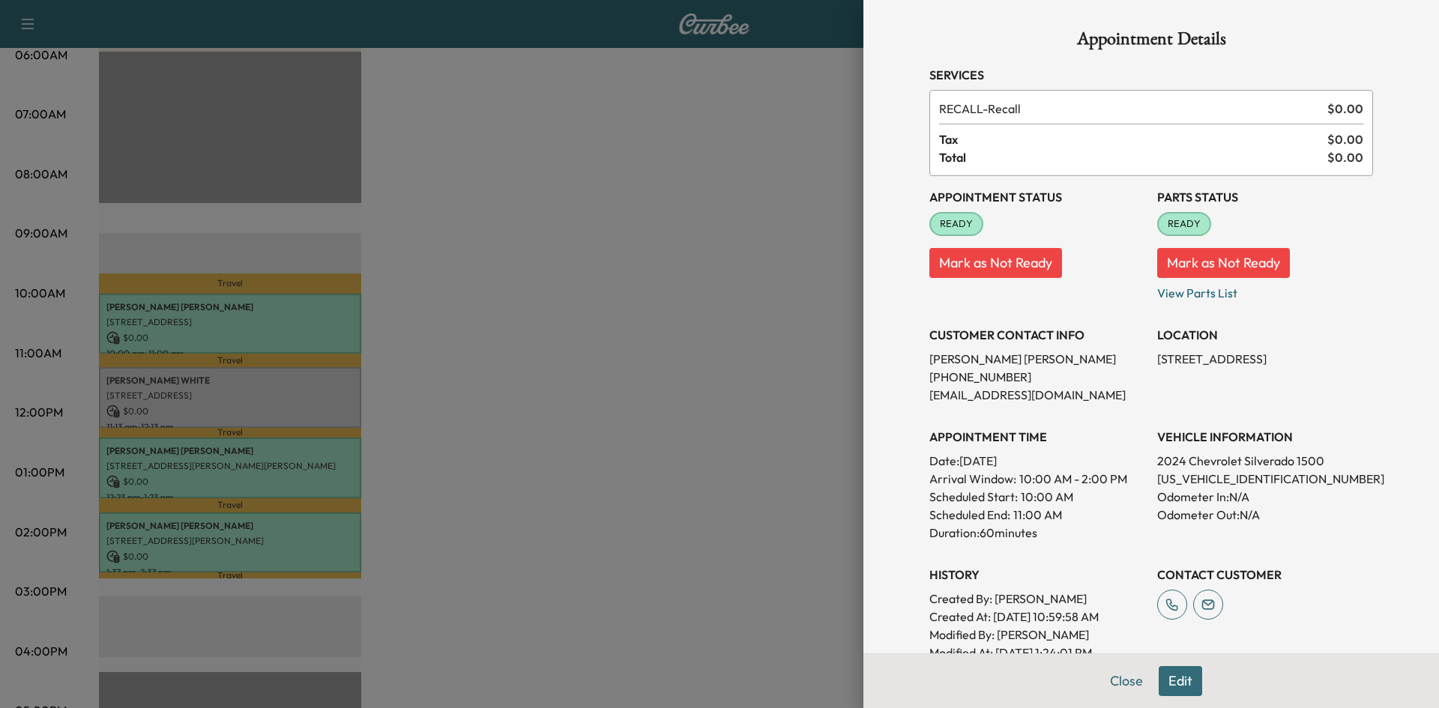
click at [694, 393] on div at bounding box center [719, 354] width 1439 height 708
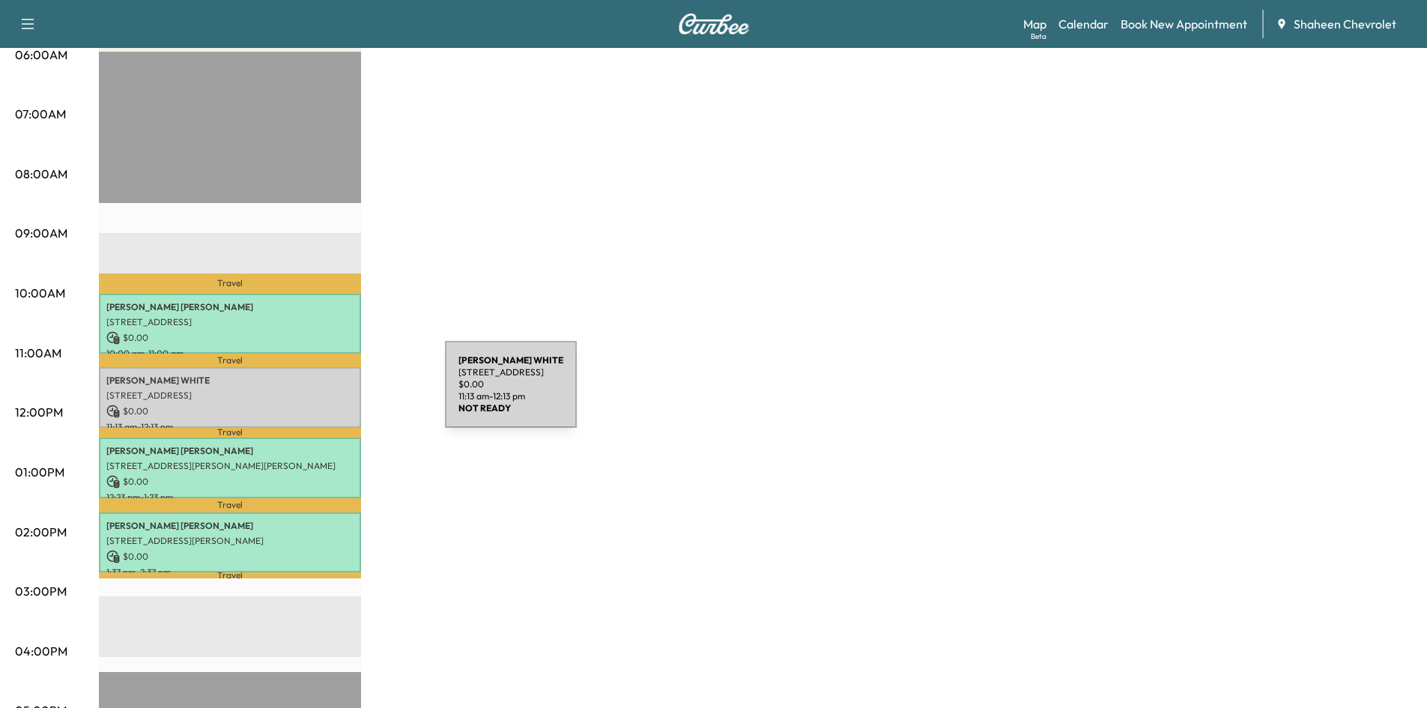
click at [333, 393] on p "[STREET_ADDRESS]" at bounding box center [229, 396] width 247 height 12
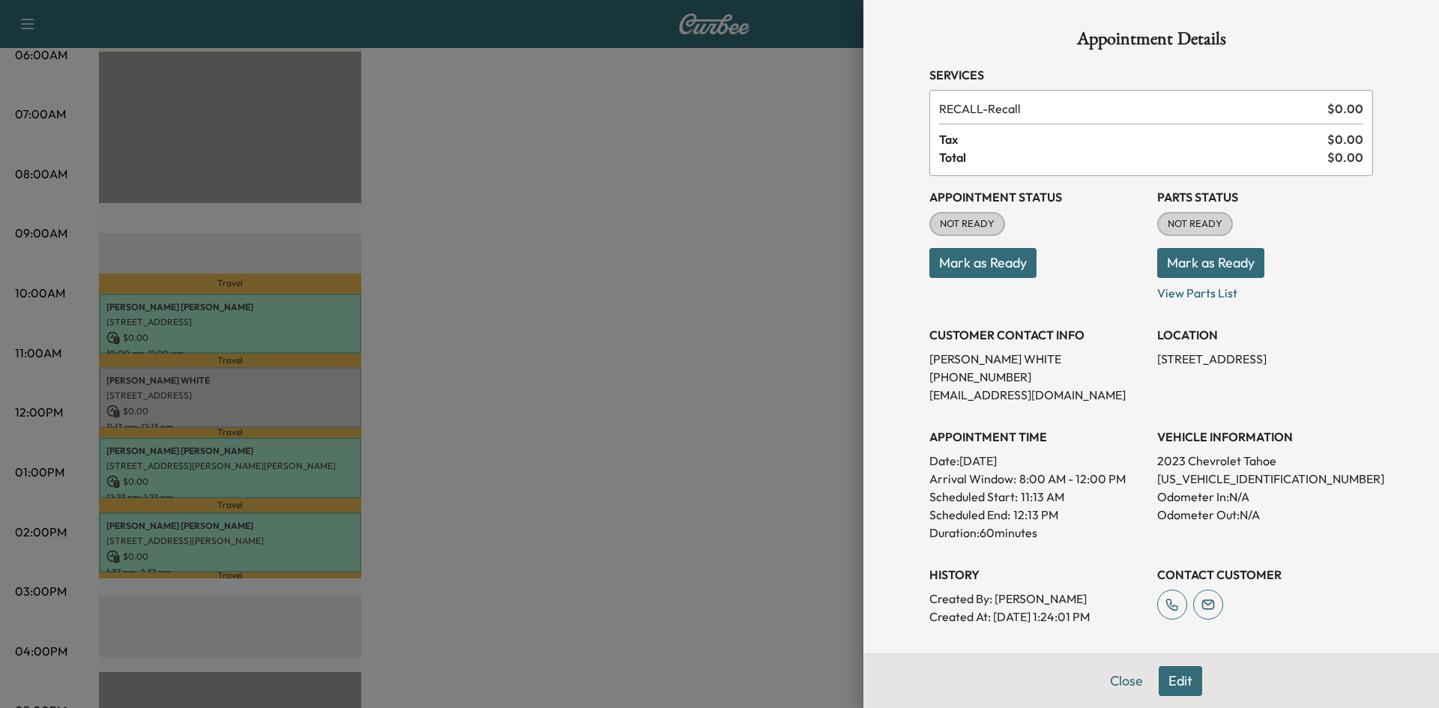
click at [967, 264] on button "Mark as Ready" at bounding box center [982, 263] width 107 height 30
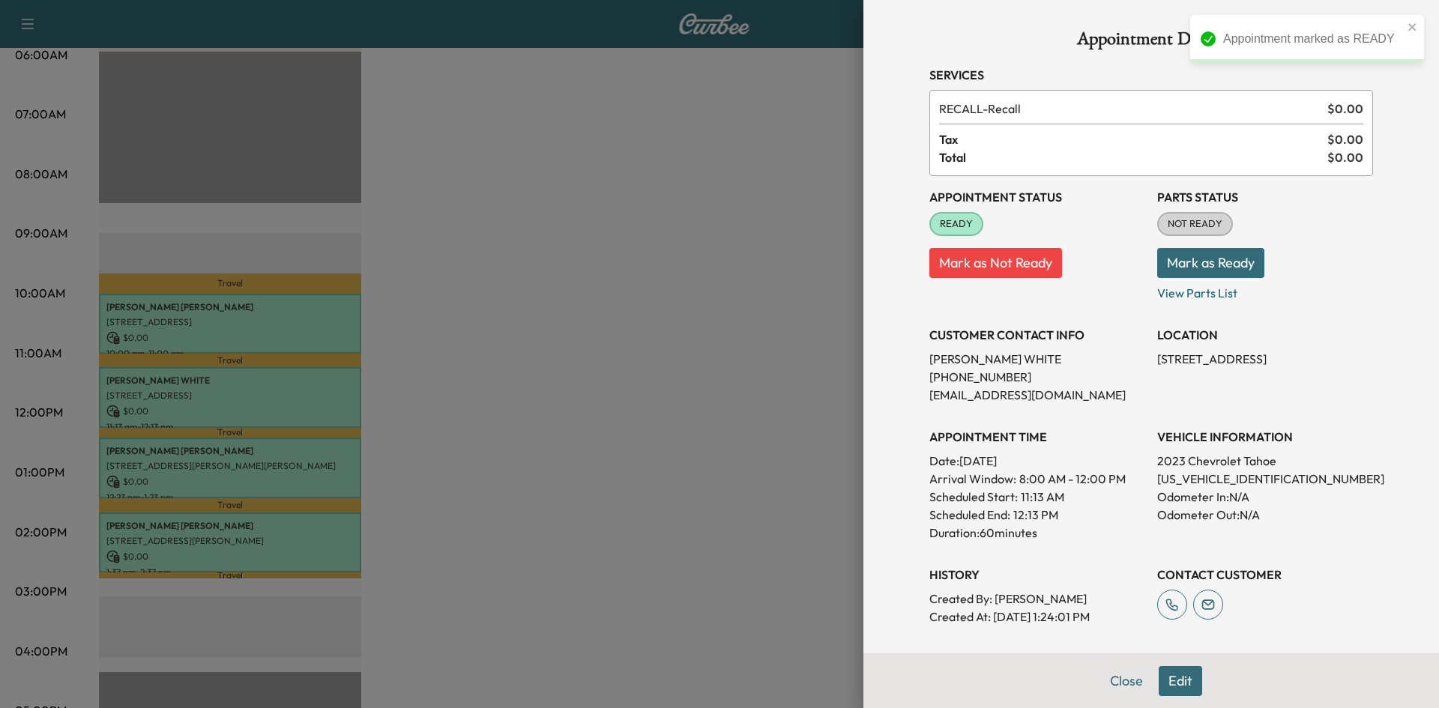
click at [1213, 255] on button "Mark as Ready" at bounding box center [1210, 263] width 107 height 30
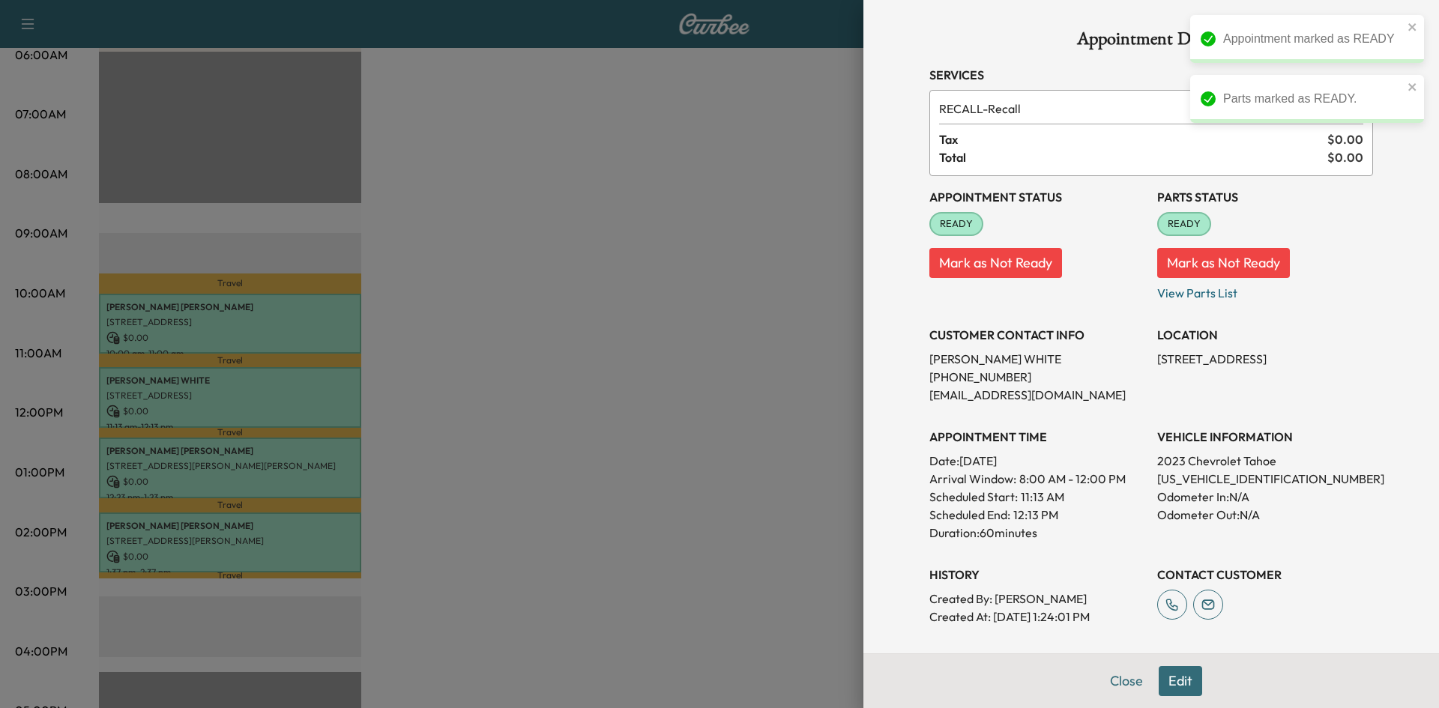
click at [714, 280] on div at bounding box center [719, 354] width 1439 height 708
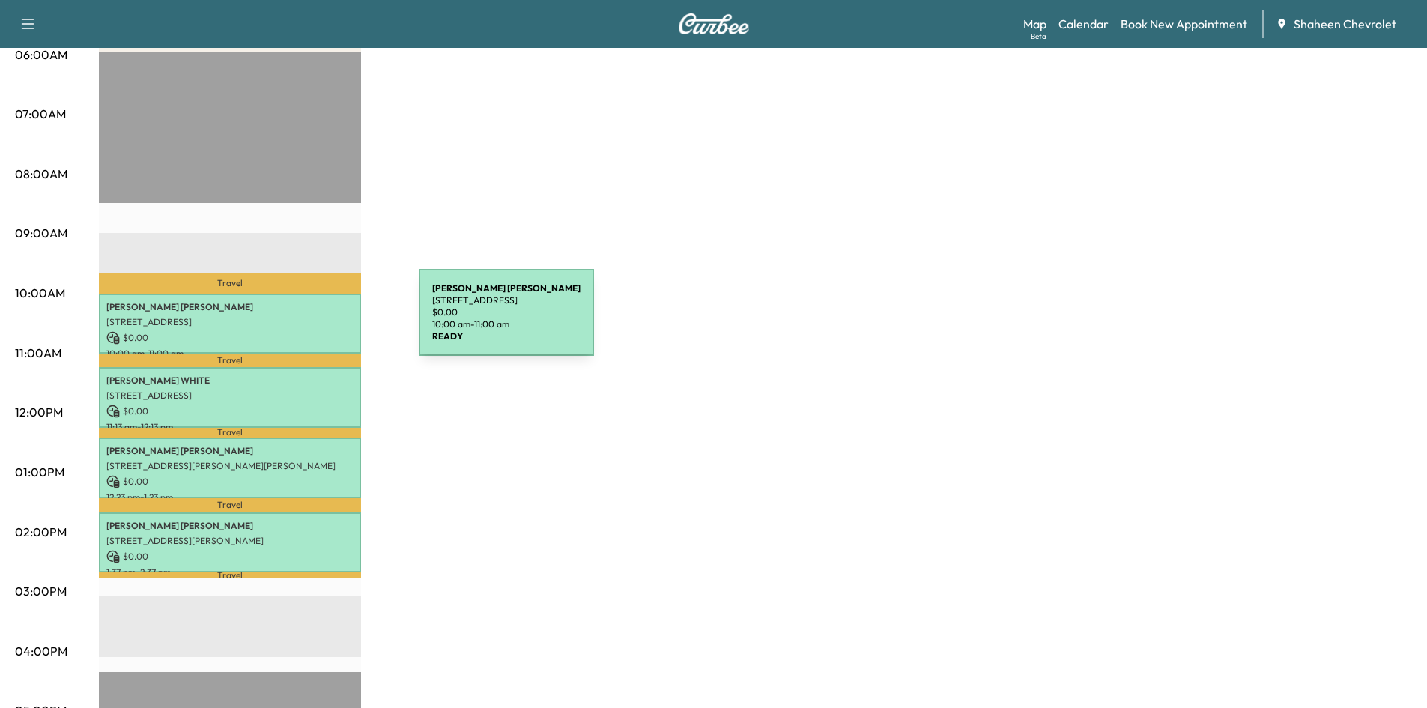
click at [306, 321] on p "[STREET_ADDRESS]" at bounding box center [229, 322] width 247 height 12
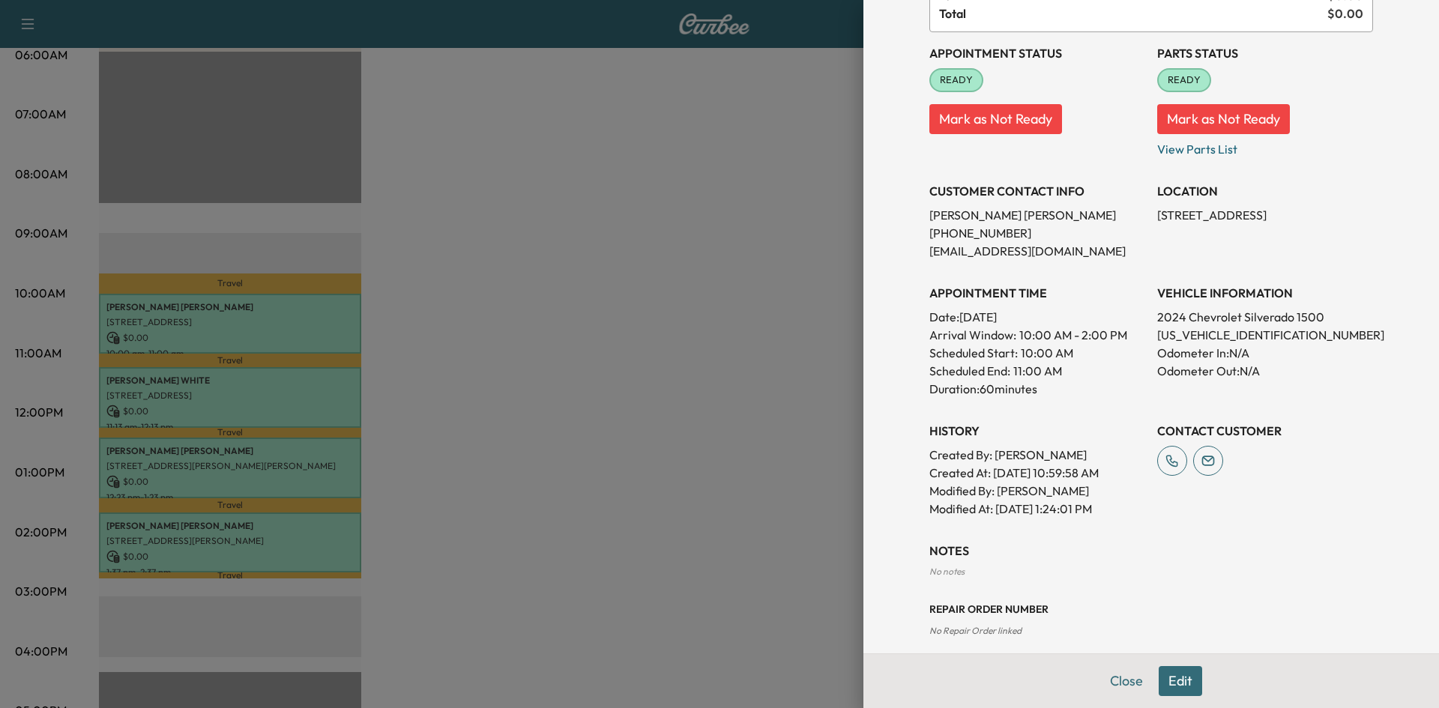
scroll to position [158, 0]
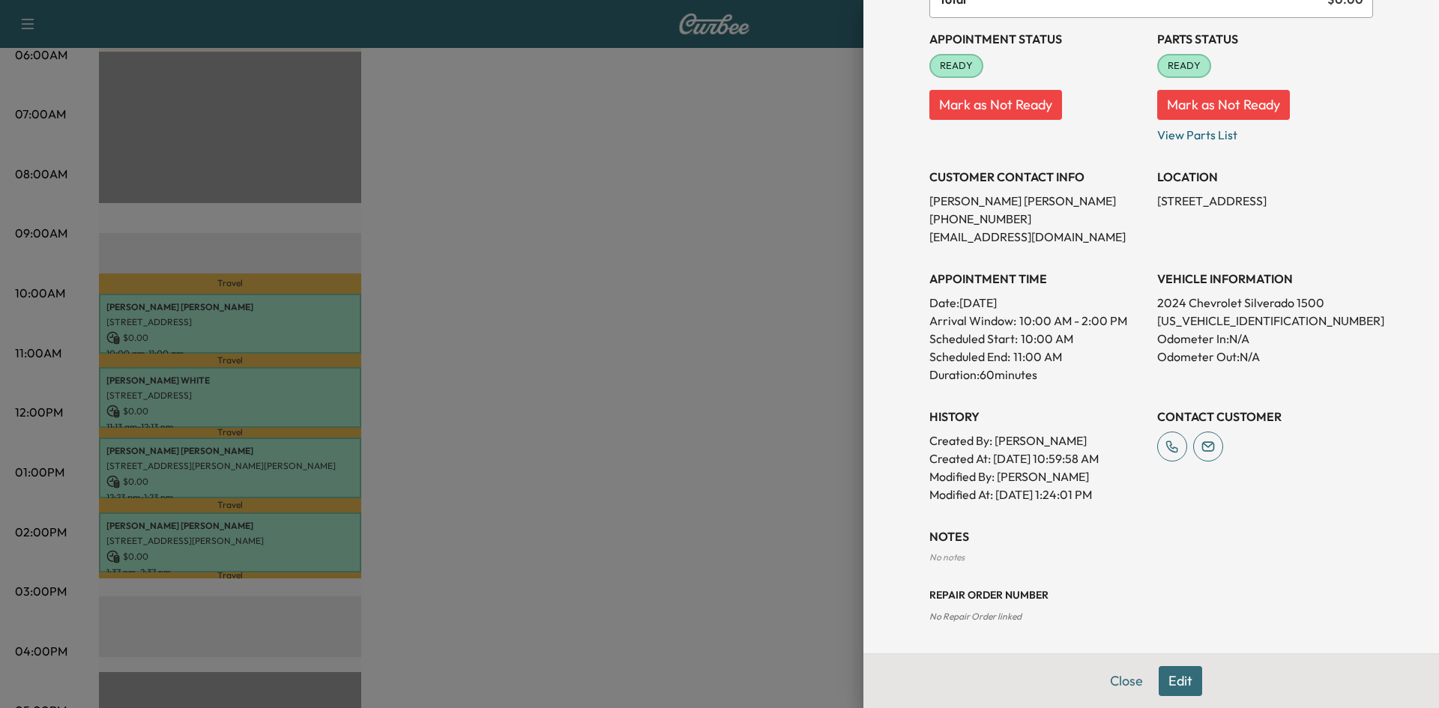
click at [1160, 680] on button "Edit" at bounding box center [1179, 681] width 43 height 30
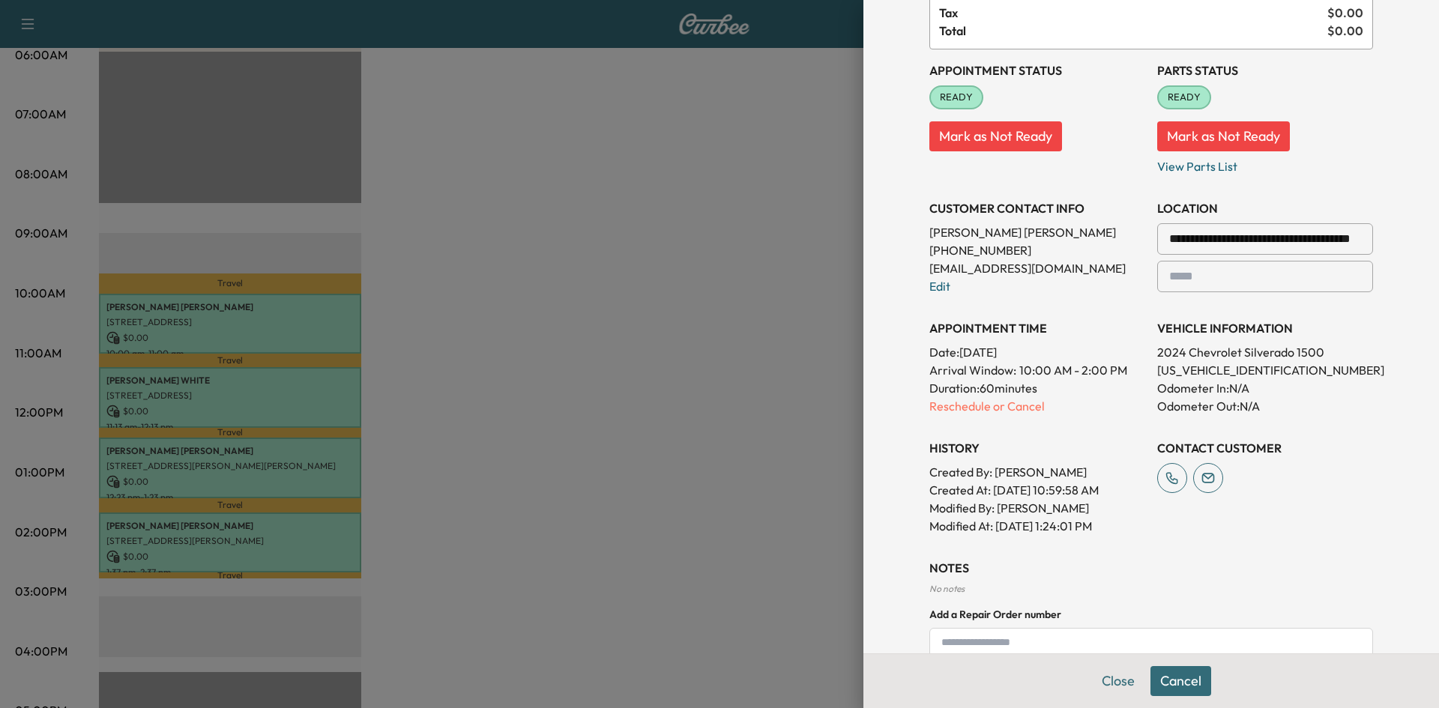
scroll to position [190, 0]
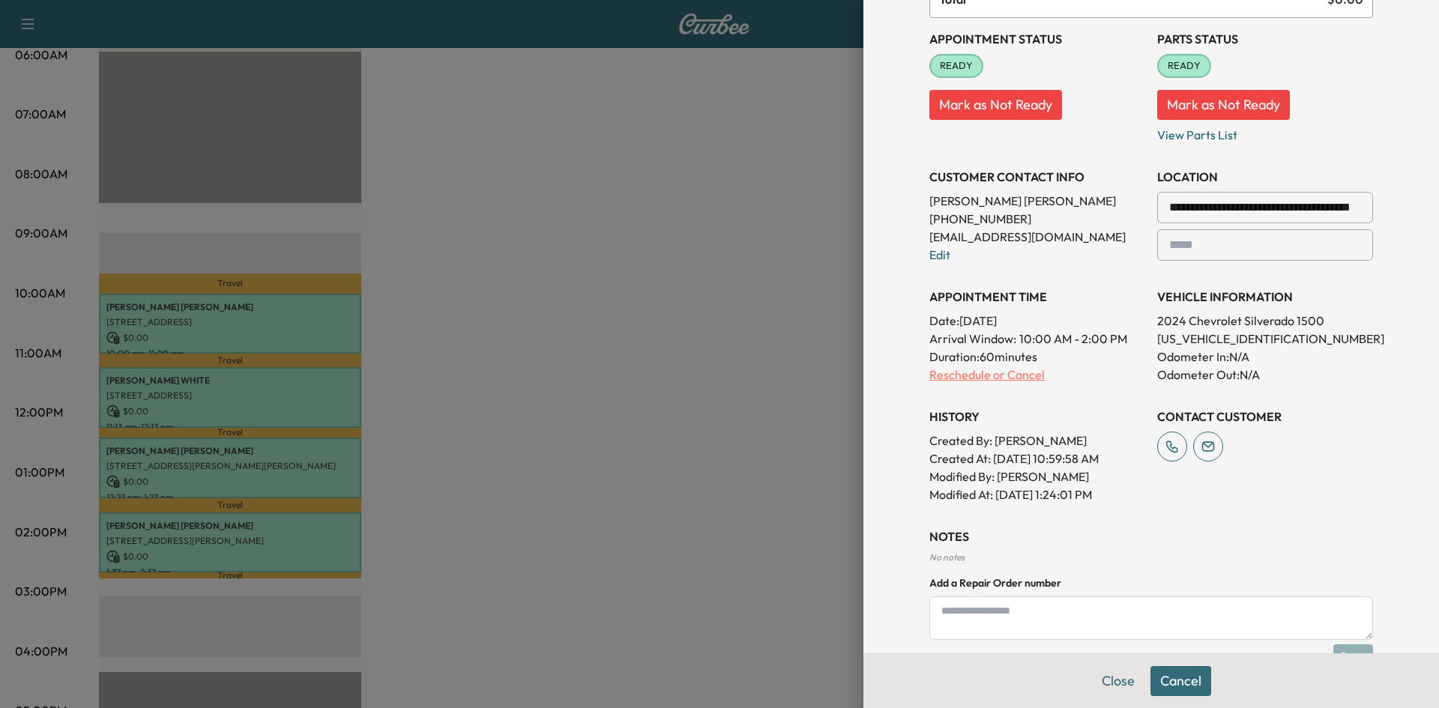
click at [961, 378] on p "Reschedule or Cancel" at bounding box center [1037, 375] width 216 height 18
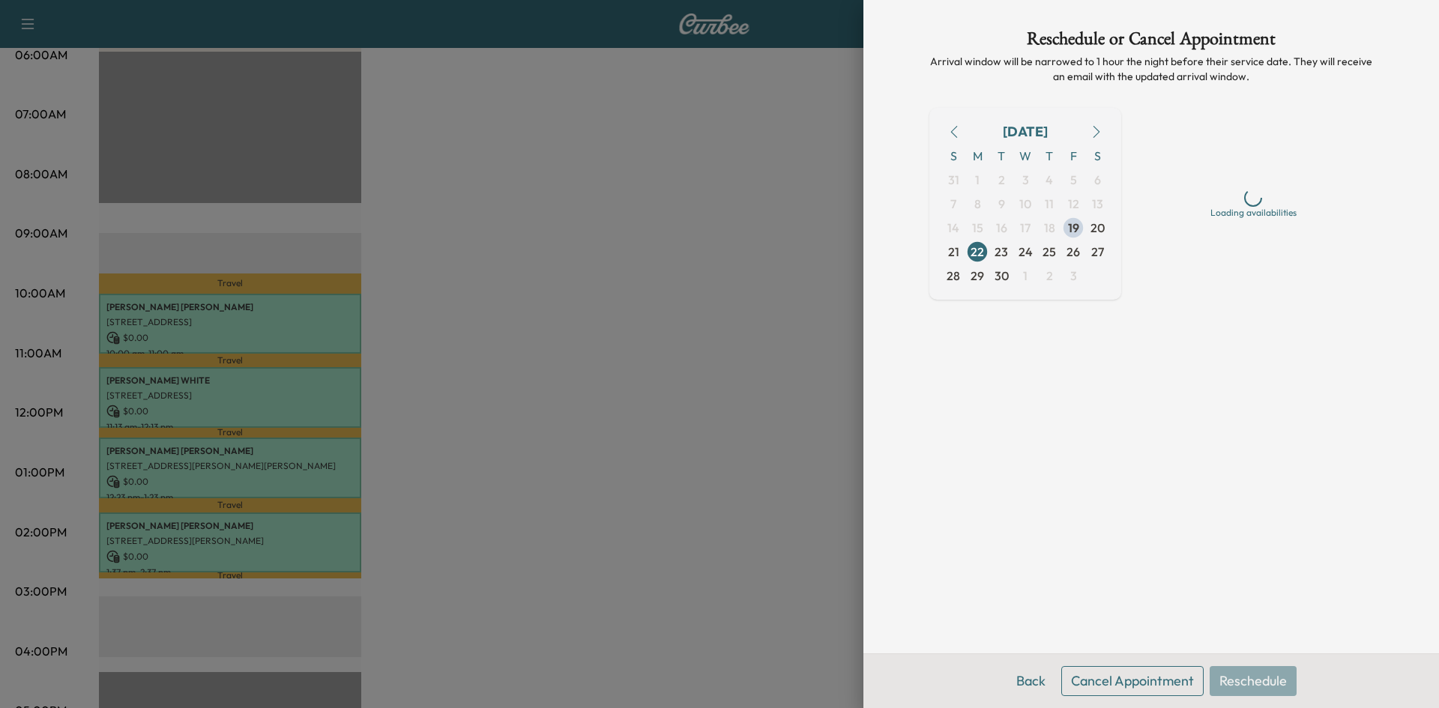
scroll to position [0, 0]
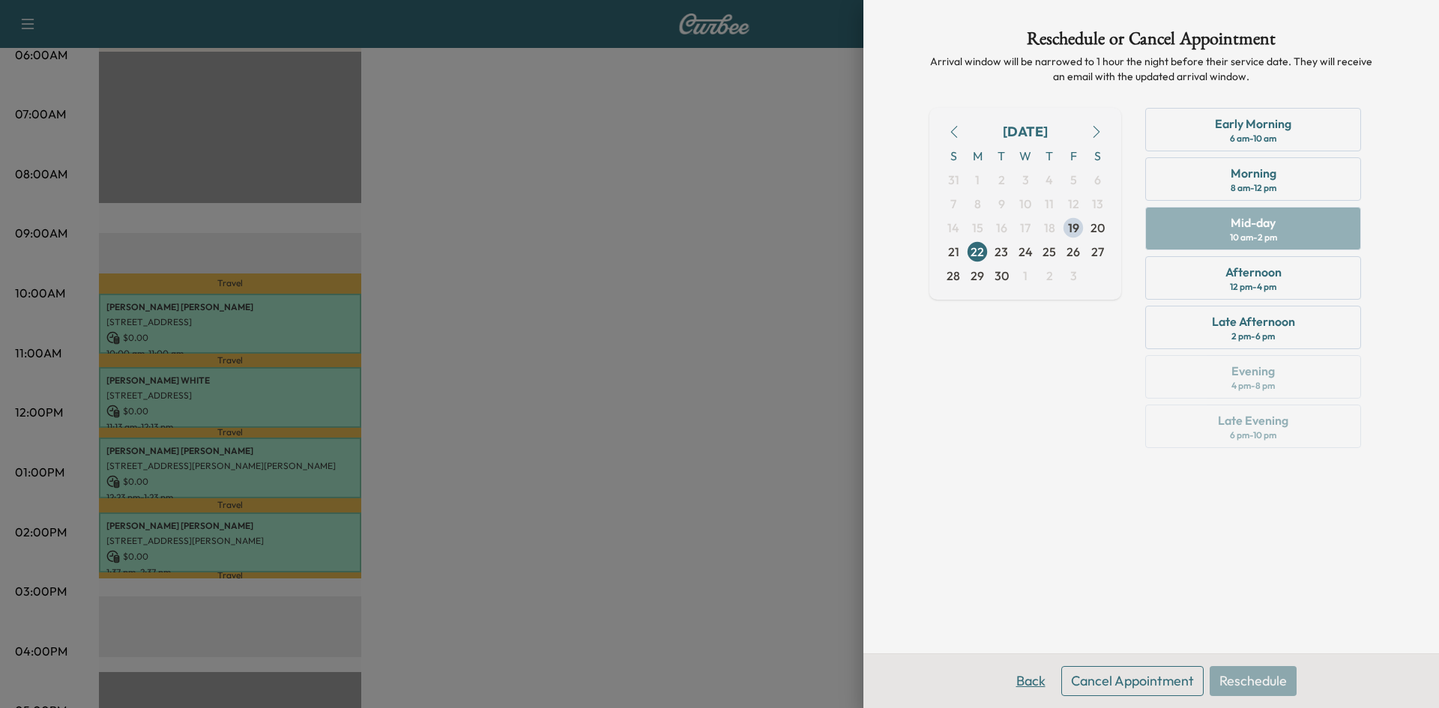
click at [1023, 681] on button "Back" at bounding box center [1030, 681] width 49 height 30
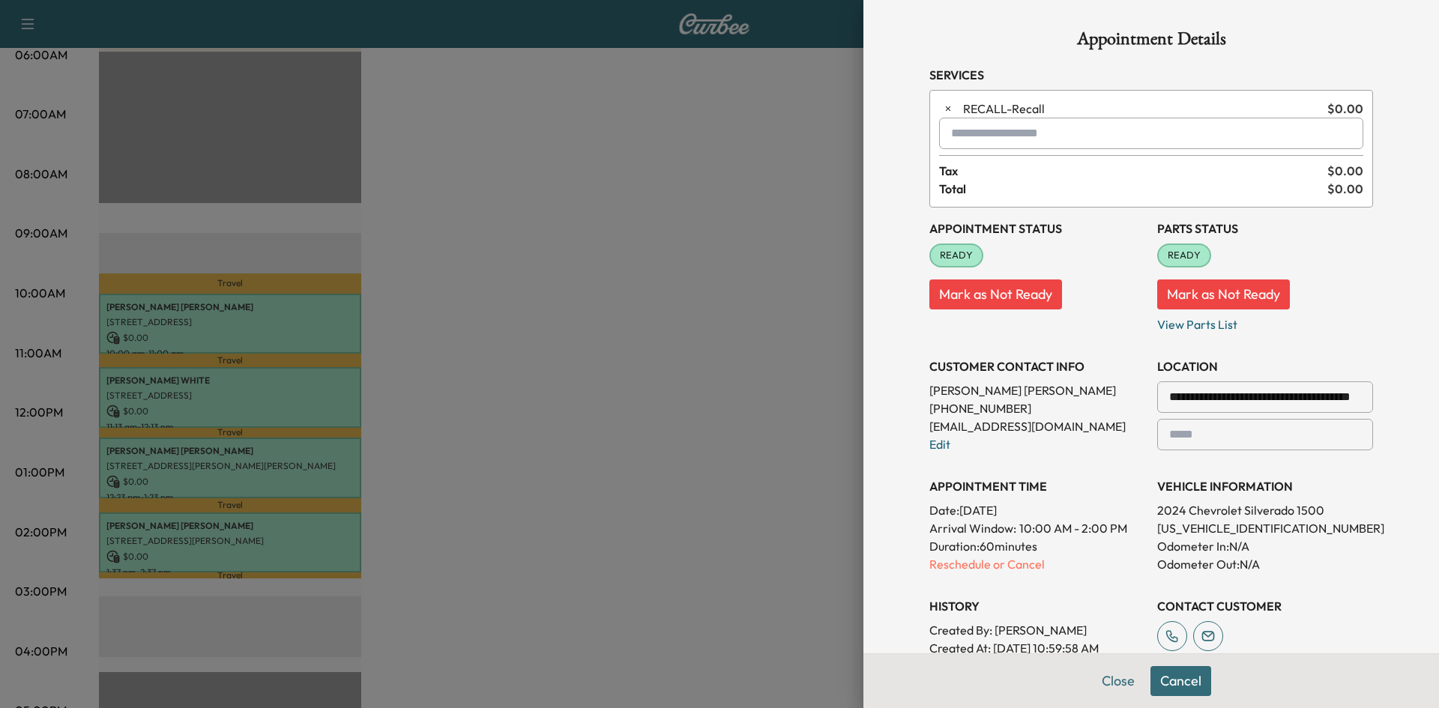
click at [769, 286] on div at bounding box center [719, 354] width 1439 height 708
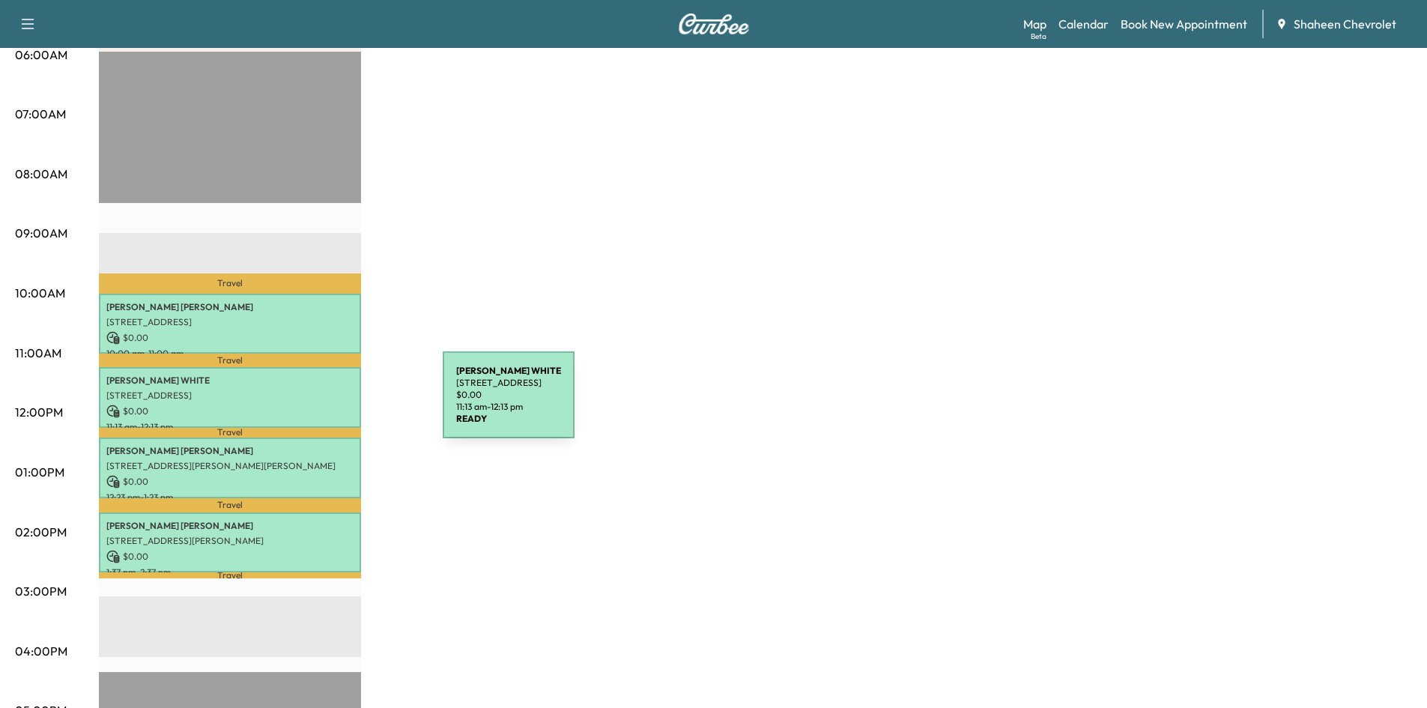
click at [330, 405] on p "$ 0.00" at bounding box center [229, 411] width 247 height 13
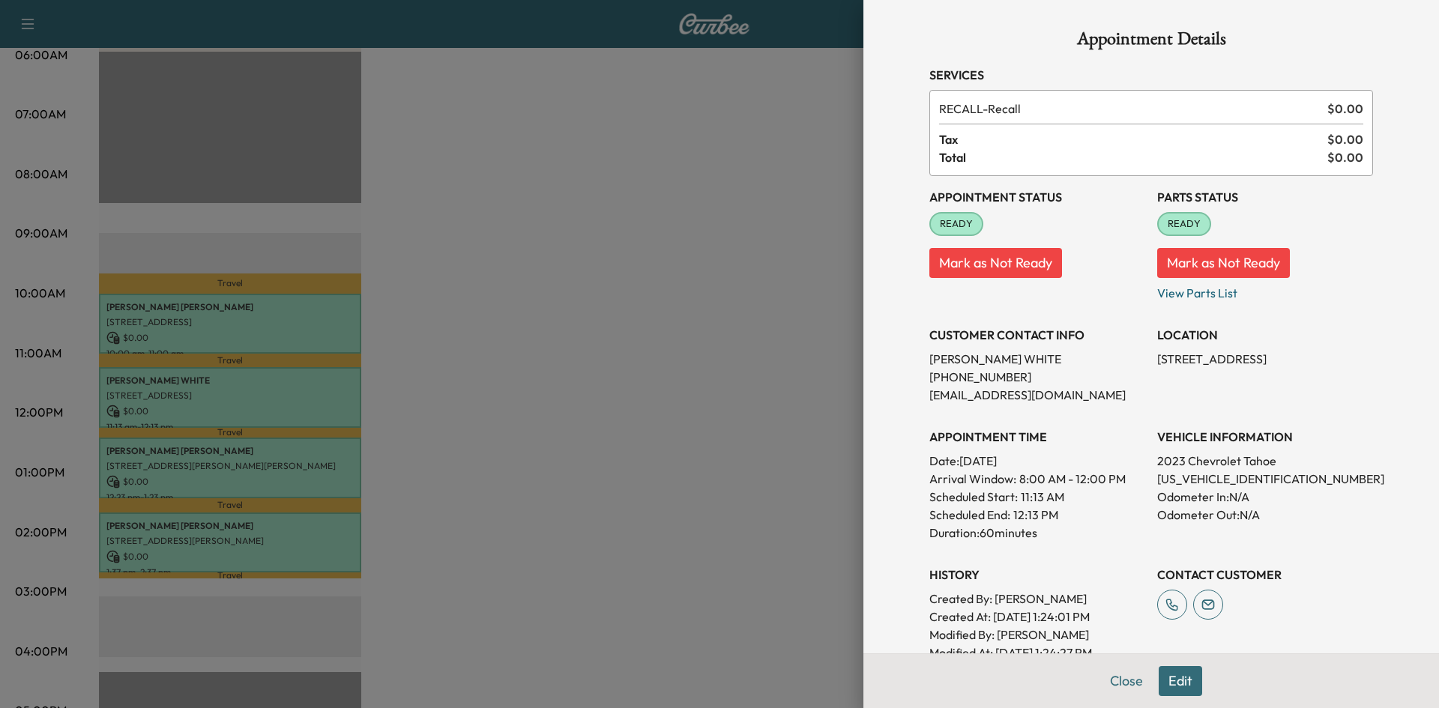
scroll to position [150, 0]
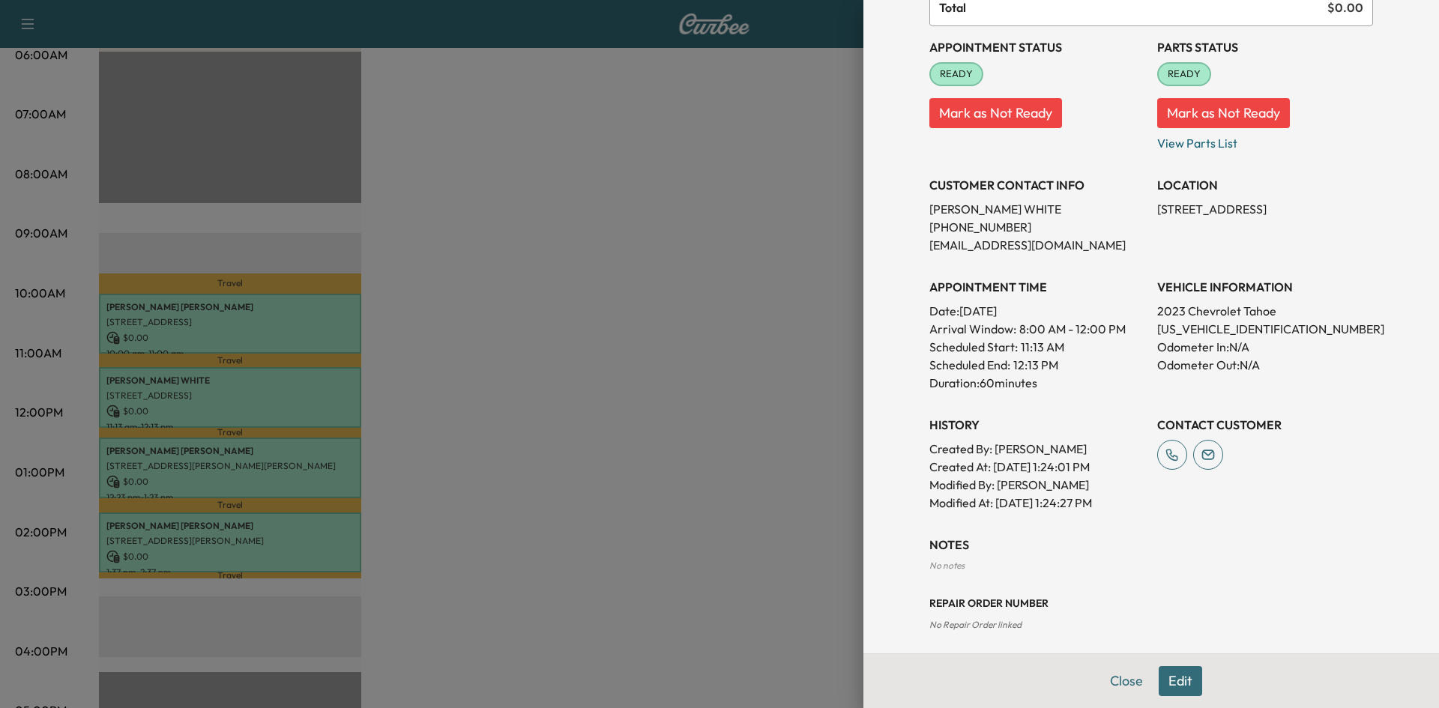
click at [1163, 678] on button "Edit" at bounding box center [1179, 681] width 43 height 30
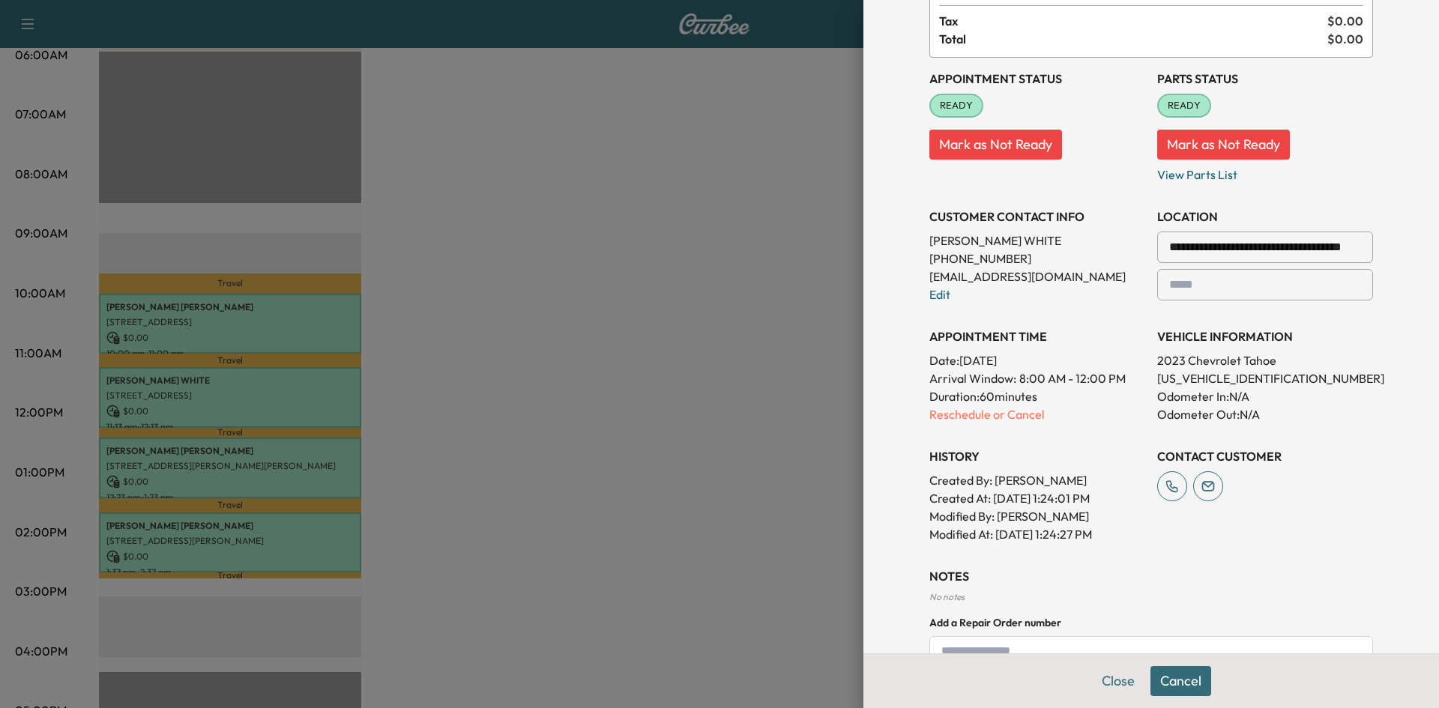
scroll to position [181, 0]
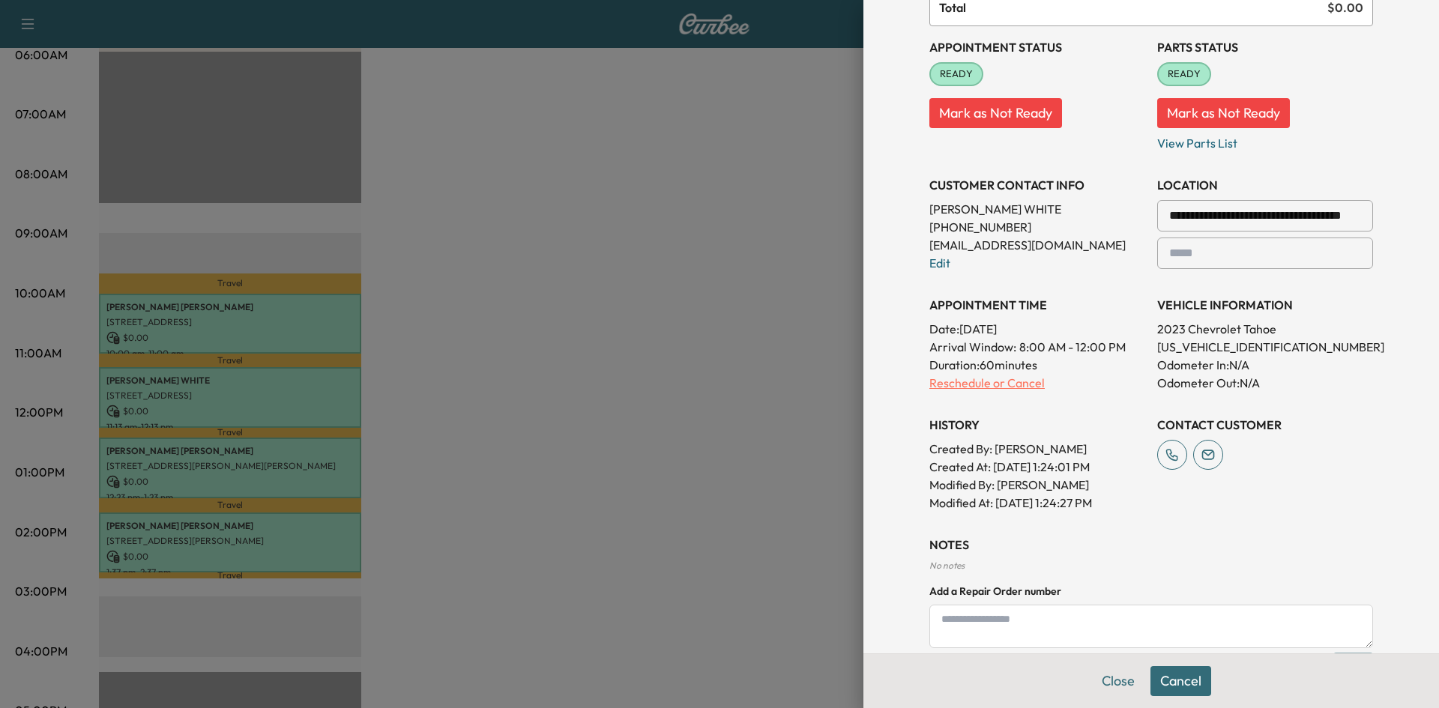
click at [952, 376] on p "Reschedule or Cancel" at bounding box center [1037, 383] width 216 height 18
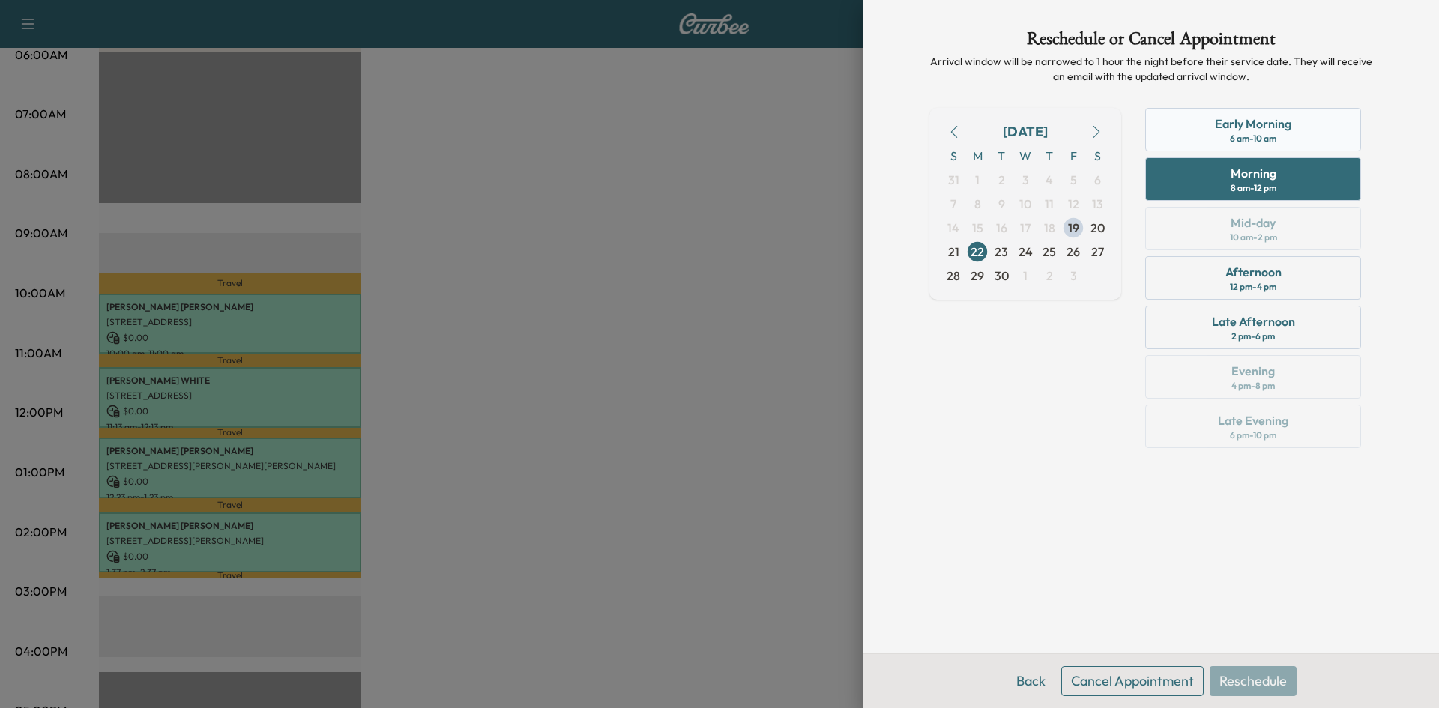
click at [1206, 128] on div "Early Morning 6 am - 10 am" at bounding box center [1253, 129] width 216 height 43
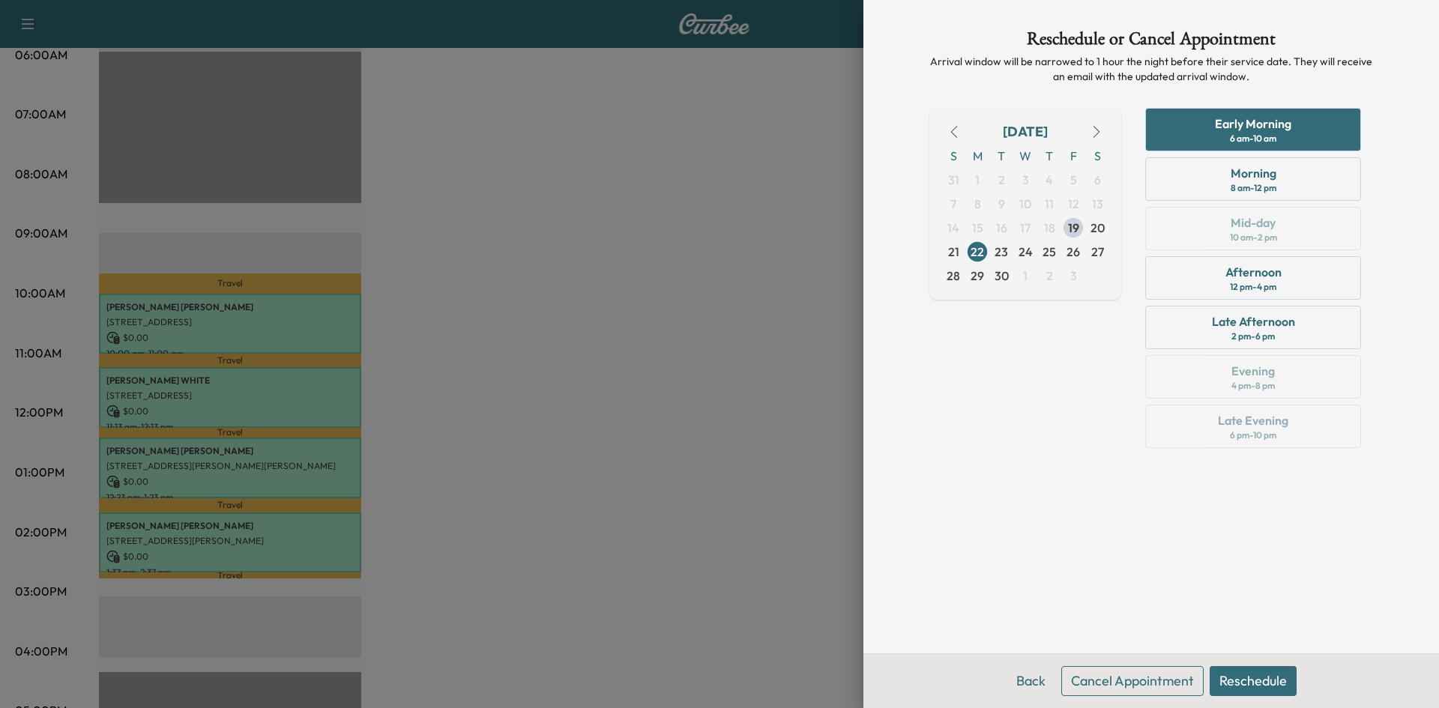
click at [1247, 679] on button "Reschedule" at bounding box center [1252, 681] width 87 height 30
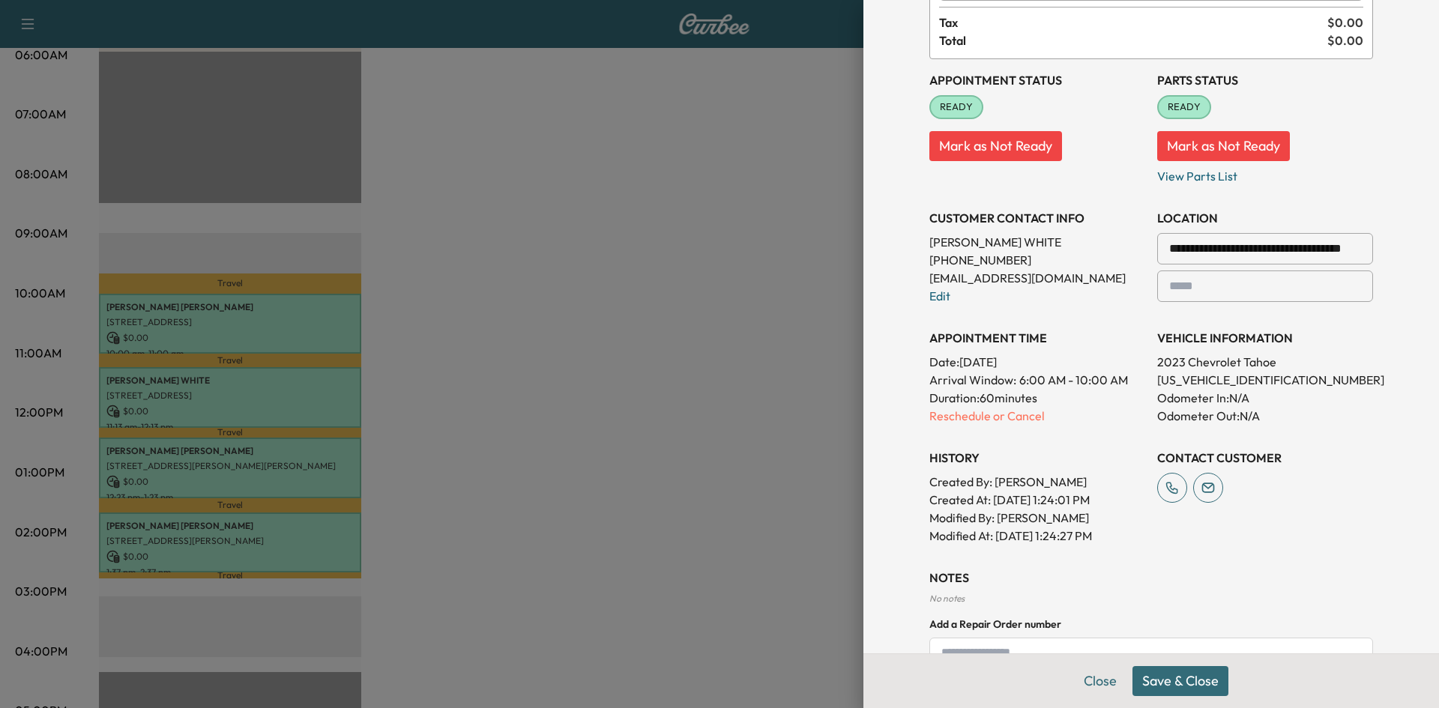
scroll to position [150, 0]
click at [1143, 686] on button "Save & Close" at bounding box center [1180, 681] width 96 height 30
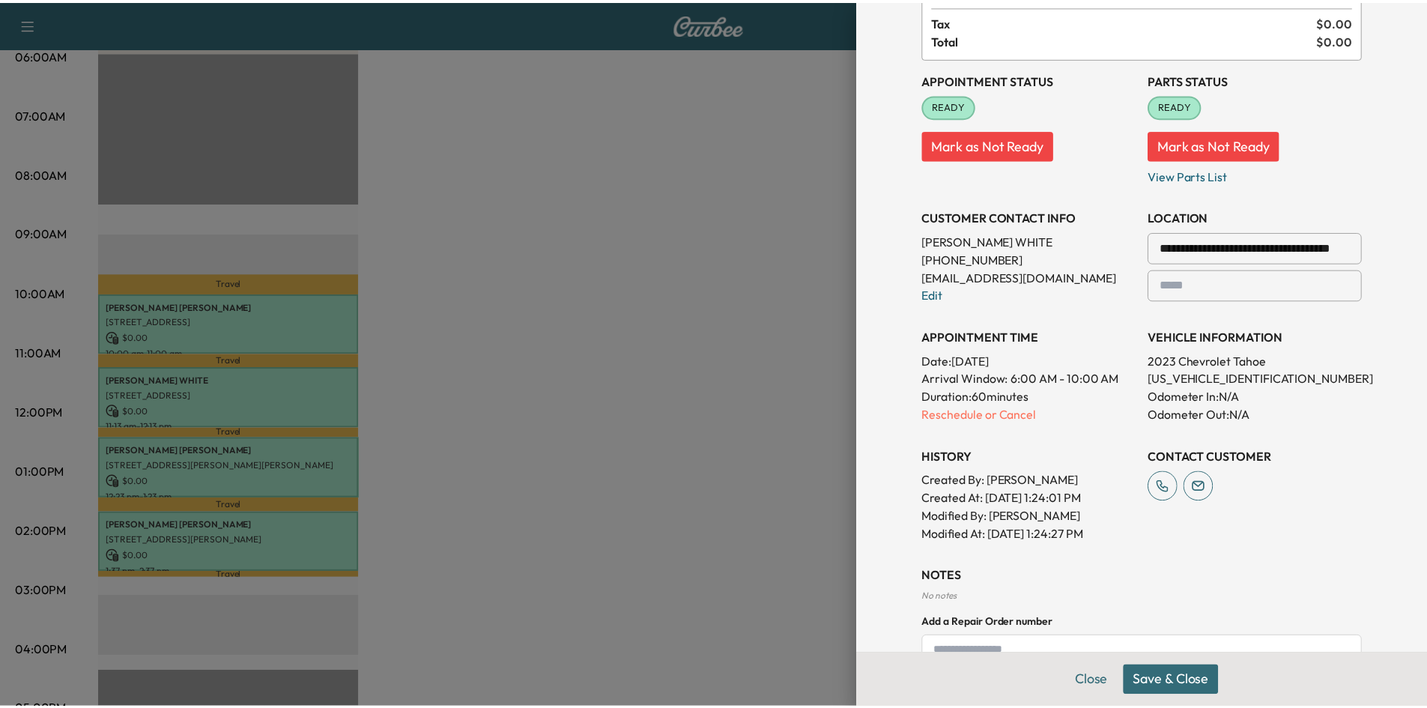
scroll to position [118, 0]
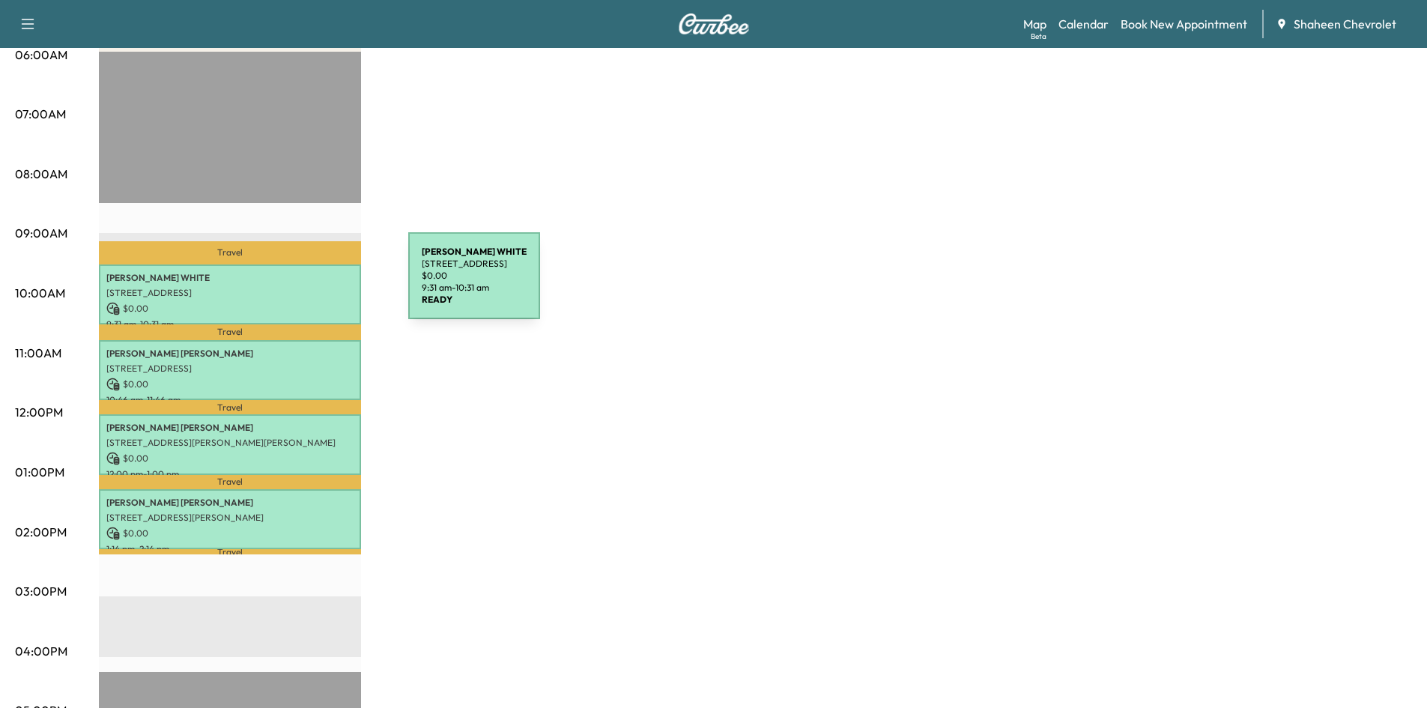
click at [296, 287] on p "[STREET_ADDRESS]" at bounding box center [229, 293] width 247 height 12
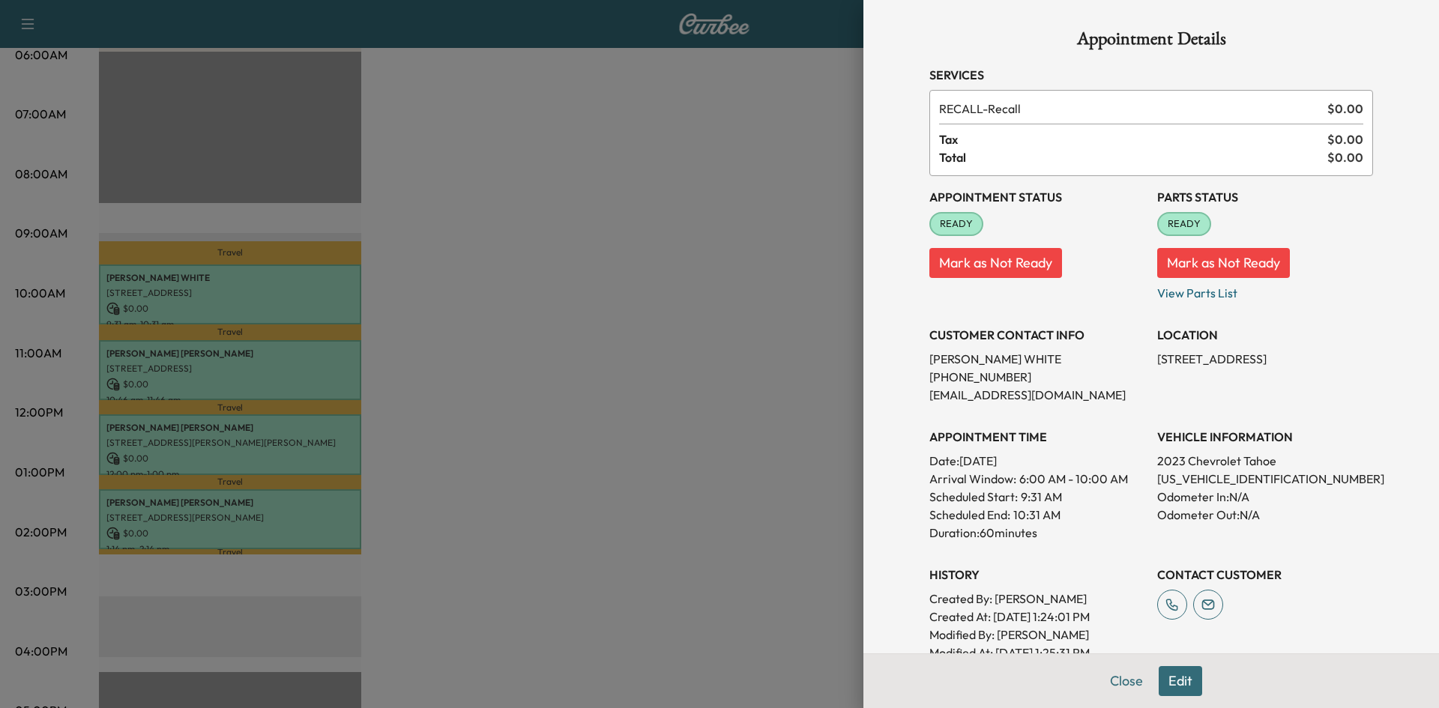
click at [590, 320] on div at bounding box center [719, 354] width 1439 height 708
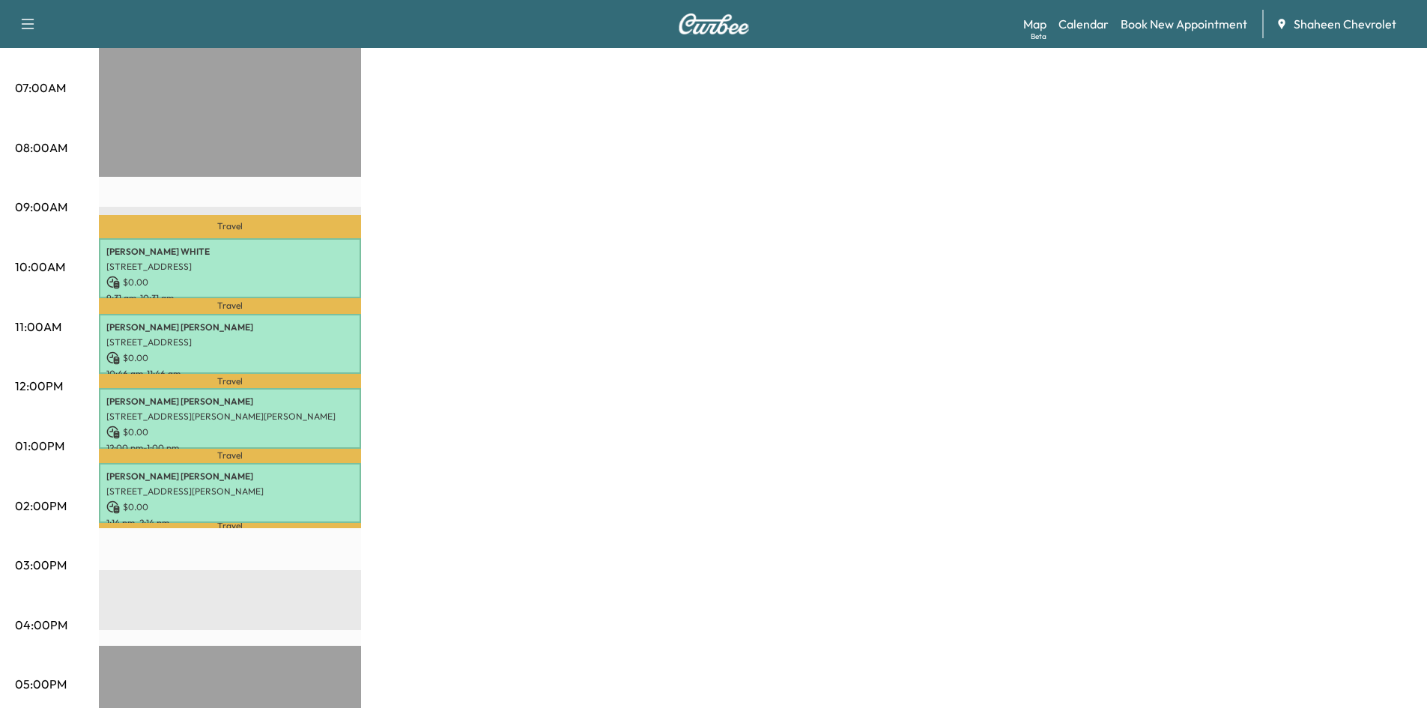
scroll to position [300, 0]
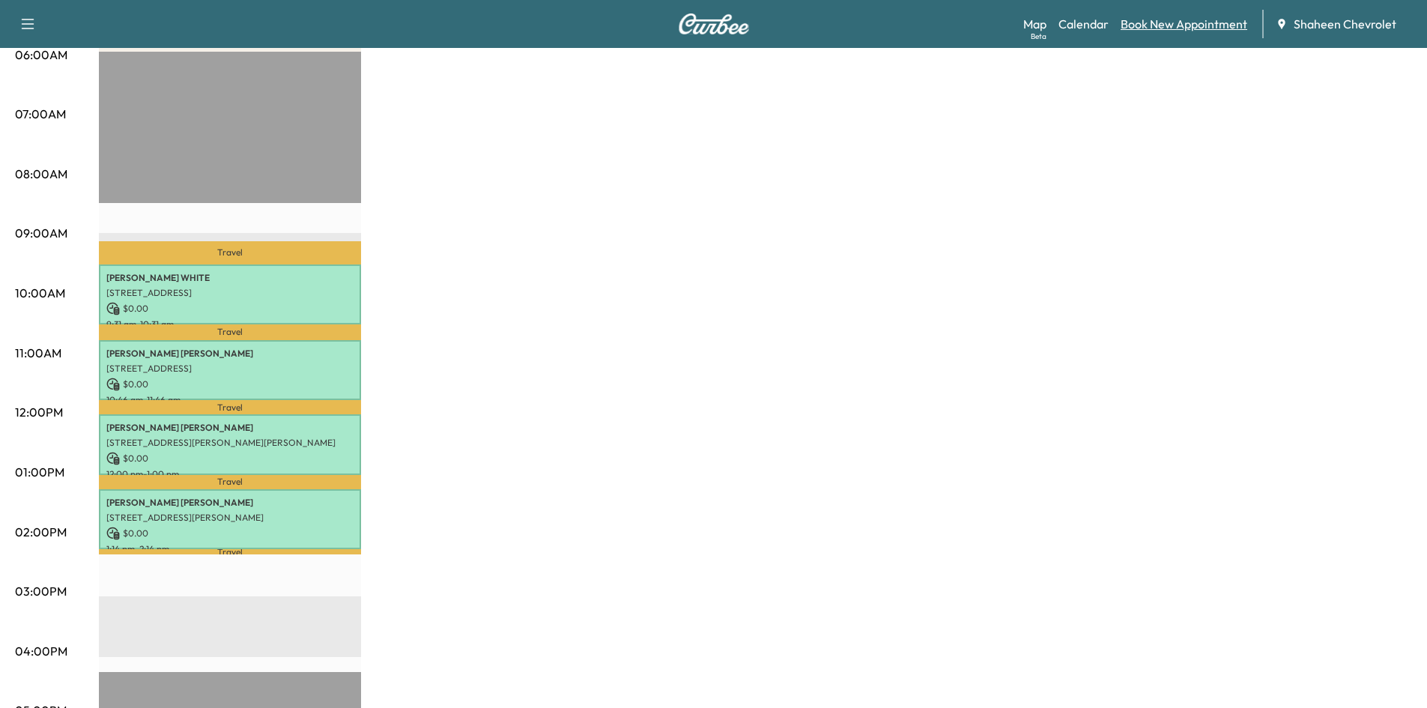
click at [1138, 24] on link "Book New Appointment" at bounding box center [1184, 24] width 127 height 18
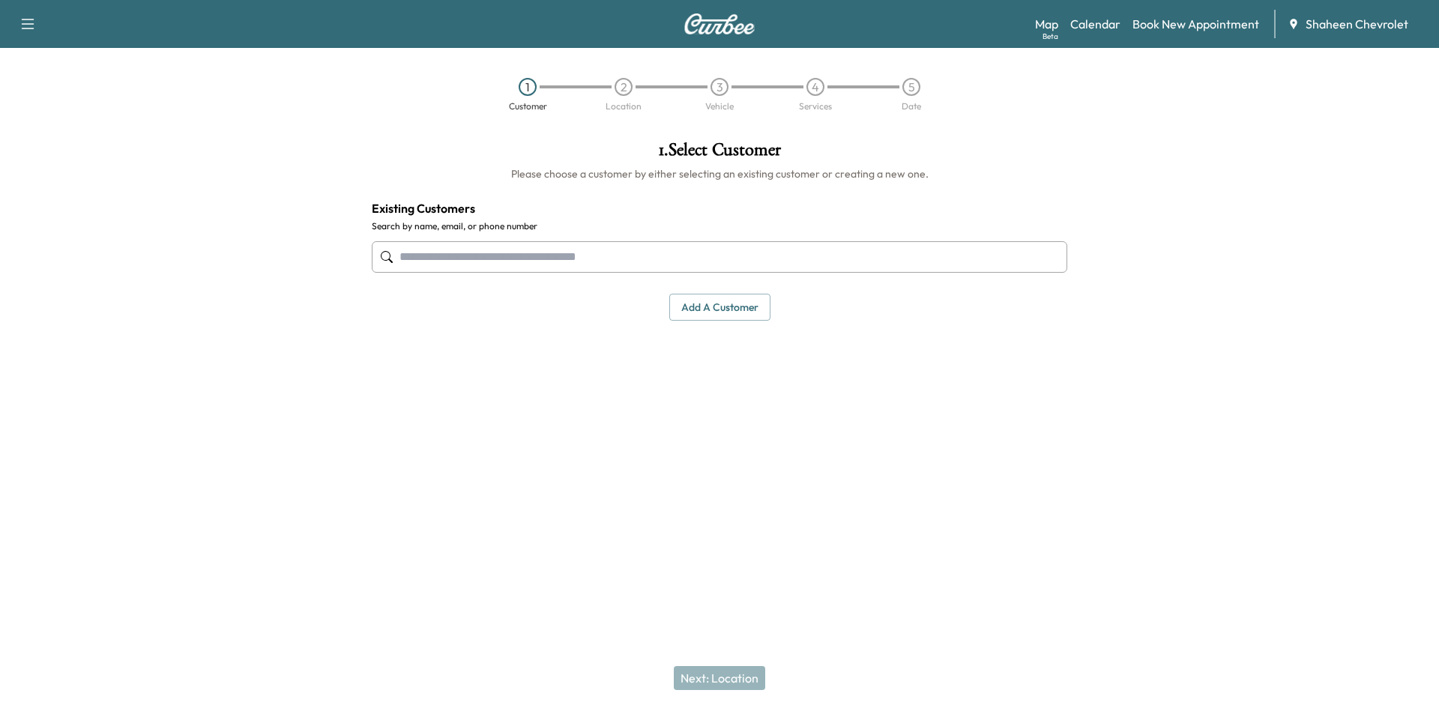
click at [713, 314] on button "Add a customer" at bounding box center [719, 308] width 101 height 28
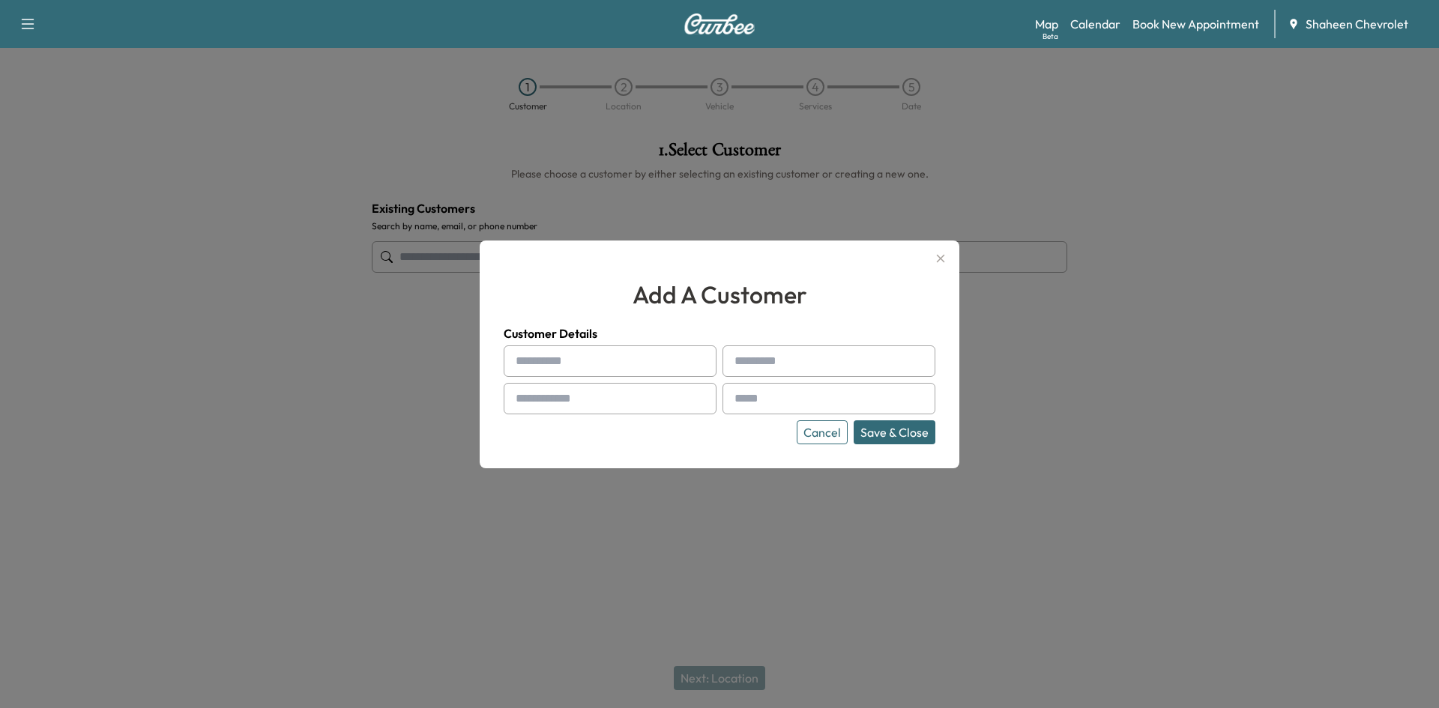
click at [568, 360] on input "text" at bounding box center [609, 360] width 213 height 31
type input "********"
type input "*****"
click at [545, 396] on input "text" at bounding box center [609, 398] width 213 height 31
type input "**********"
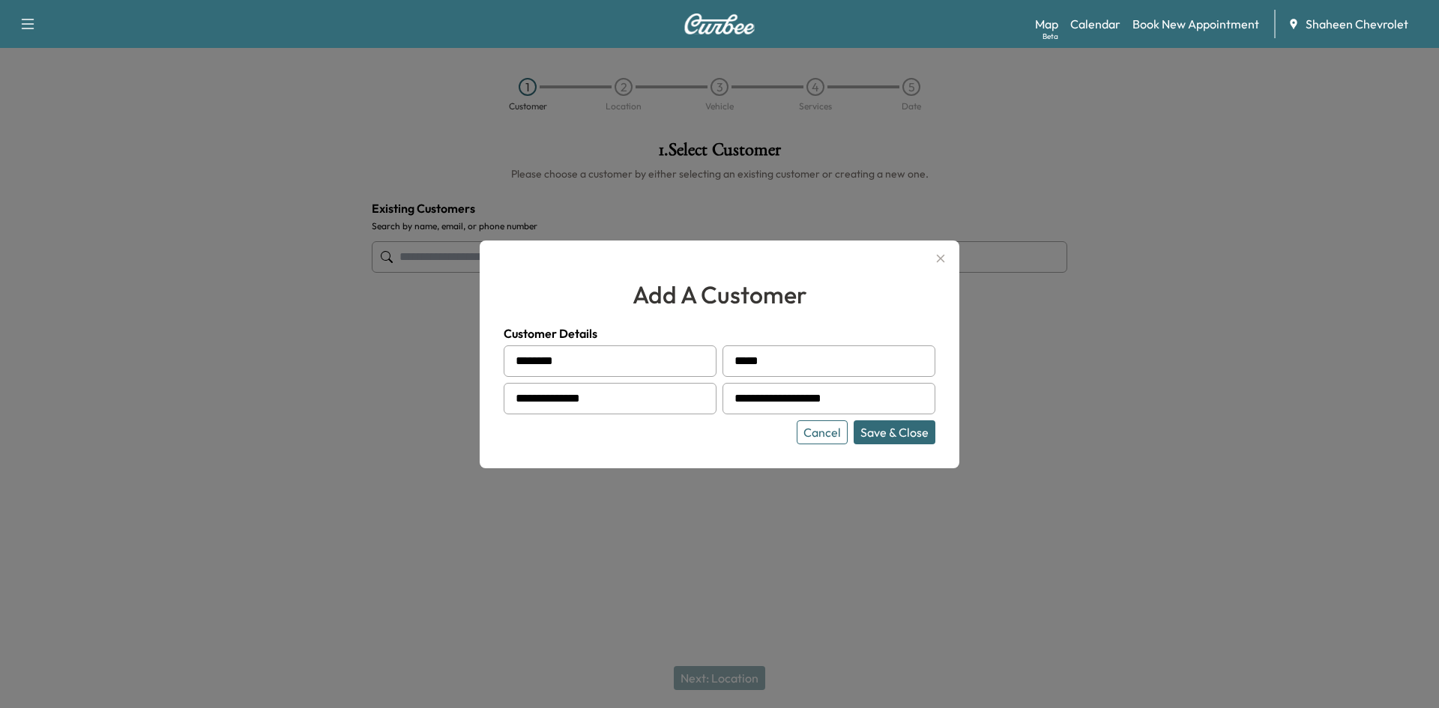
drag, startPoint x: 790, startPoint y: 399, endPoint x: 686, endPoint y: 384, distance: 105.3
click at [686, 384] on div "**********" at bounding box center [719, 394] width 432 height 99
type input "**********"
click at [918, 439] on button "Save & Close" at bounding box center [894, 432] width 82 height 24
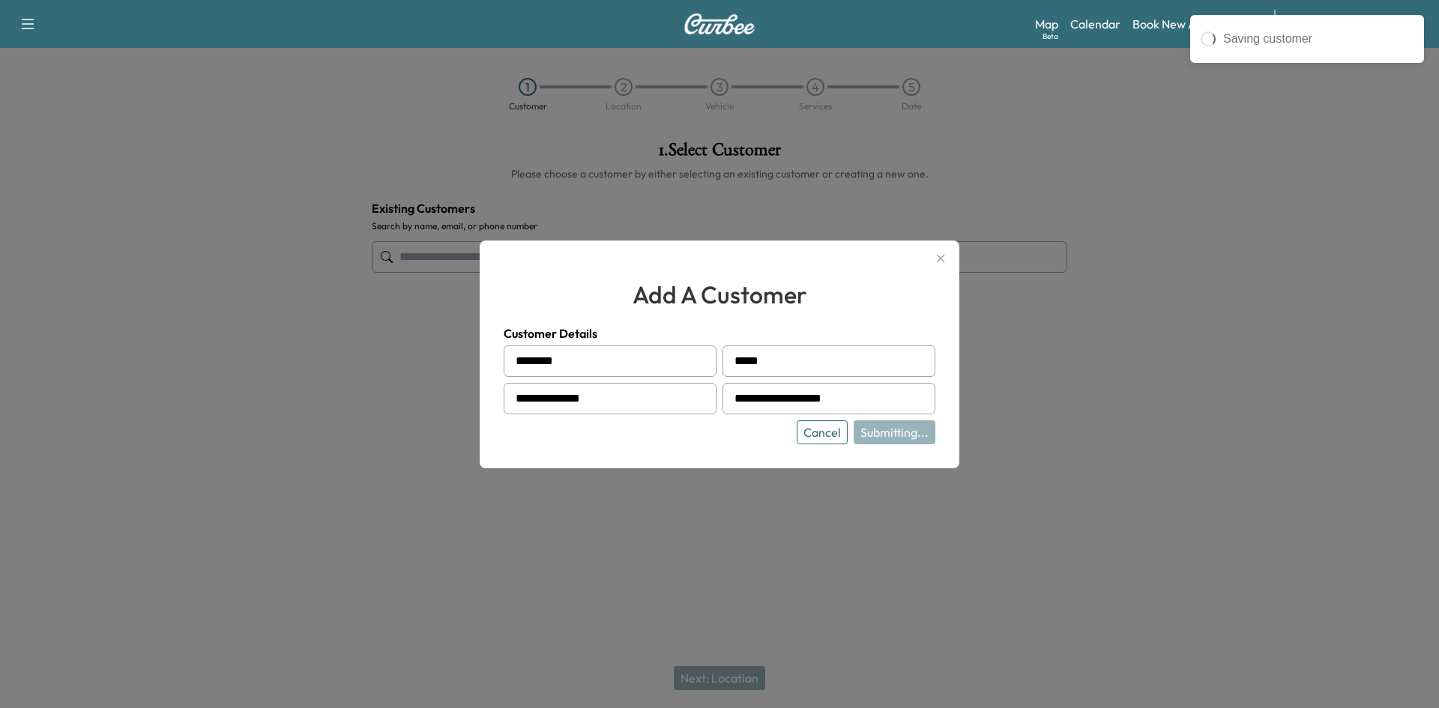
type input "**********"
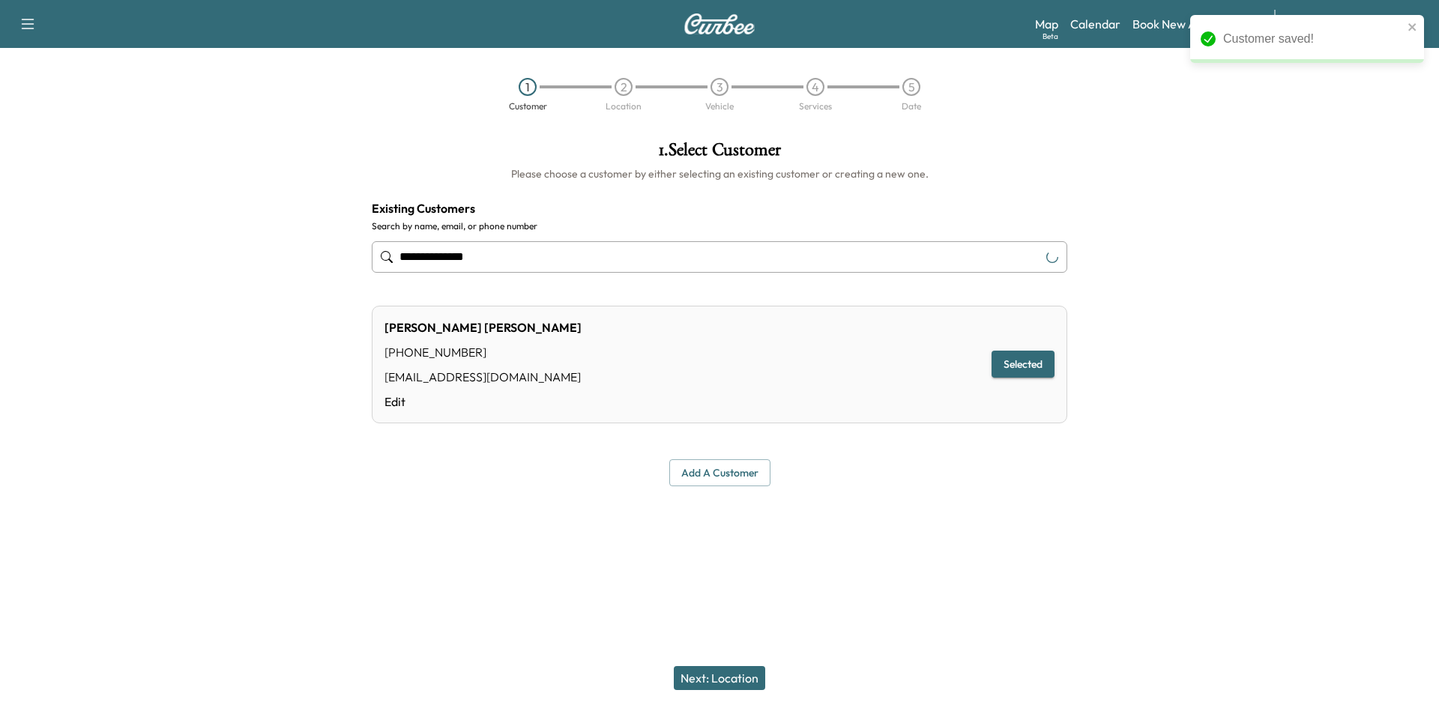
click at [723, 683] on button "Next: Location" at bounding box center [719, 678] width 91 height 24
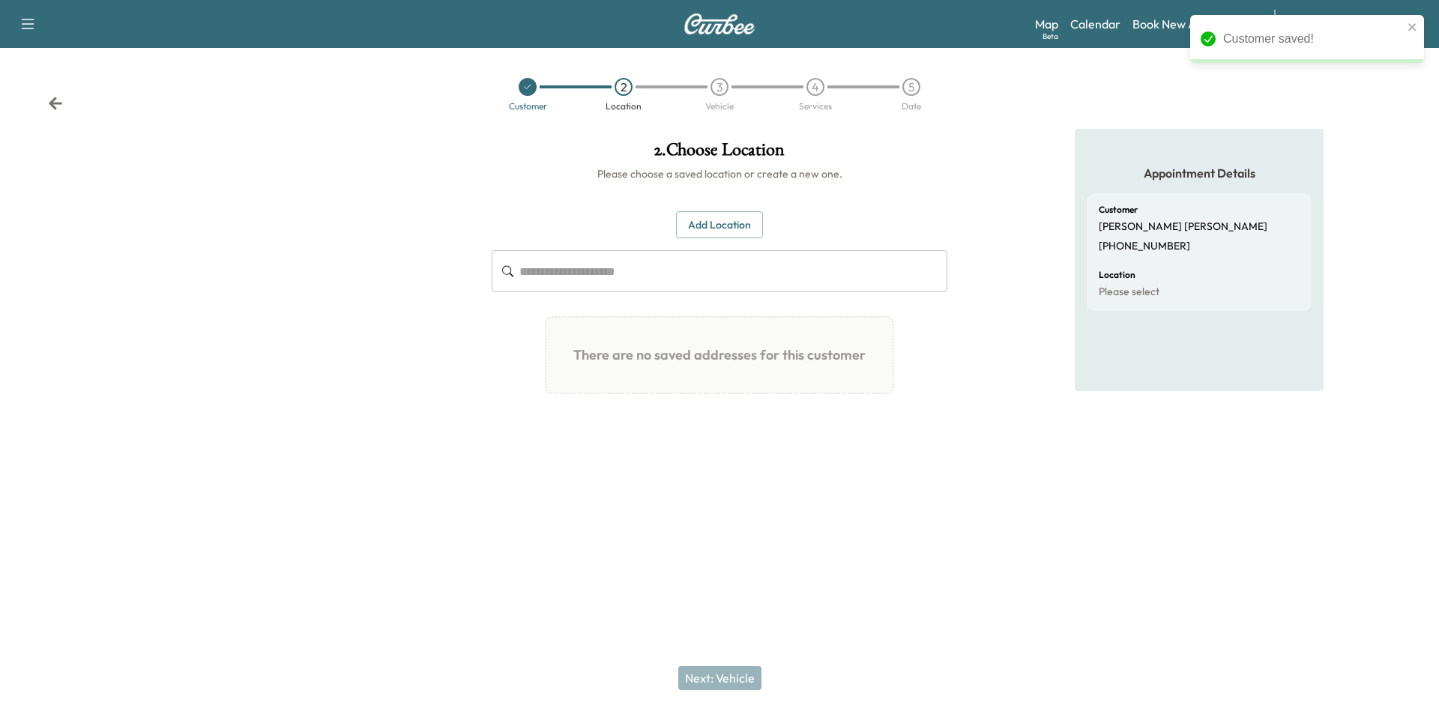
click at [733, 229] on button "Add Location" at bounding box center [719, 225] width 87 height 28
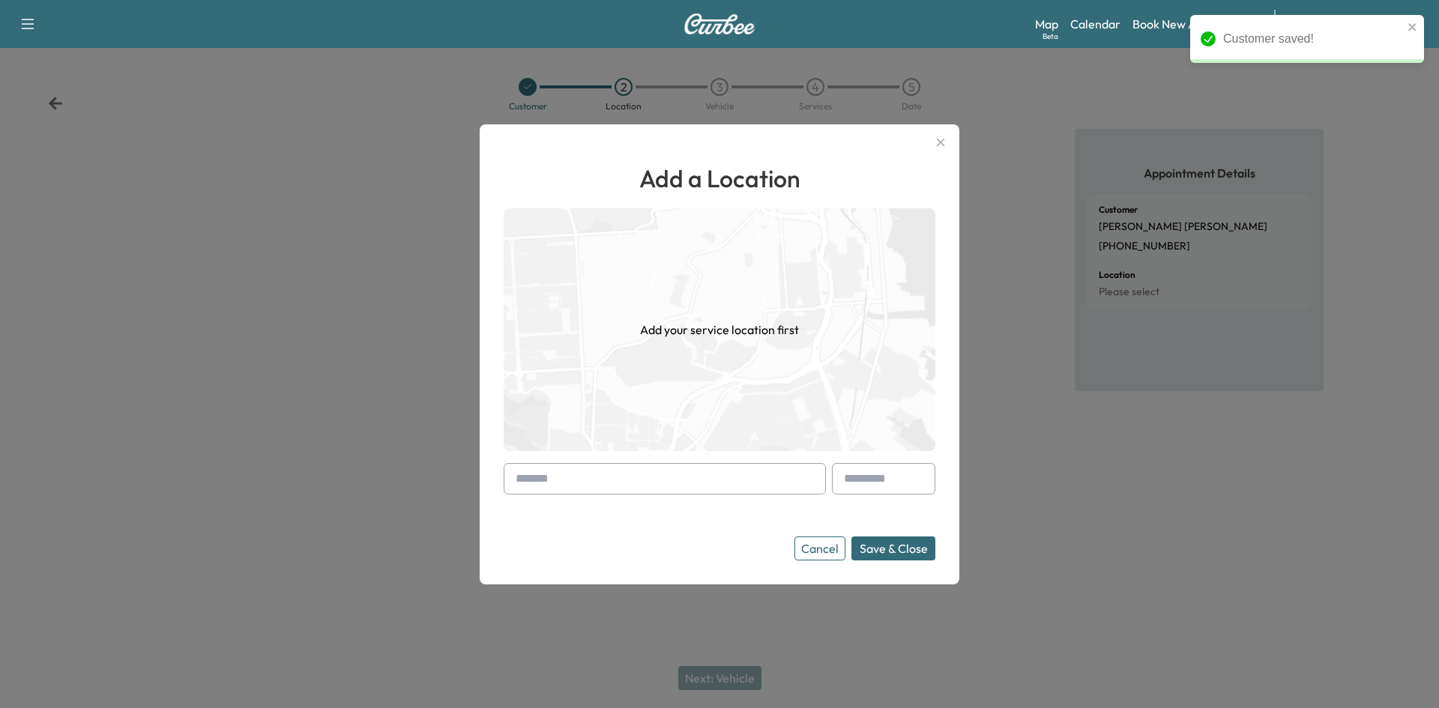
click at [589, 471] on input "text" at bounding box center [664, 478] width 322 height 31
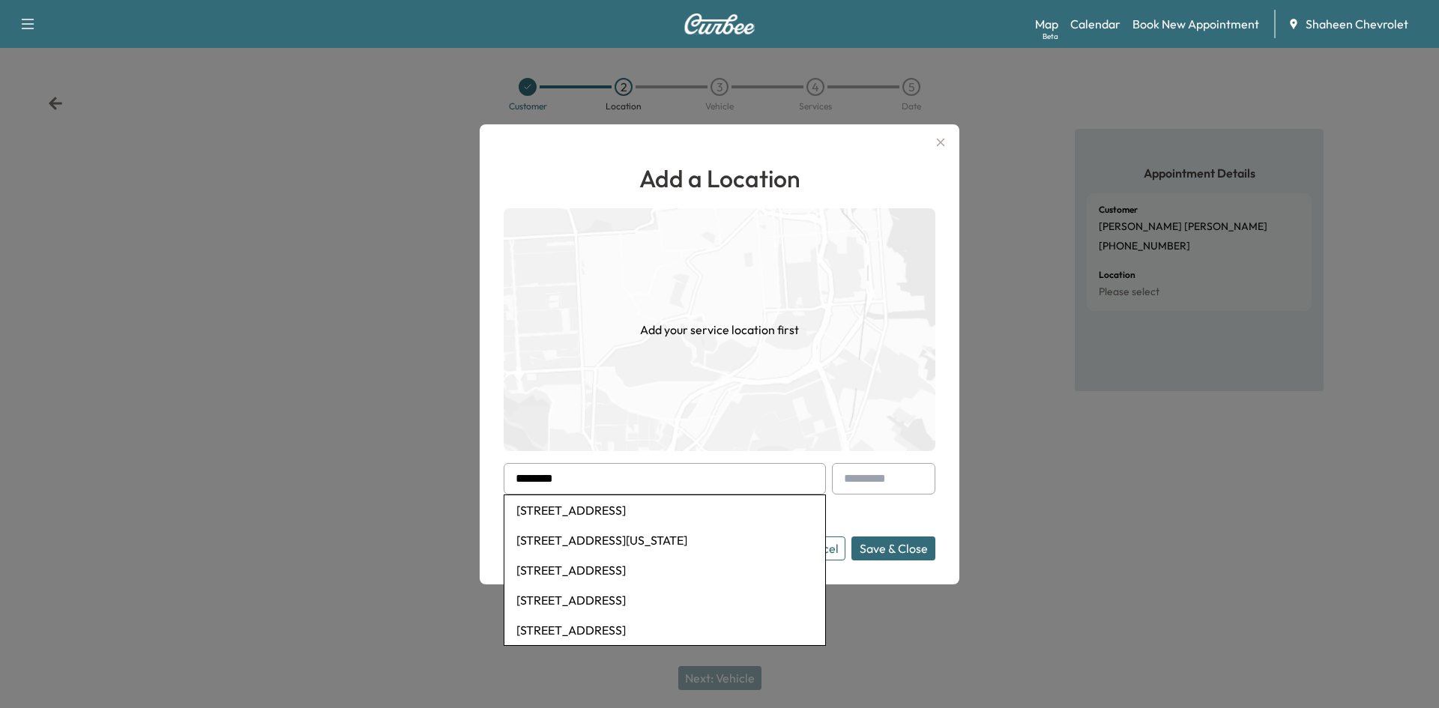
click at [602, 512] on li "[STREET_ADDRESS]" at bounding box center [664, 510] width 321 height 30
type input "**********"
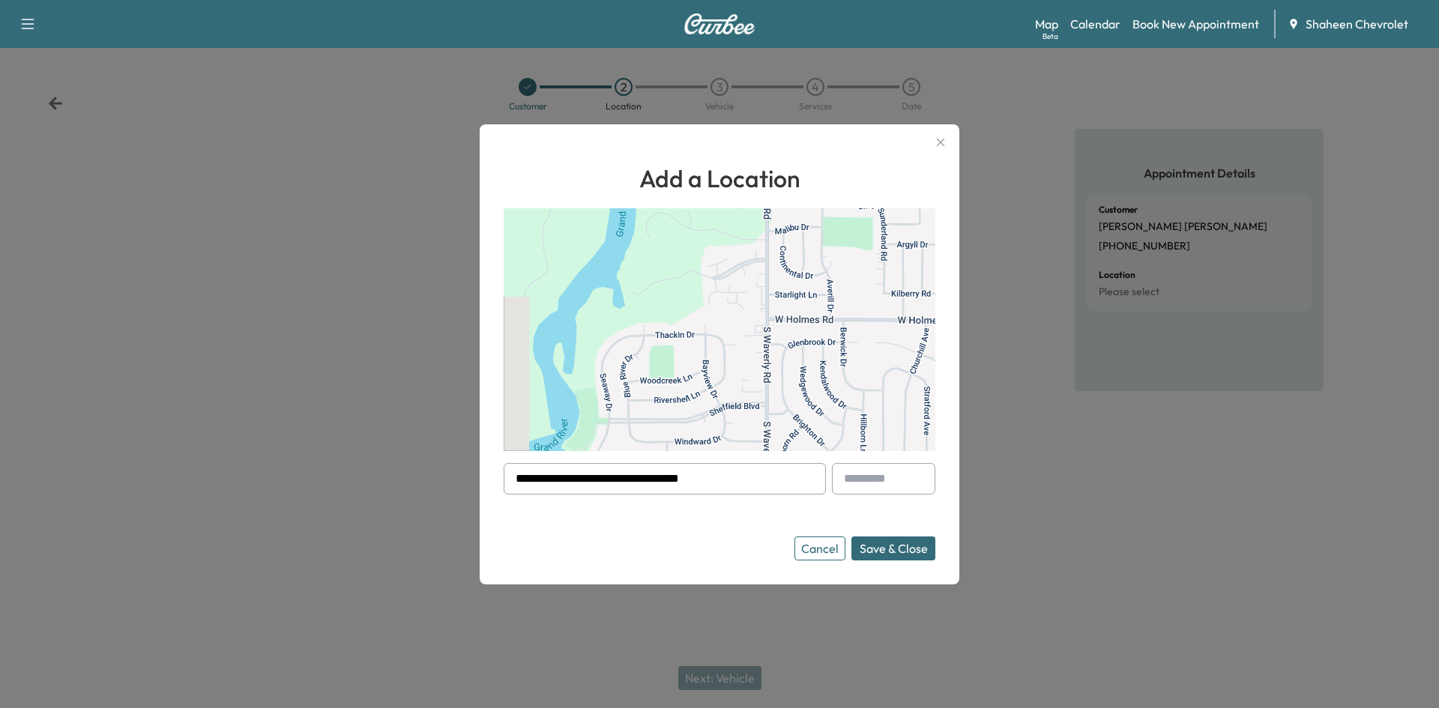
click at [880, 482] on input "text" at bounding box center [883, 478] width 103 height 31
type input "*"
click at [918, 551] on button "Save & Close" at bounding box center [893, 548] width 84 height 24
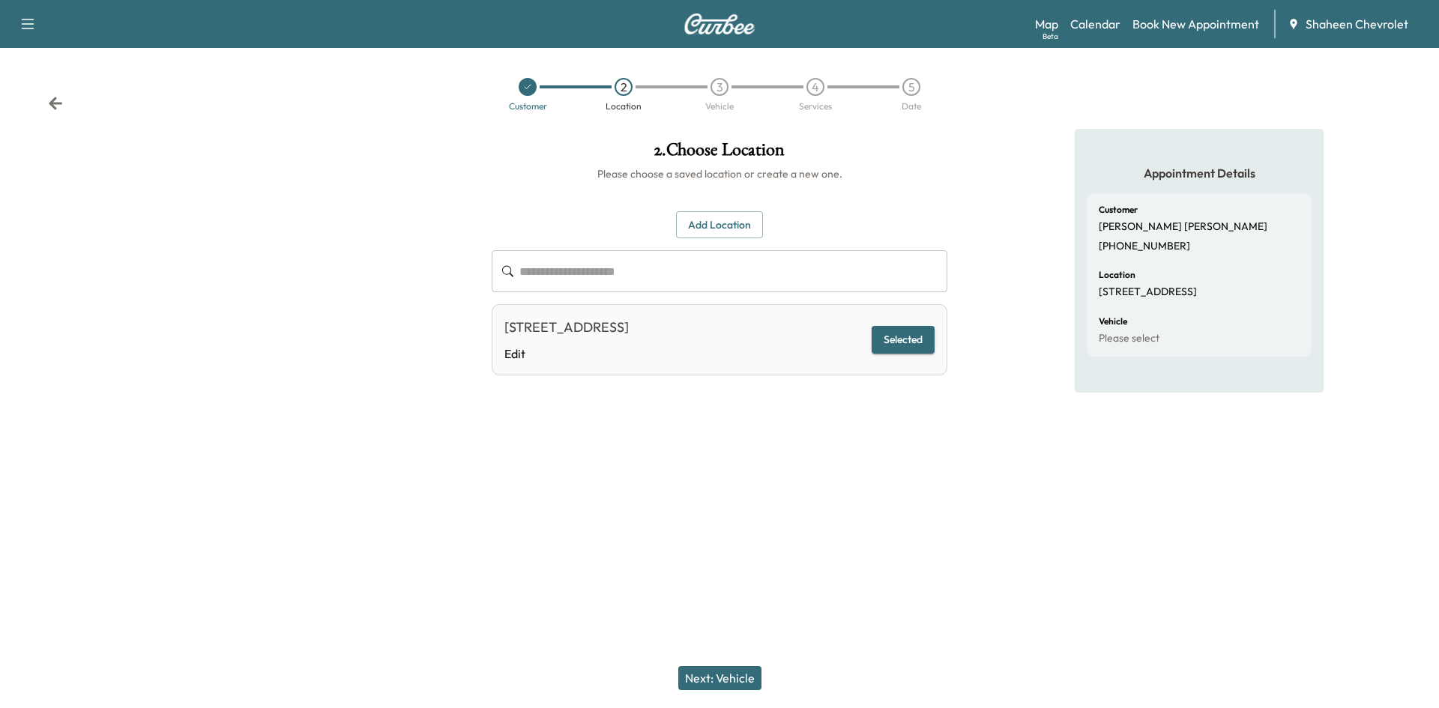
click at [732, 668] on button "Next: Vehicle" at bounding box center [719, 678] width 83 height 24
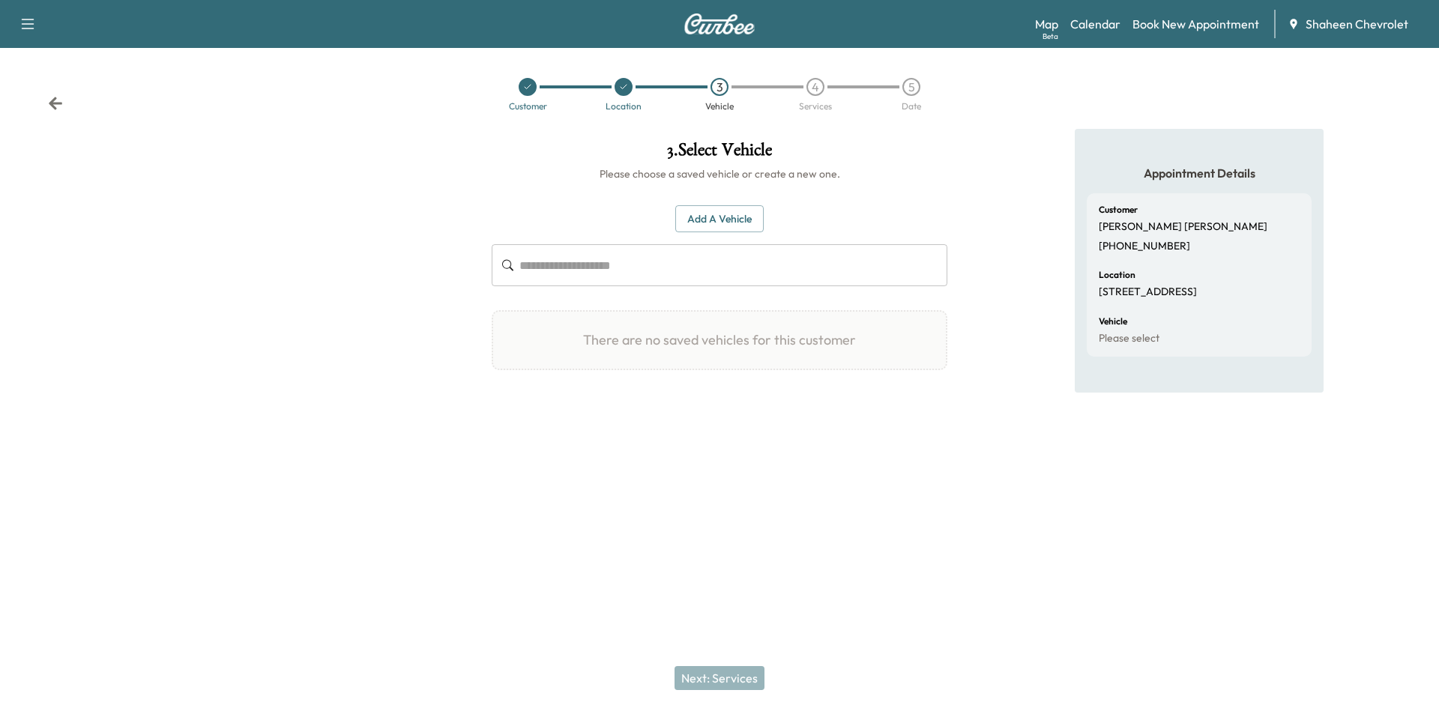
click at [637, 270] on input "text" at bounding box center [733, 265] width 428 height 42
click at [699, 220] on button "Add a Vehicle" at bounding box center [719, 219] width 88 height 28
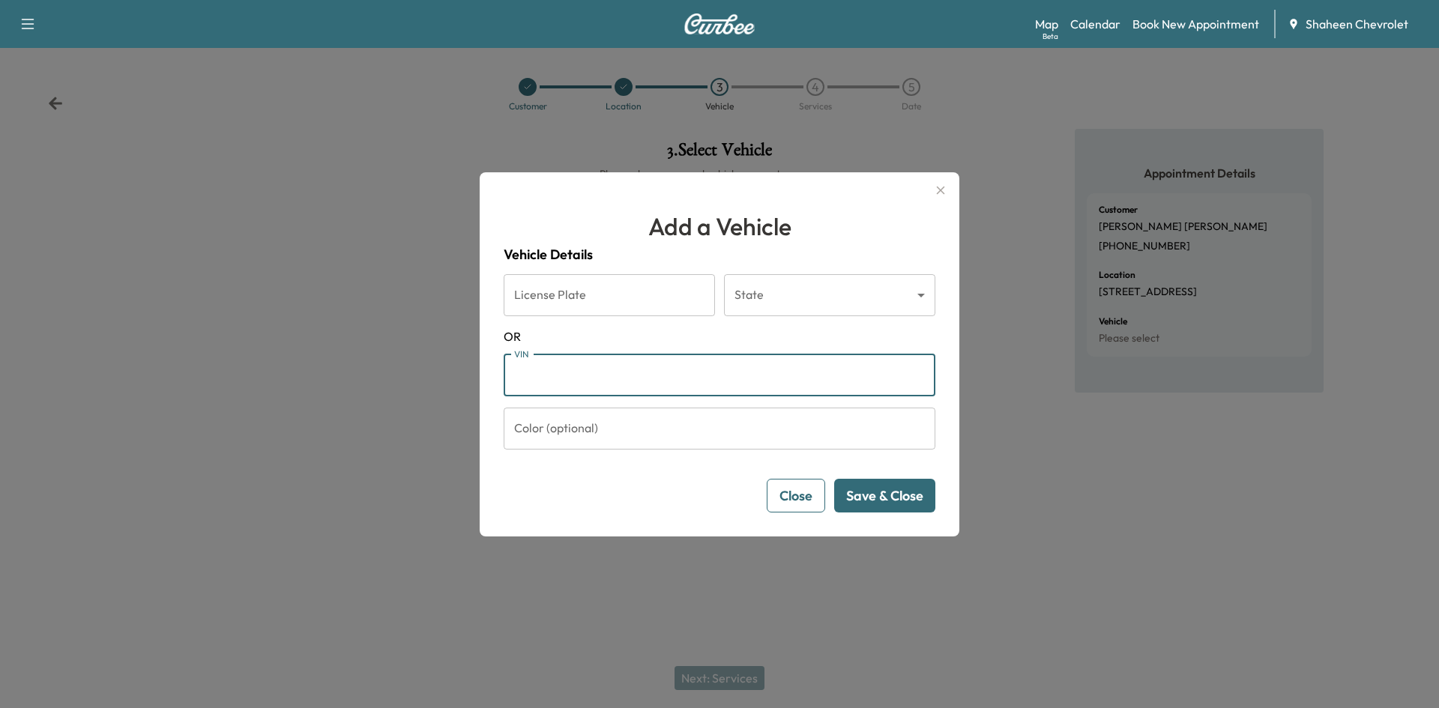
paste input "**********"
type input "**********"
click at [870, 506] on button "Save & Close" at bounding box center [884, 496] width 101 height 34
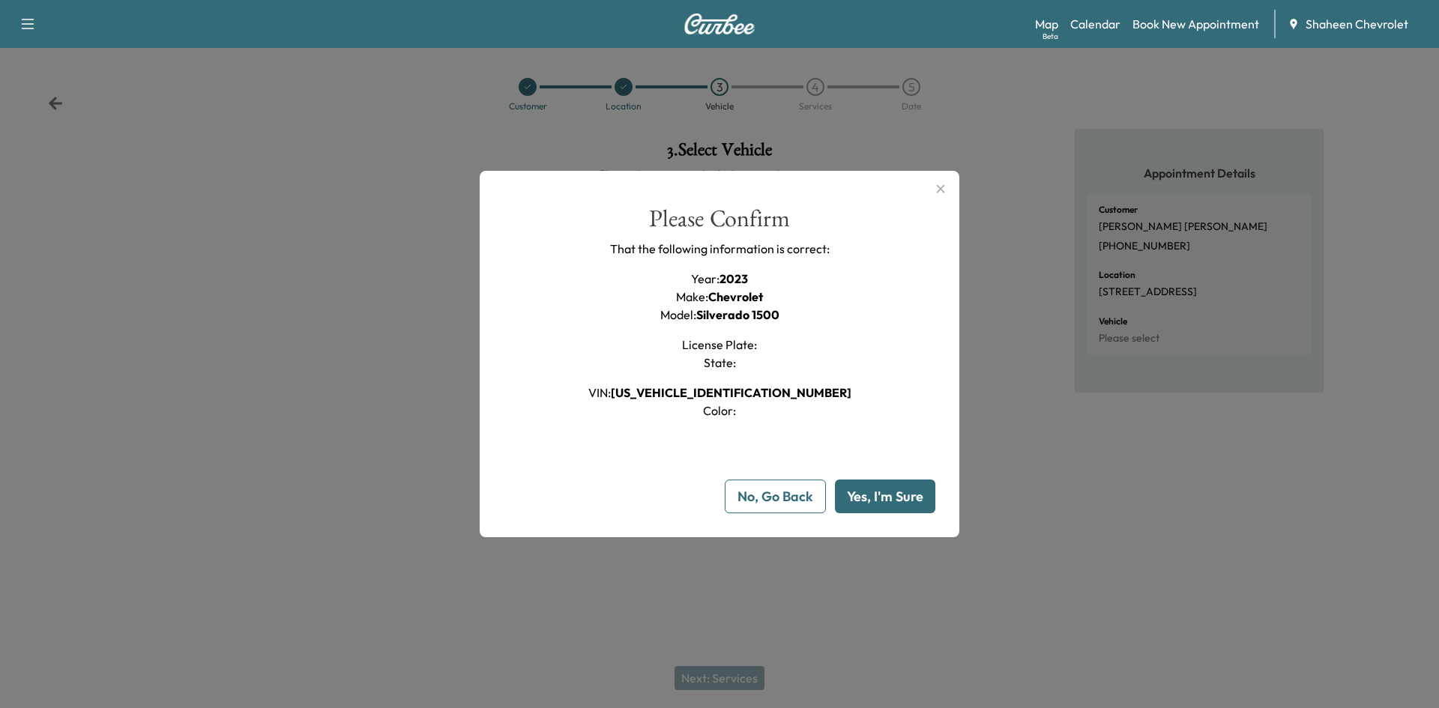
click at [870, 506] on button "Yes, I'm Sure" at bounding box center [885, 497] width 100 height 34
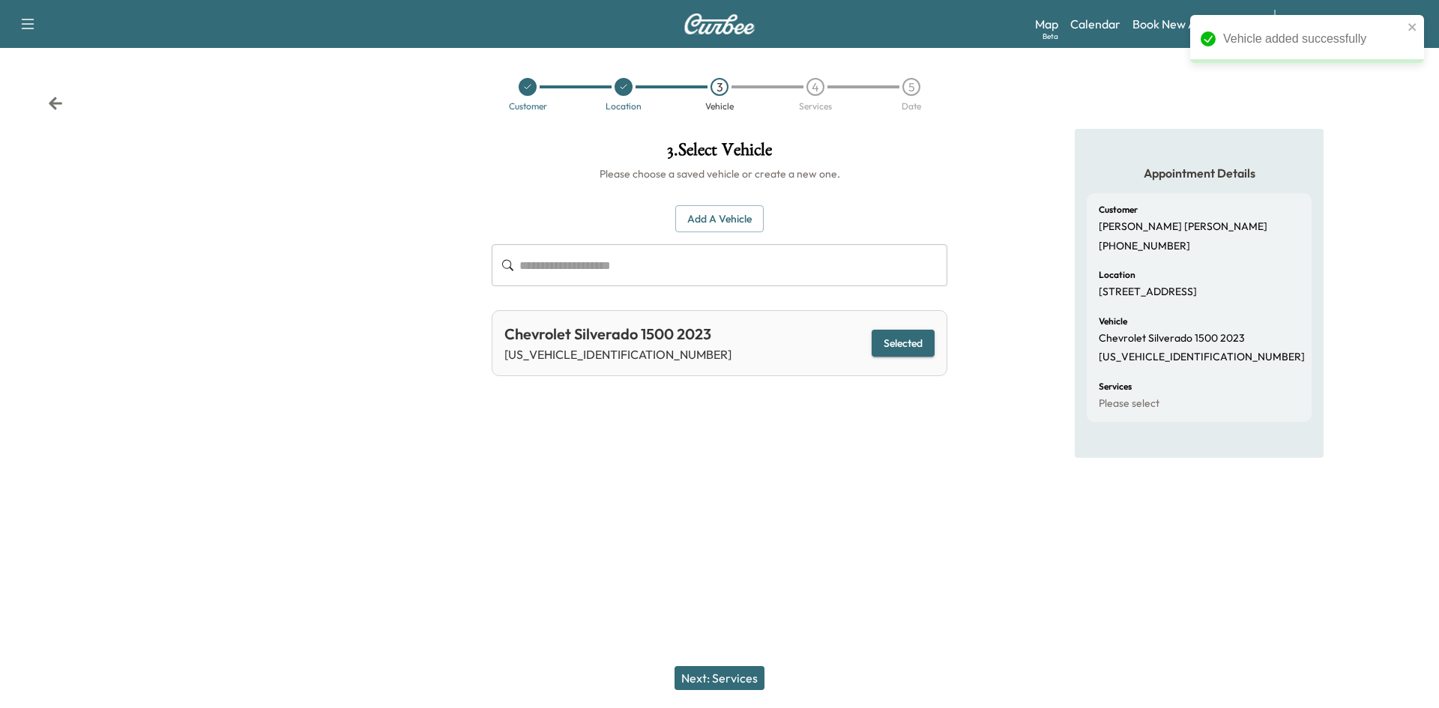
click at [742, 671] on button "Next: Services" at bounding box center [719, 678] width 90 height 24
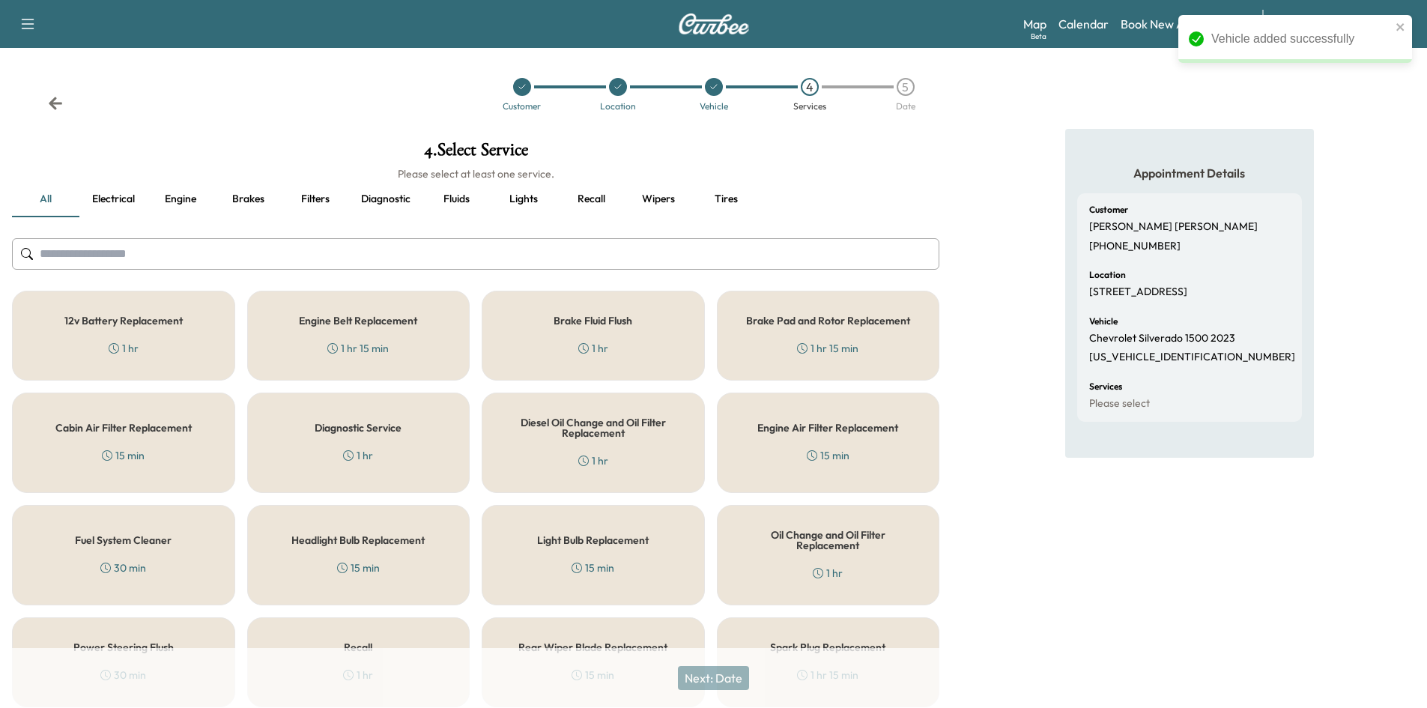
click at [281, 251] on input "text" at bounding box center [476, 253] width 928 height 31
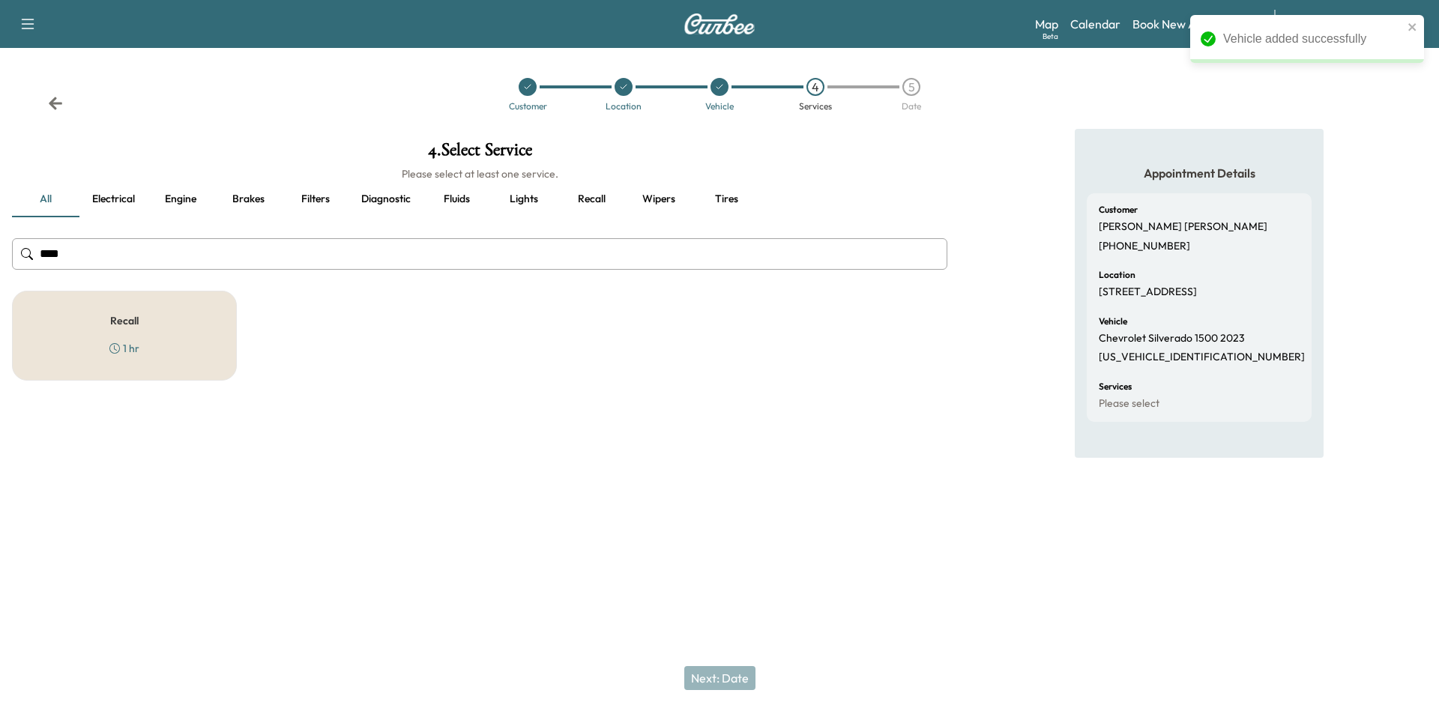
type input "****"
click at [175, 315] on div "Recall 1 hr" at bounding box center [124, 336] width 225 height 90
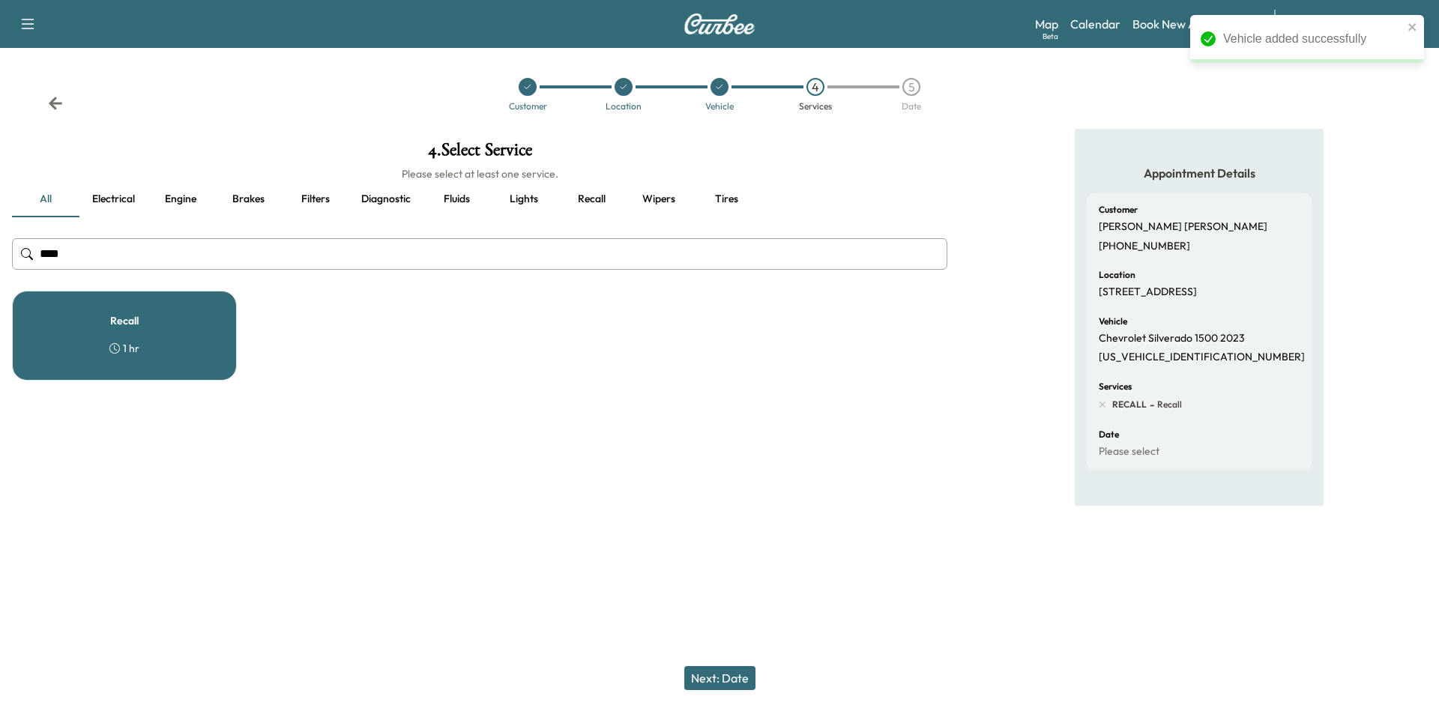
click at [727, 669] on button "Next: Date" at bounding box center [719, 678] width 71 height 24
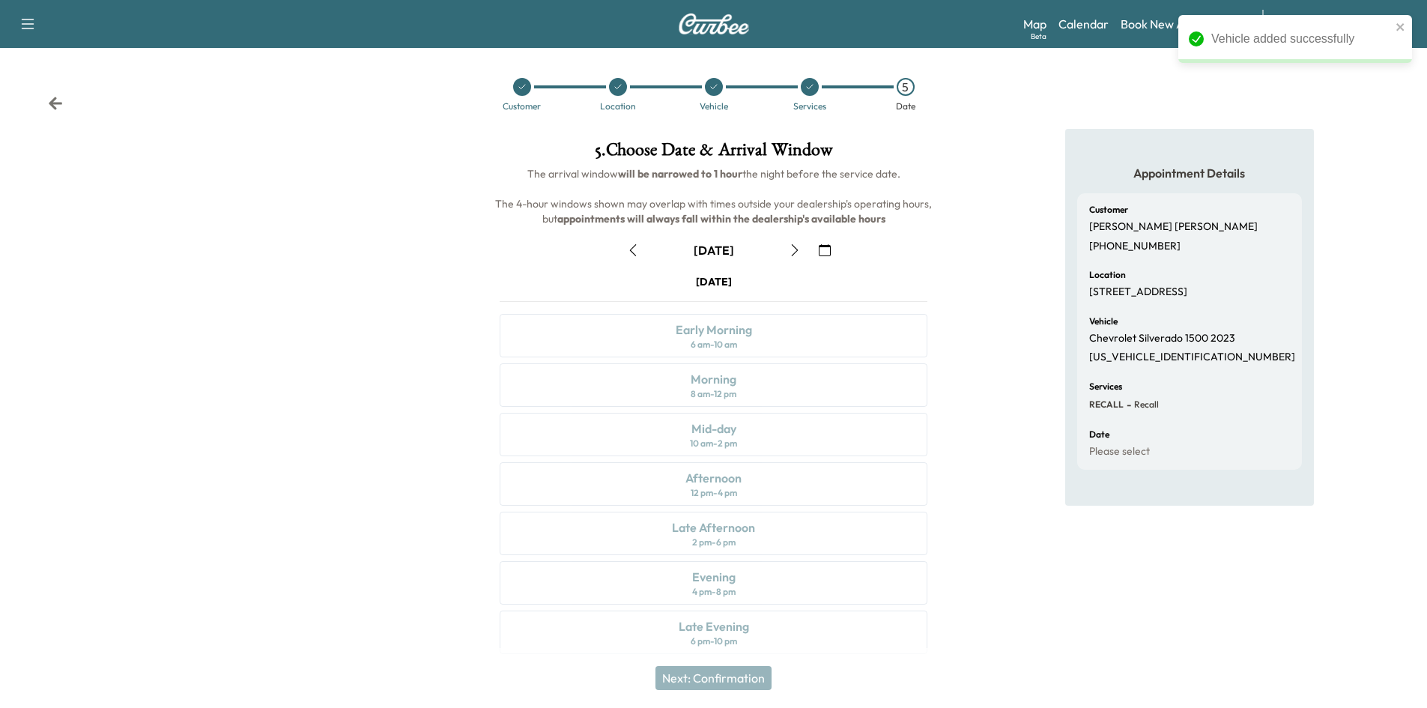
click at [792, 253] on icon "button" at bounding box center [795, 250] width 12 height 12
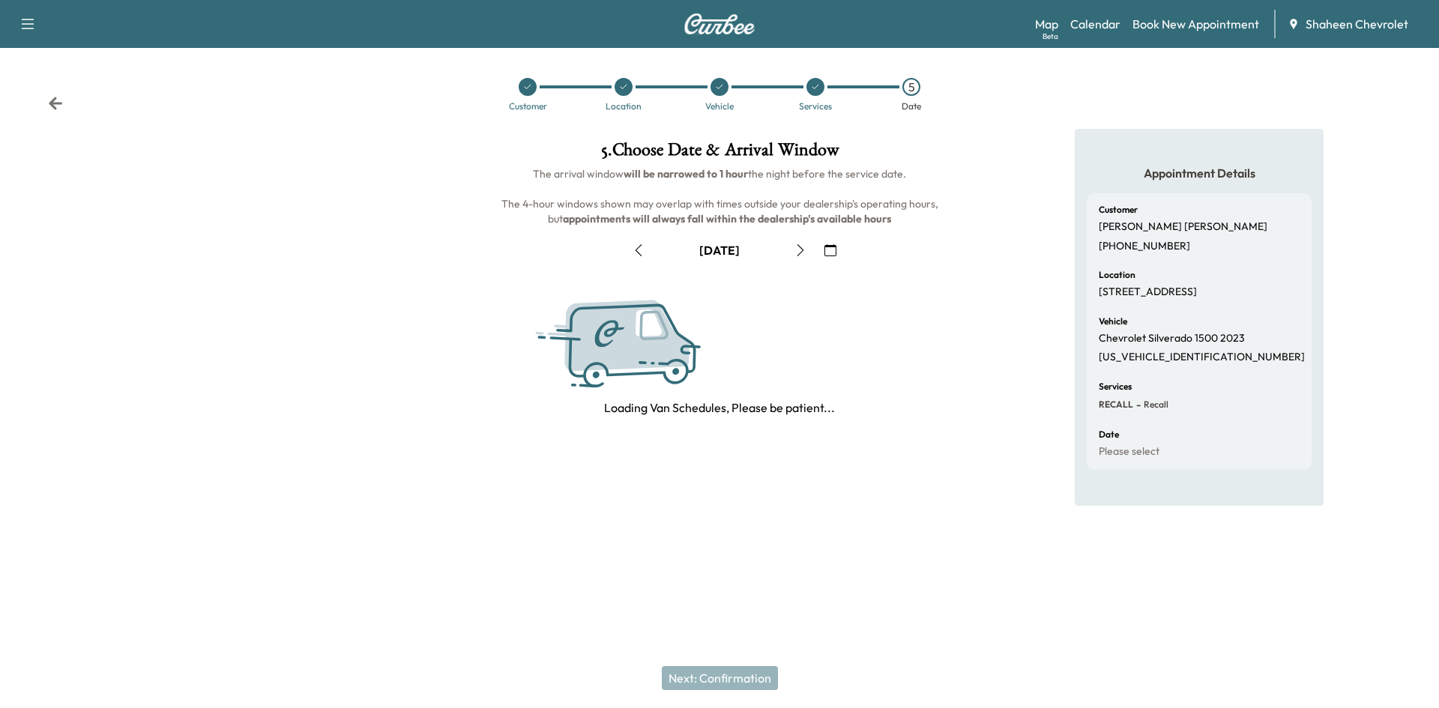
click at [792, 253] on button "button" at bounding box center [799, 250] width 25 height 24
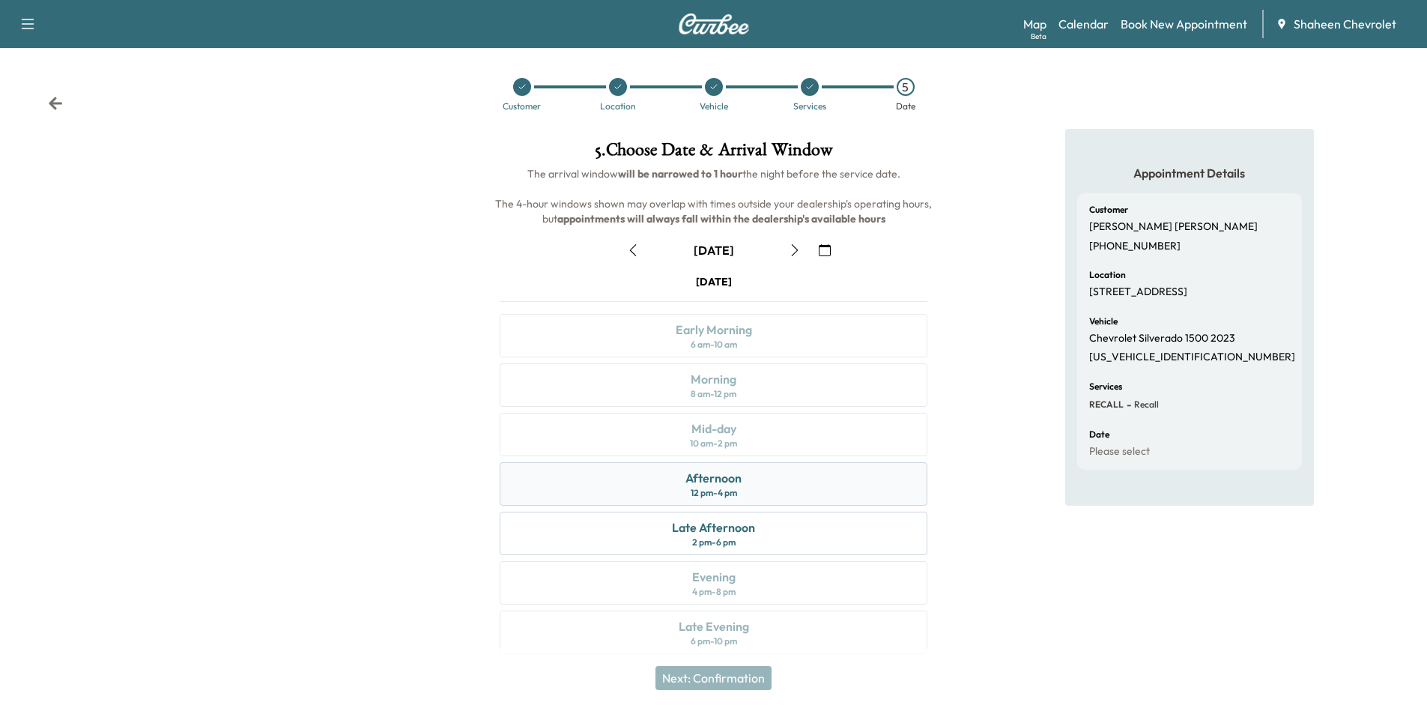
click at [783, 485] on div "Afternoon 12 pm - 4 pm" at bounding box center [714, 483] width 428 height 43
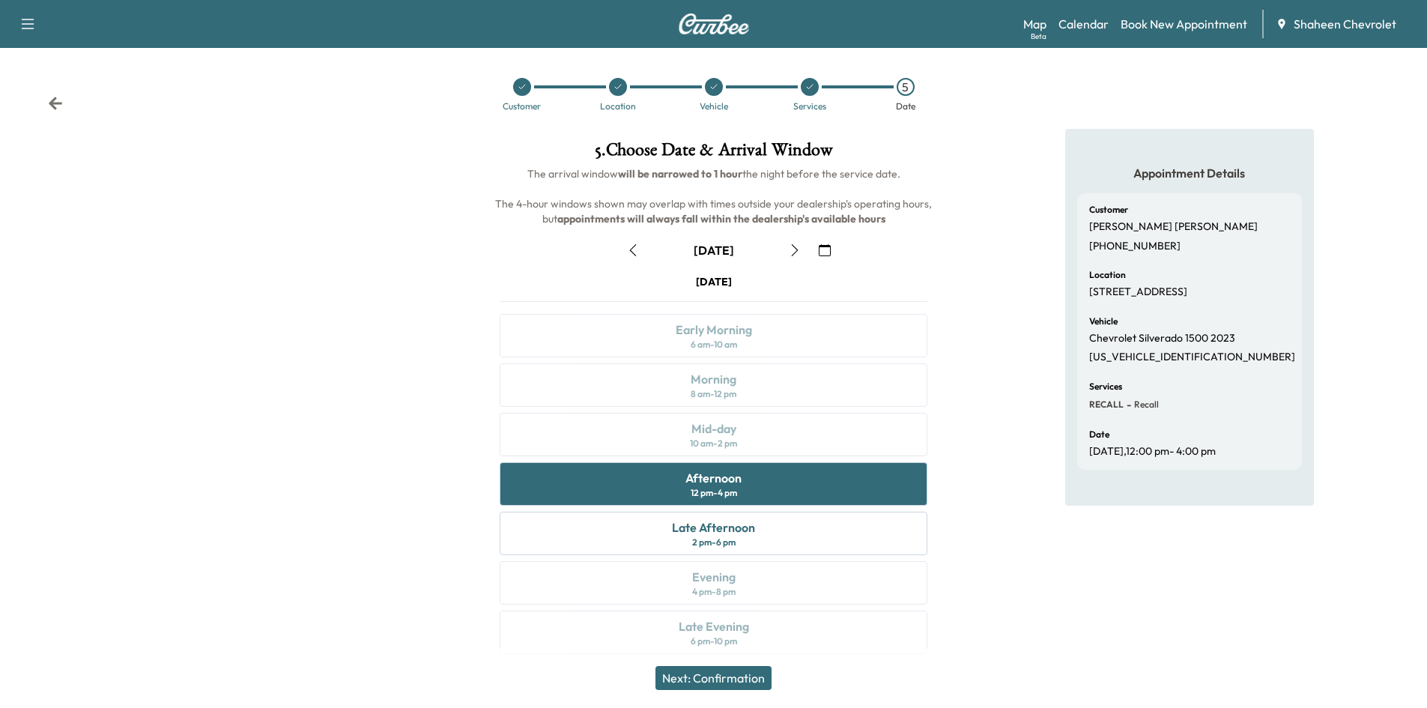
click at [741, 667] on button "Next: Confirmation" at bounding box center [714, 678] width 116 height 24
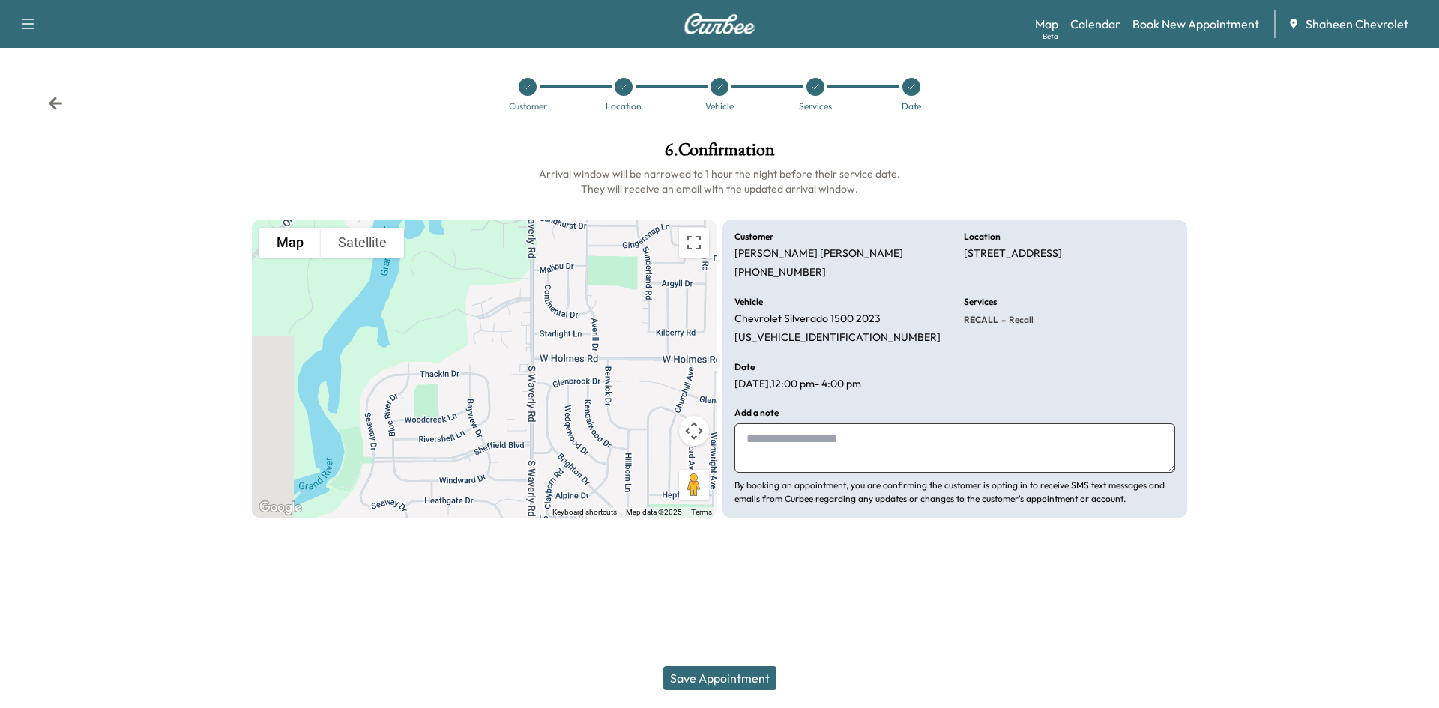
click at [851, 444] on textarea at bounding box center [954, 447] width 441 height 49
type textarea "**********"
click at [736, 672] on button "Save Appointment" at bounding box center [719, 678] width 113 height 24
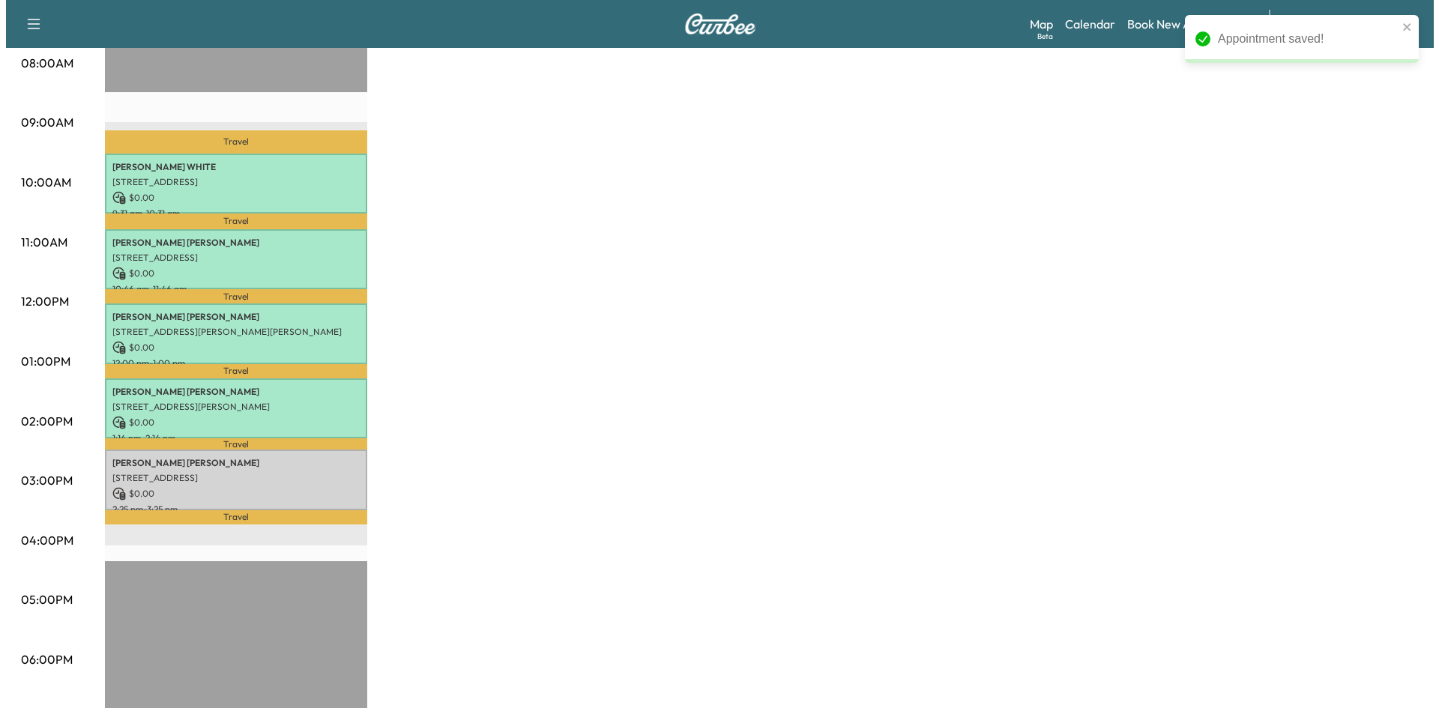
scroll to position [450, 0]
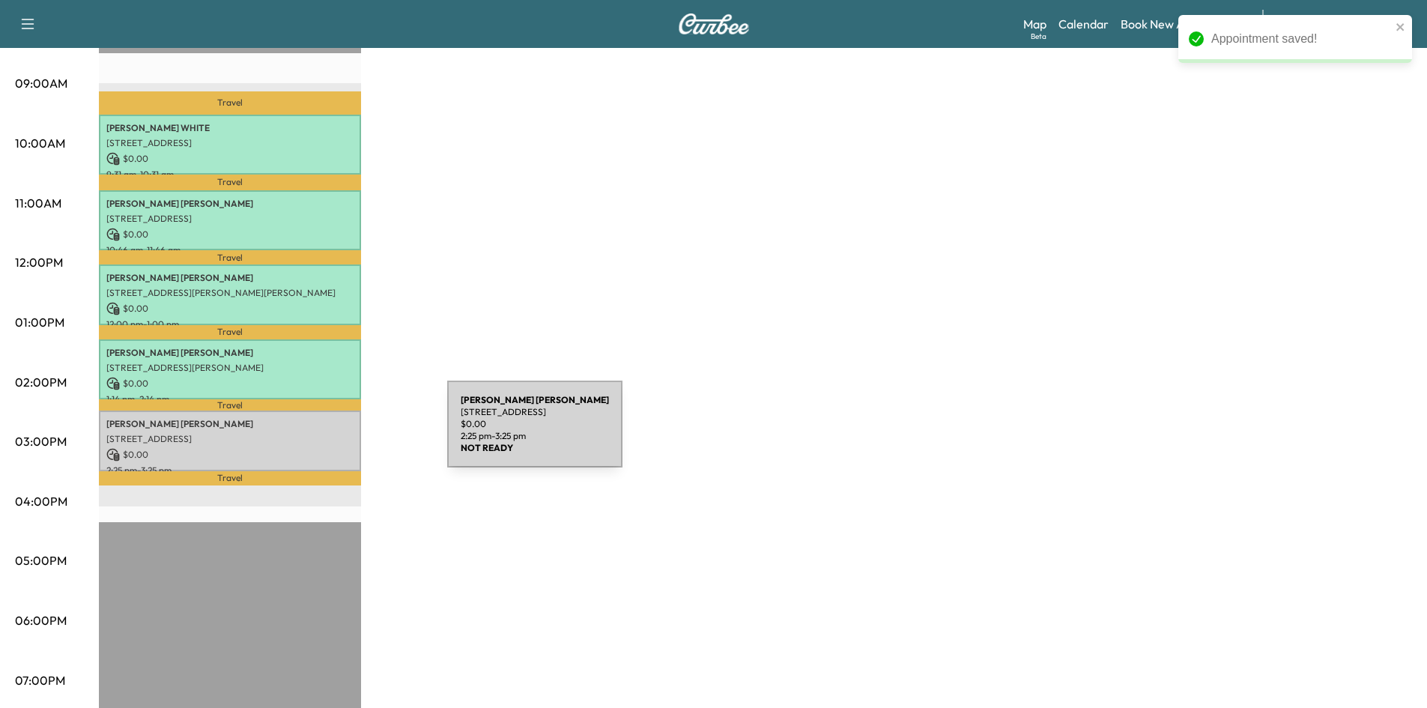
click at [335, 433] on p "[STREET_ADDRESS]" at bounding box center [229, 439] width 247 height 12
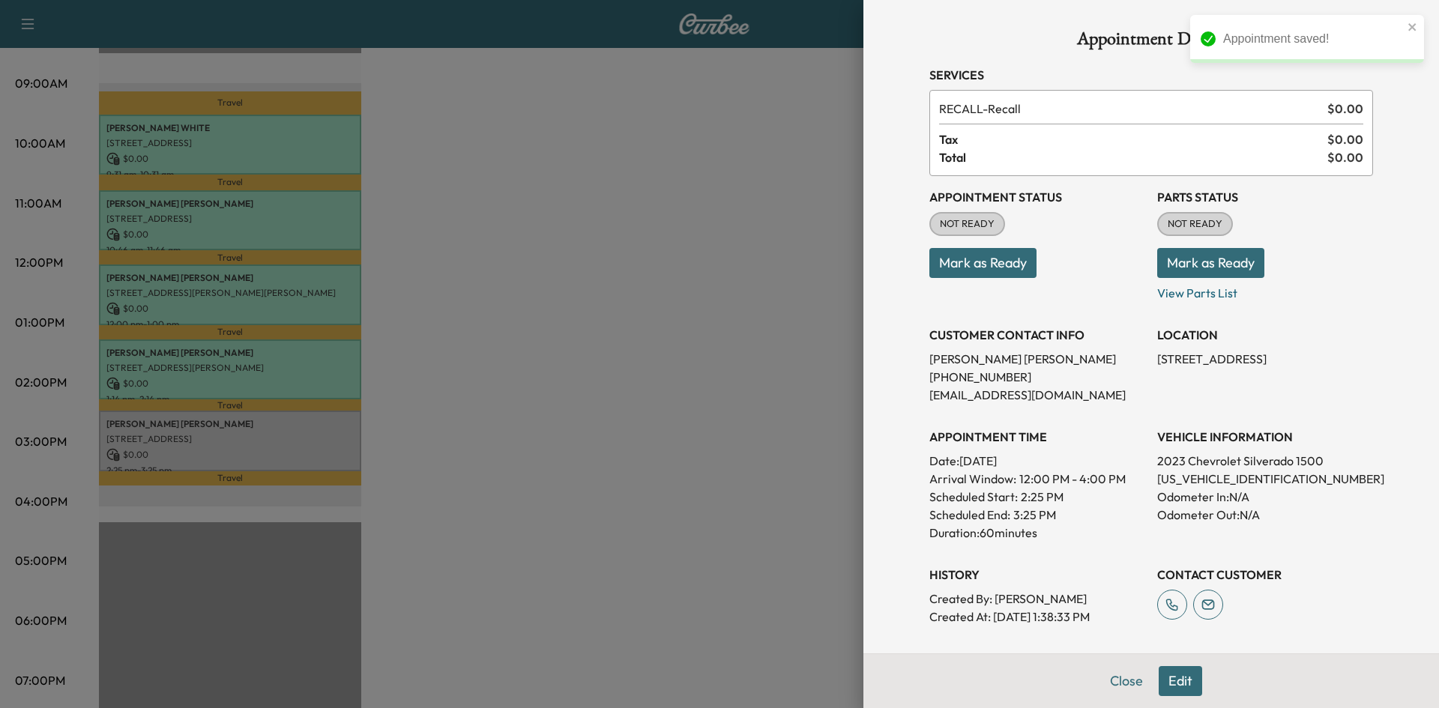
click at [999, 263] on button "Mark as Ready" at bounding box center [982, 263] width 107 height 30
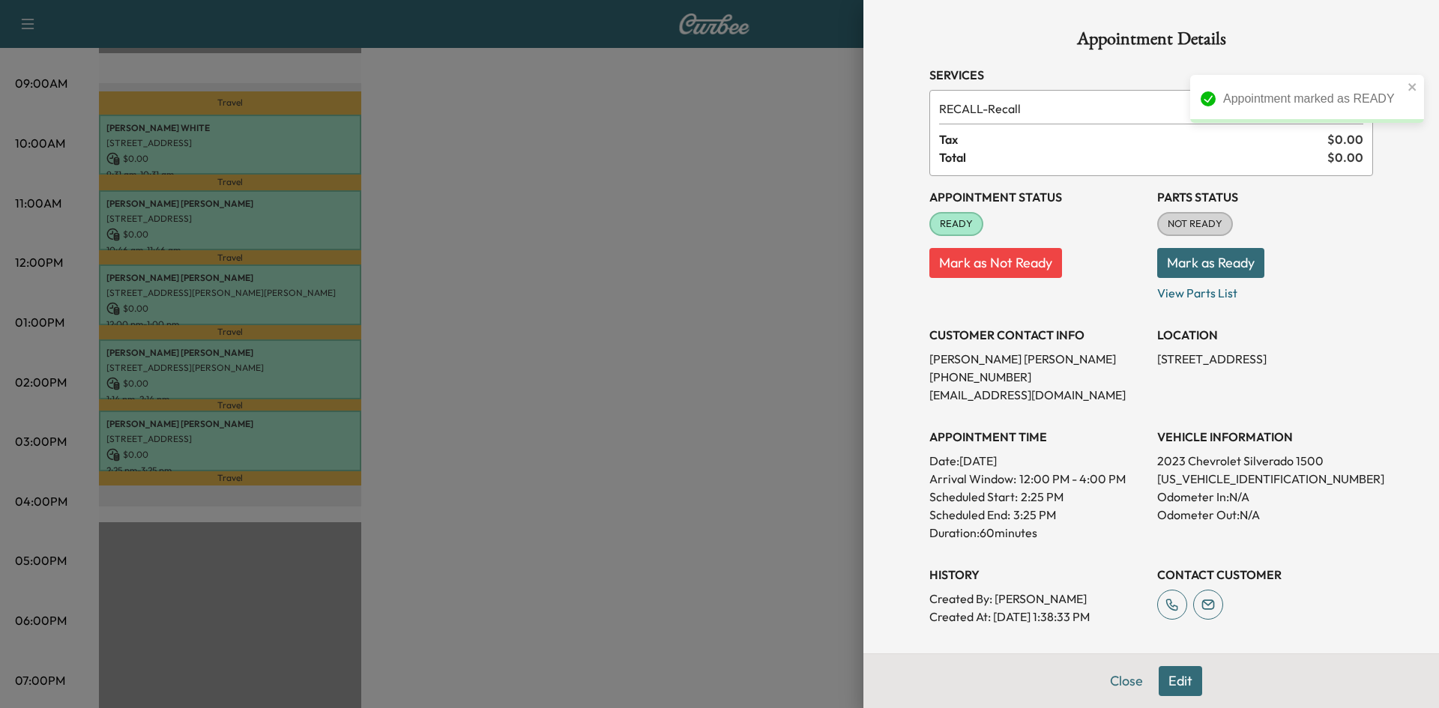
click at [1200, 266] on button "Mark as Ready" at bounding box center [1210, 263] width 107 height 30
click at [714, 238] on div at bounding box center [719, 354] width 1439 height 708
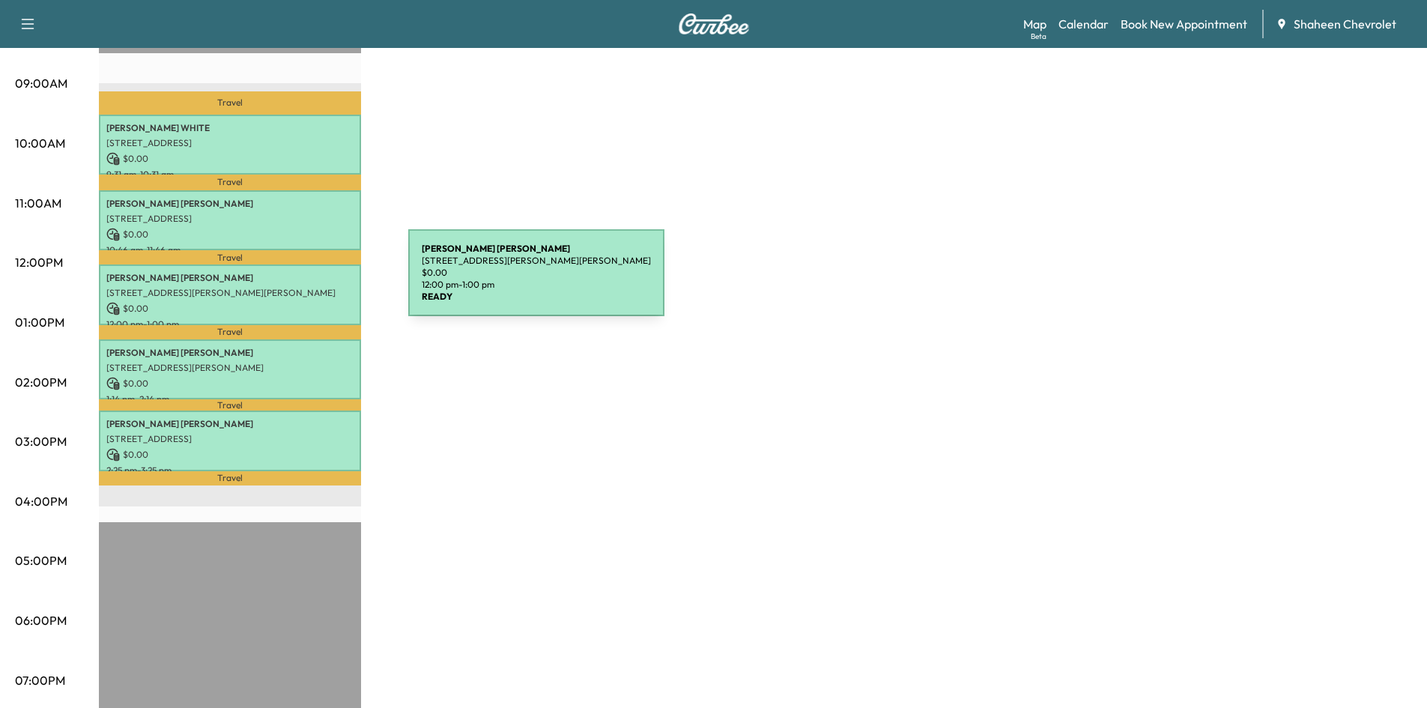
click at [296, 282] on div "[PERSON_NAME] [STREET_ADDRESS][PERSON_NAME][PERSON_NAME] $ 0.00 12:00 pm - 1:00…" at bounding box center [230, 294] width 262 height 61
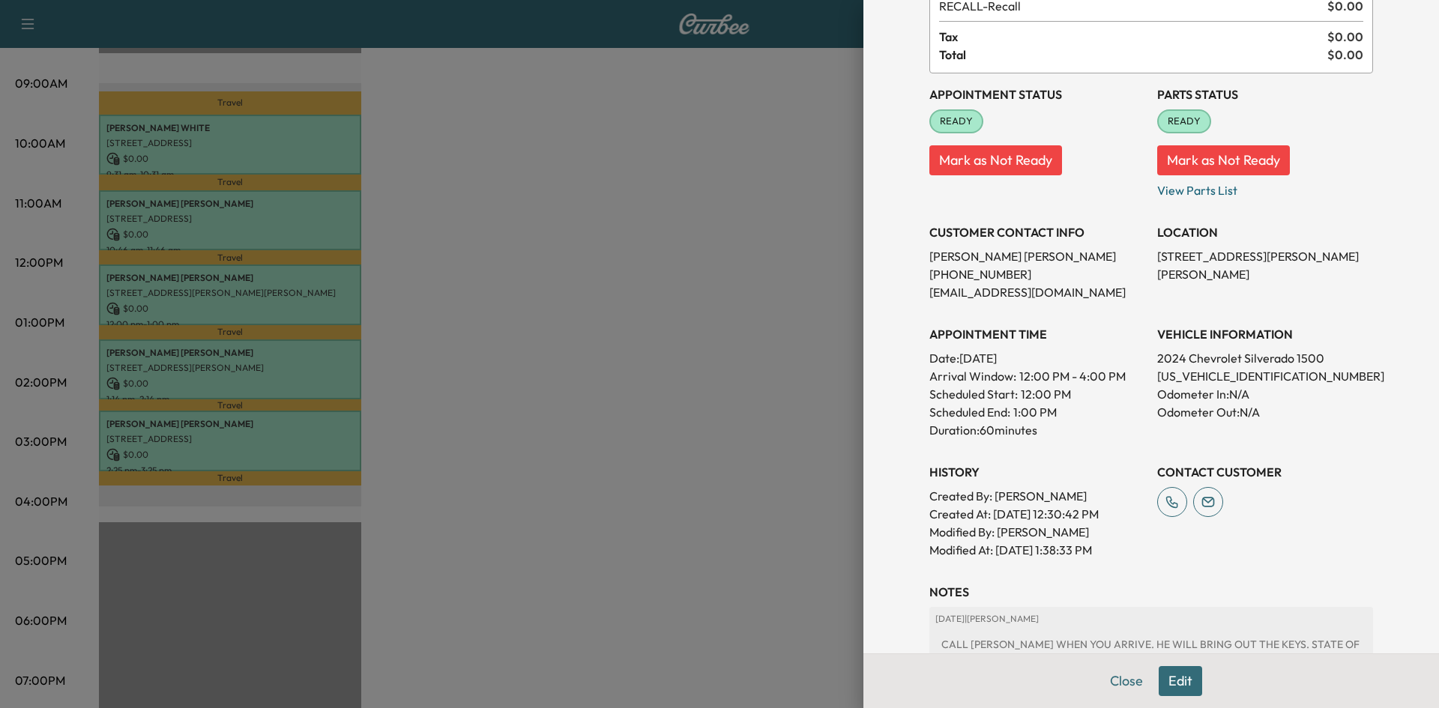
scroll to position [0, 0]
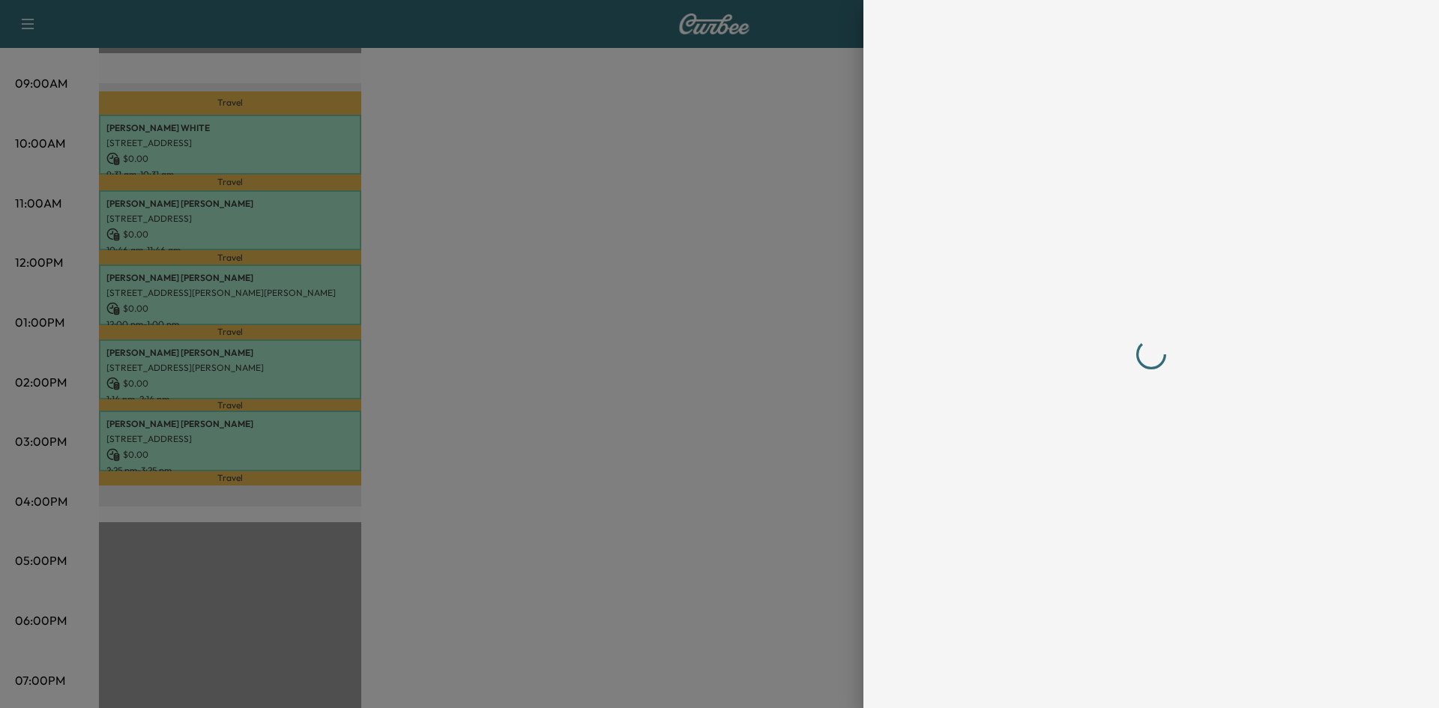
click at [1185, 680] on div at bounding box center [1151, 354] width 480 height 708
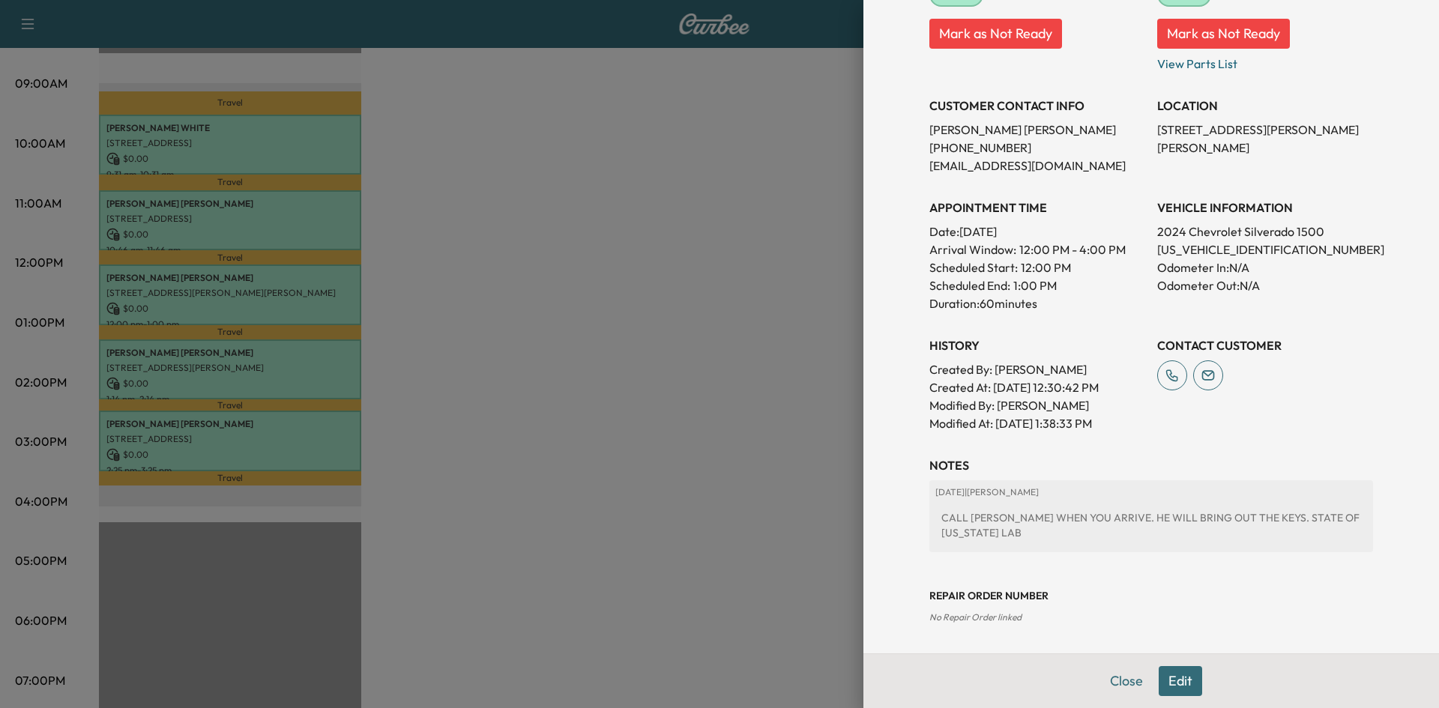
scroll to position [230, 0]
click at [1158, 677] on button "Edit" at bounding box center [1179, 681] width 43 height 30
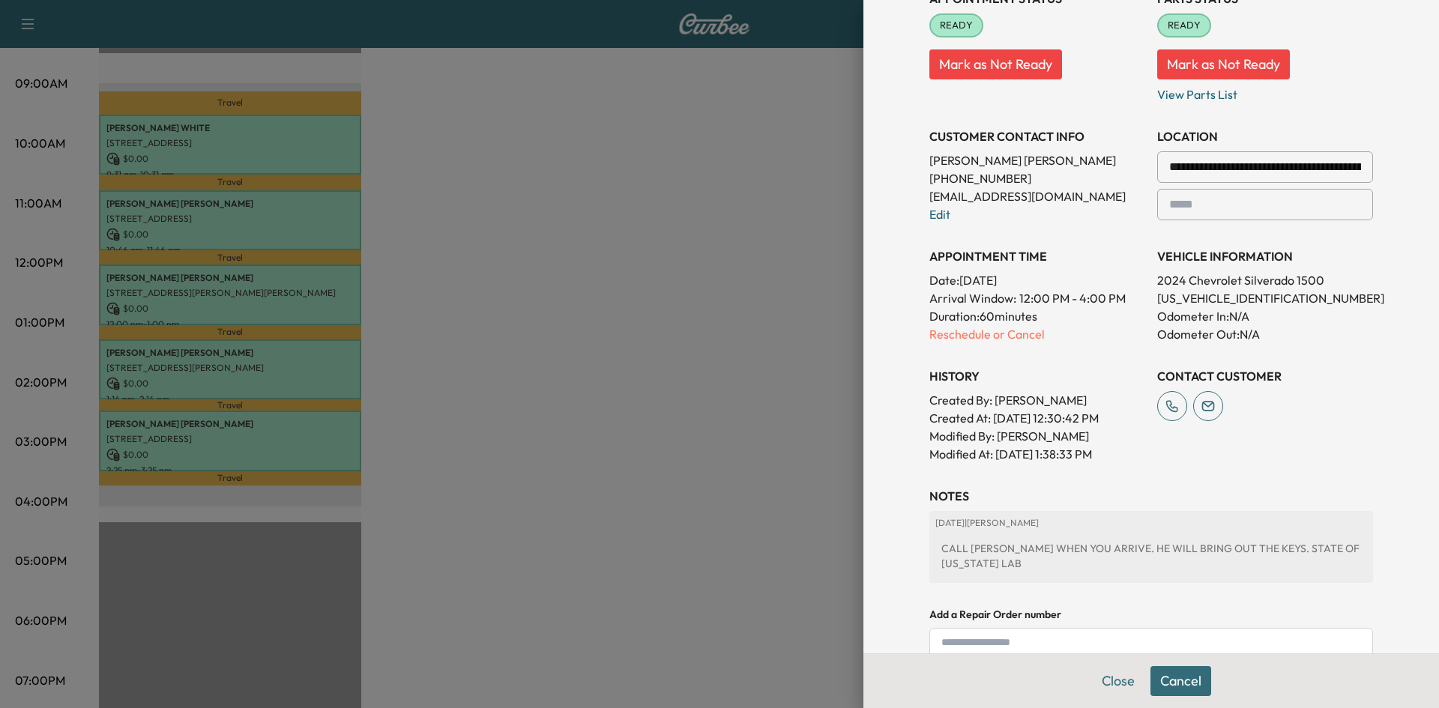
scroll to position [261, 0]
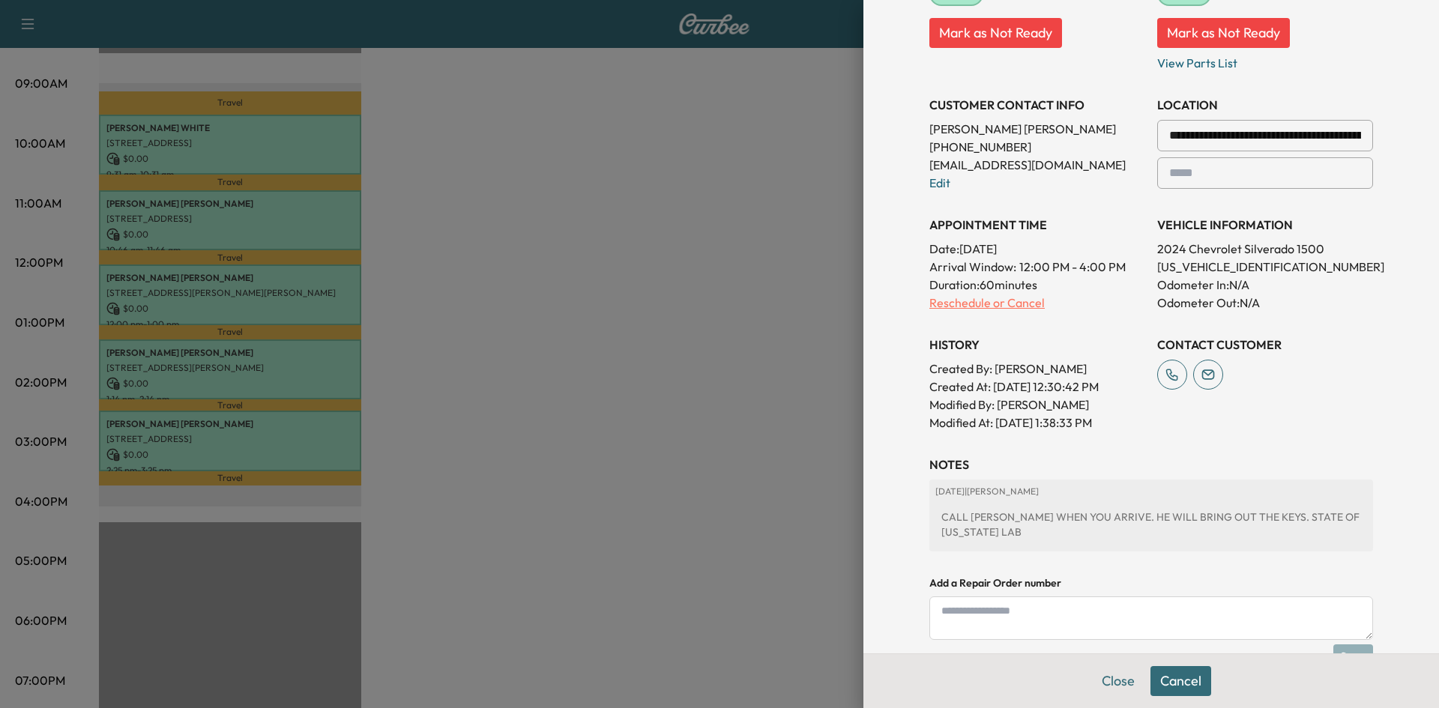
click at [969, 303] on p "Reschedule or Cancel" at bounding box center [1037, 303] width 216 height 18
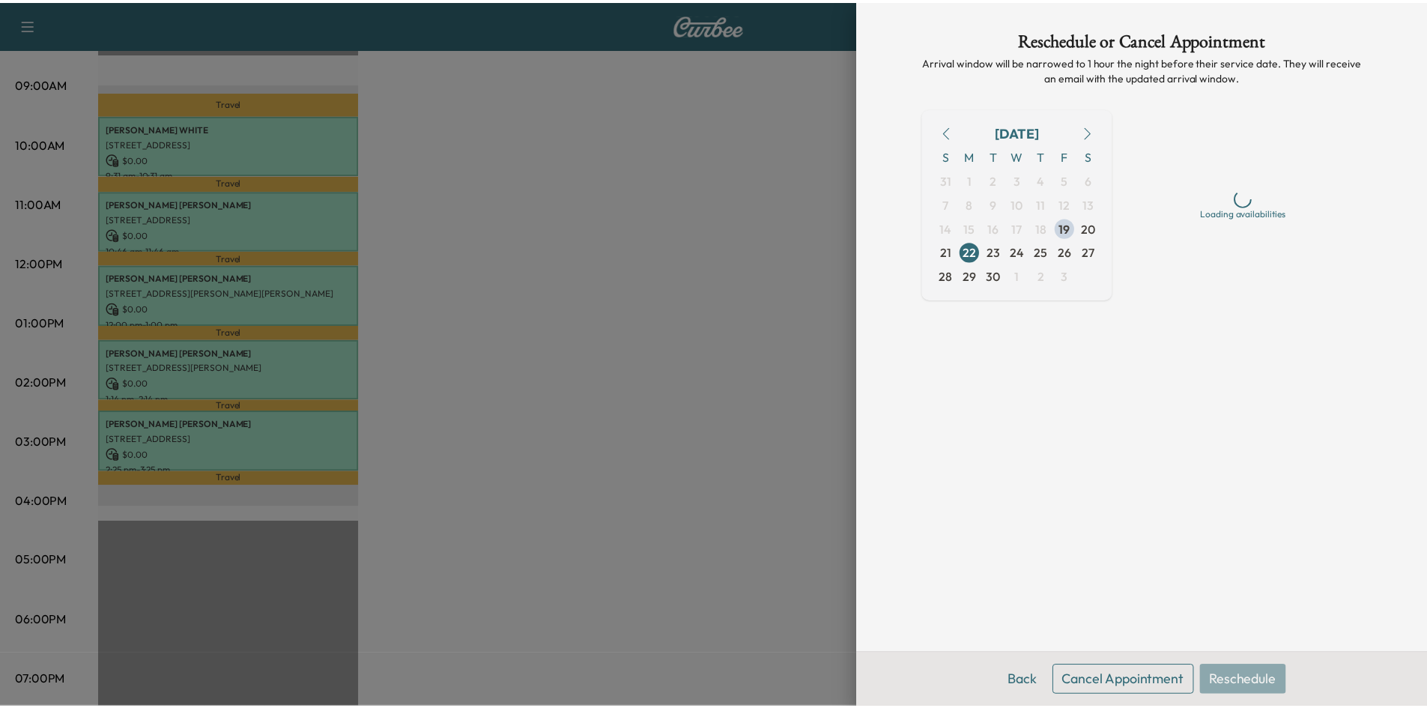
scroll to position [0, 0]
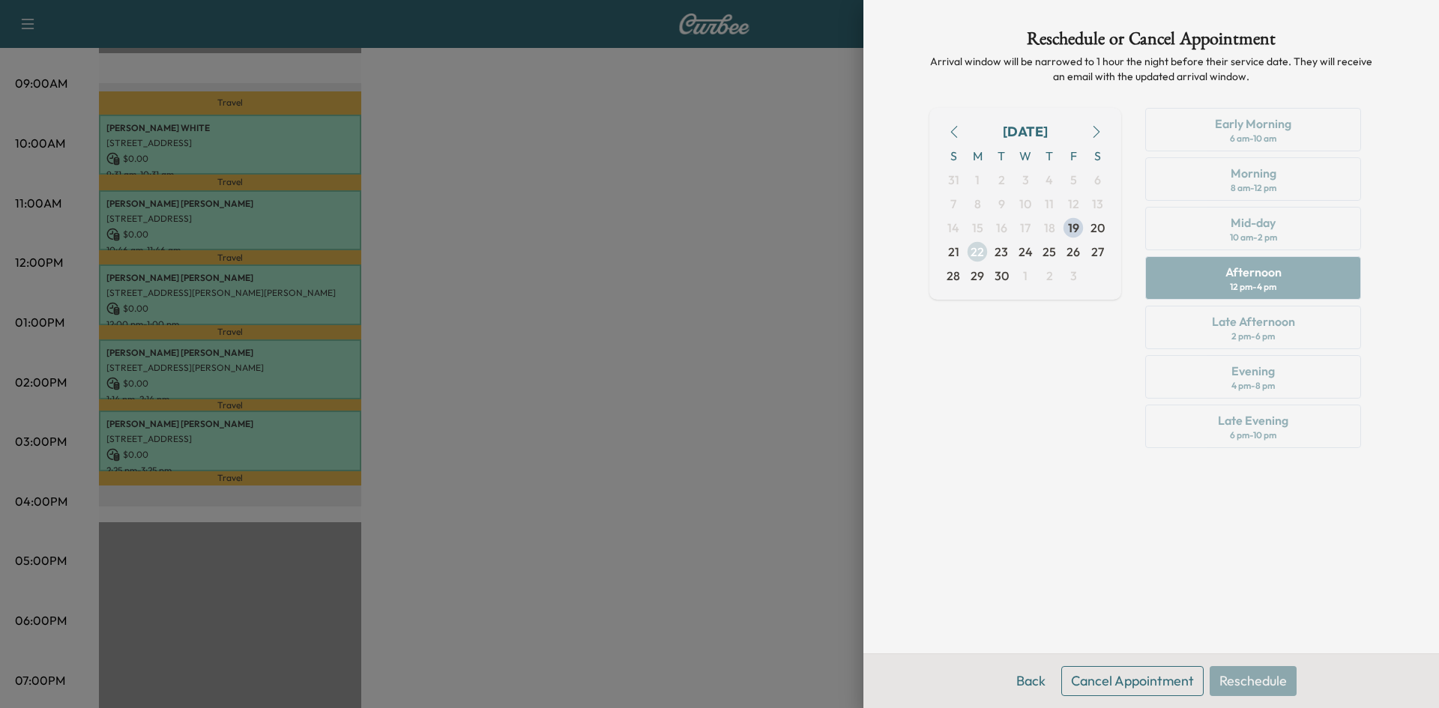
click at [984, 251] on span "22" at bounding box center [977, 252] width 24 height 24
click at [744, 289] on div at bounding box center [719, 354] width 1439 height 708
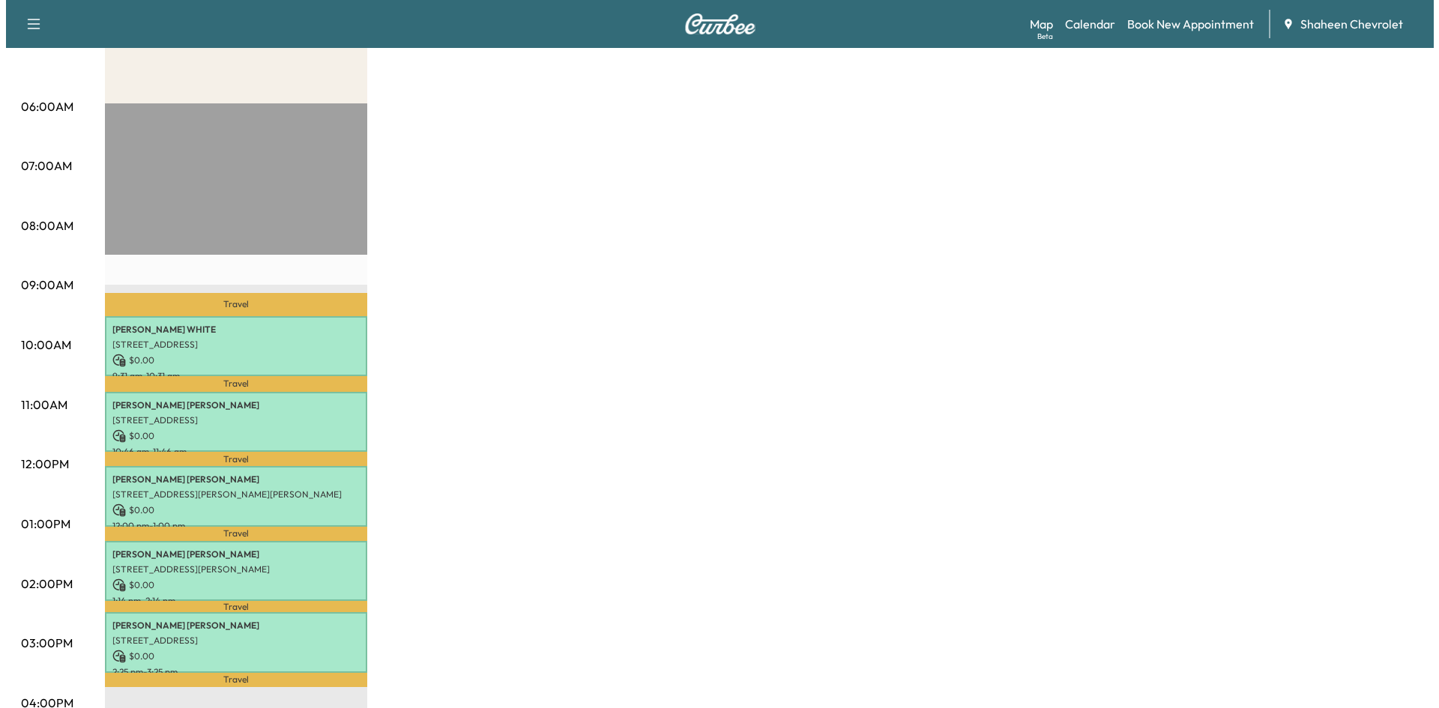
scroll to position [300, 0]
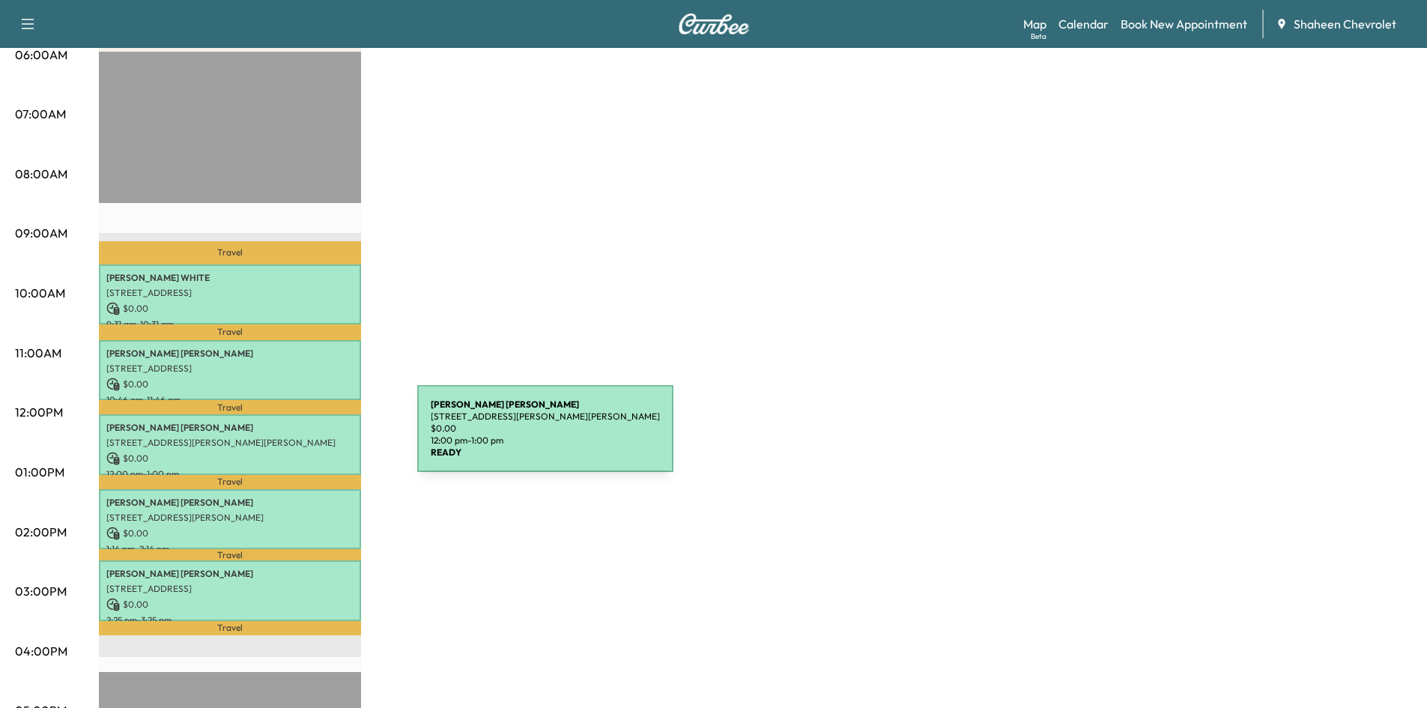
click at [305, 438] on p "[STREET_ADDRESS][PERSON_NAME][PERSON_NAME]" at bounding box center [229, 443] width 247 height 12
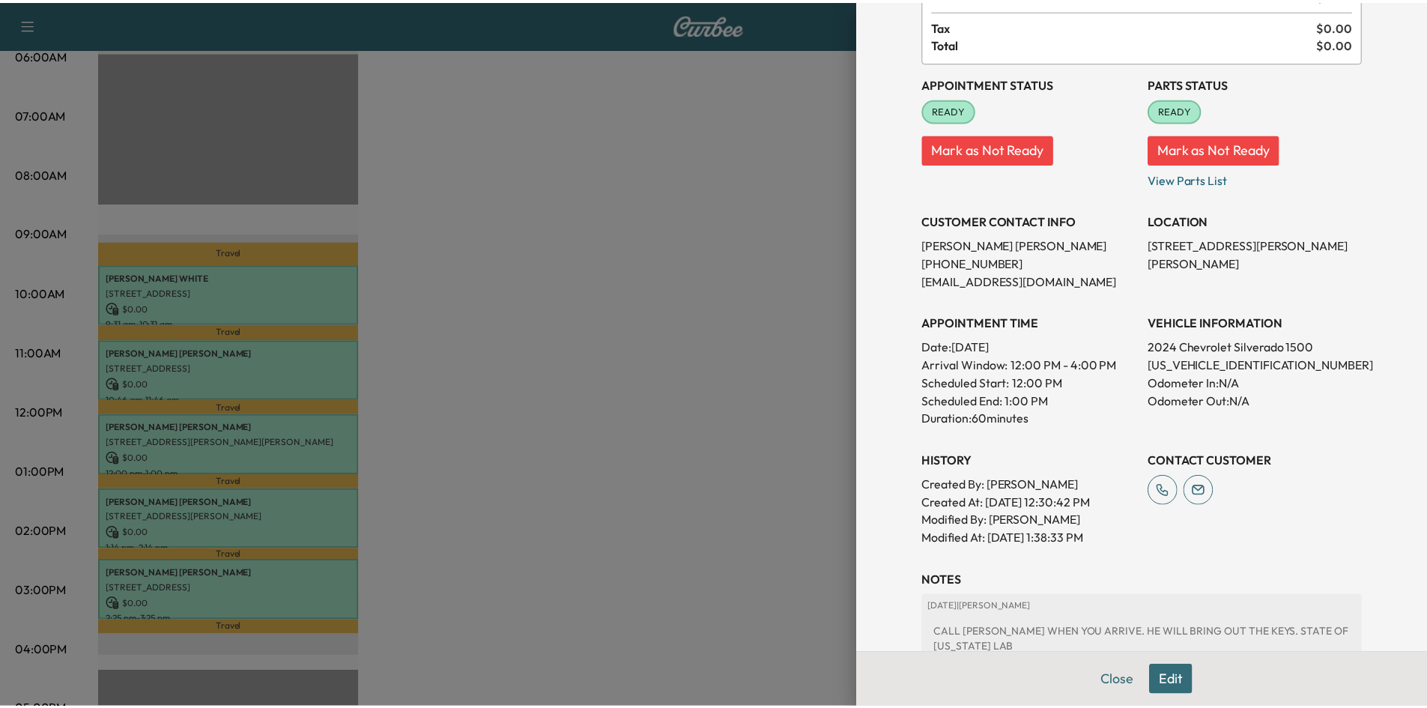
scroll to position [150, 0]
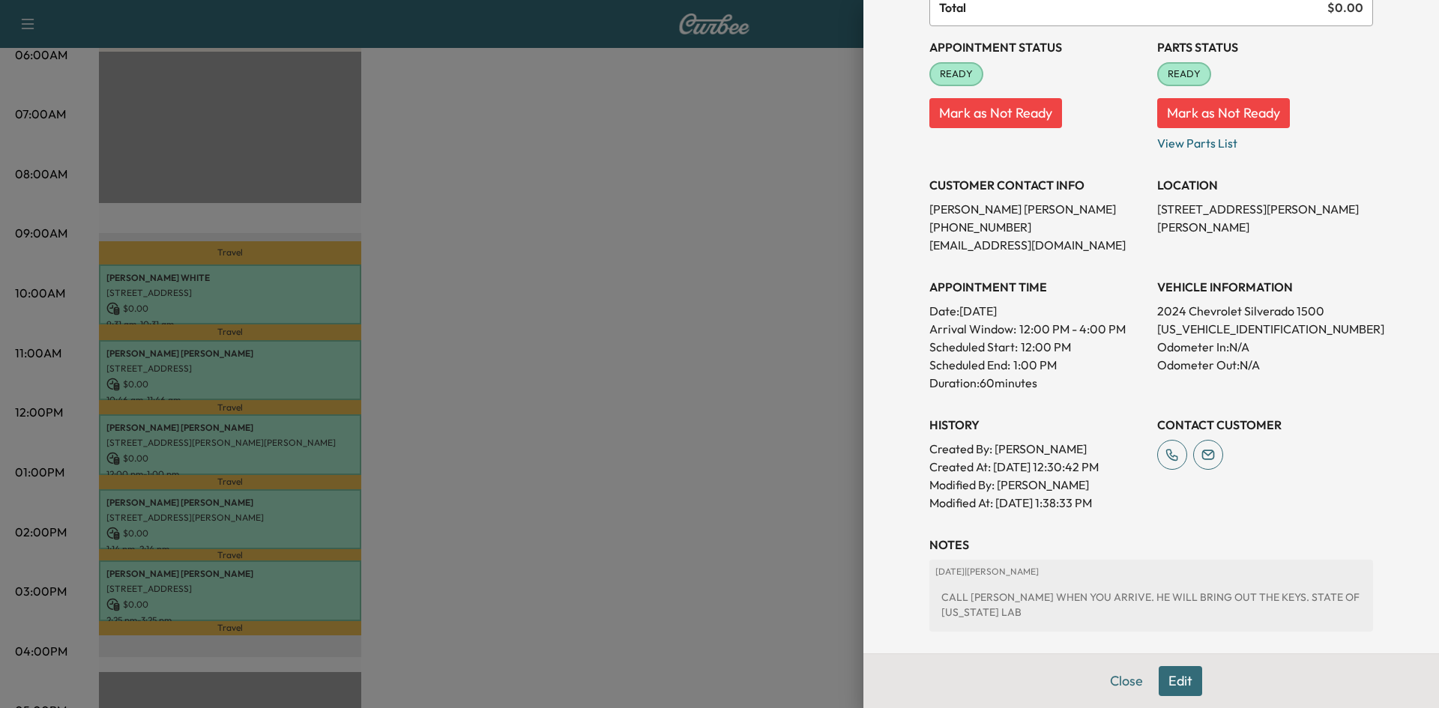
click at [483, 432] on div at bounding box center [719, 354] width 1439 height 708
